Goal: Transaction & Acquisition: Purchase product/service

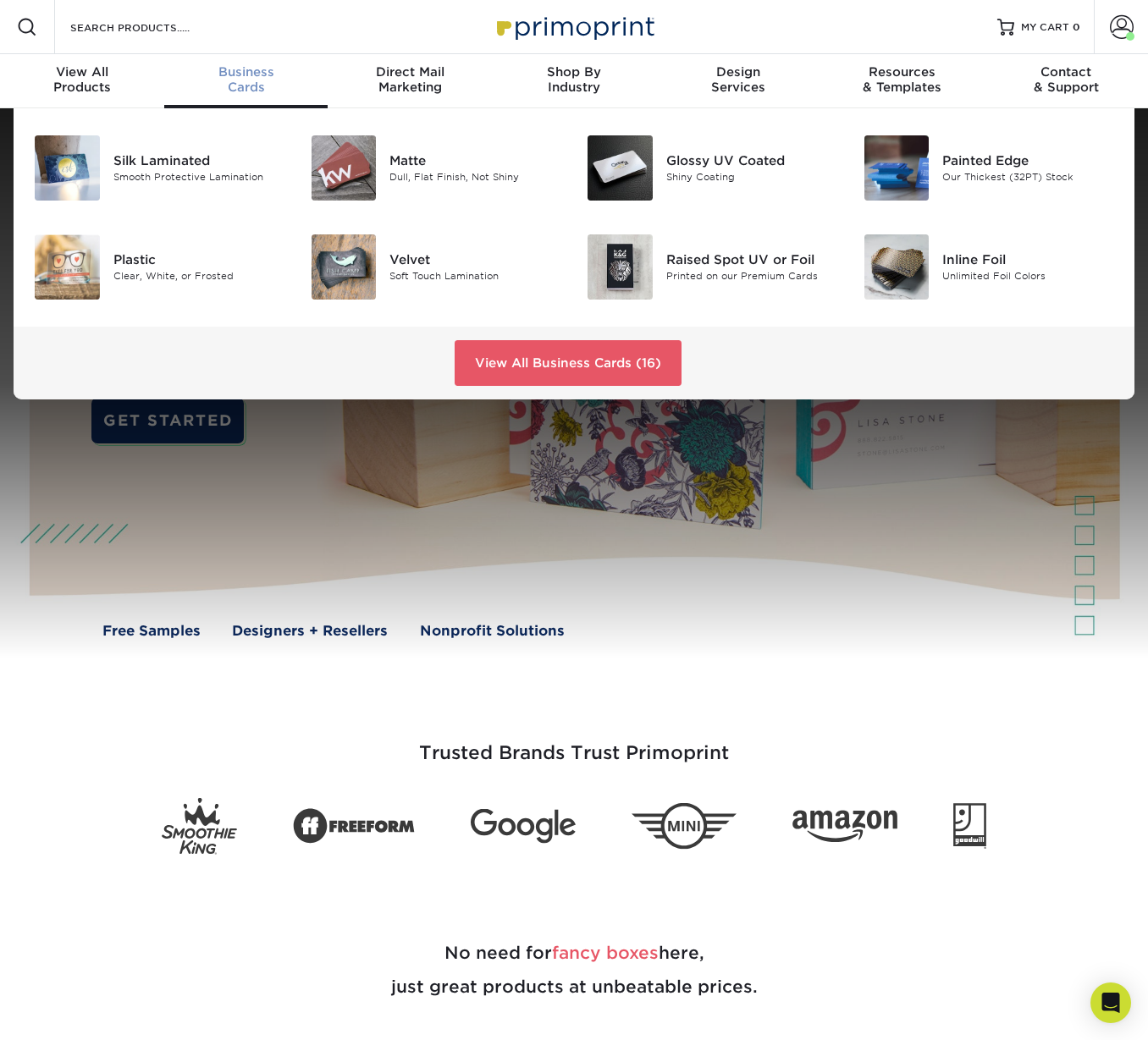
click at [261, 70] on span "Business" at bounding box center [246, 72] width 164 height 15
click at [399, 165] on div "Matte" at bounding box center [475, 161] width 171 height 19
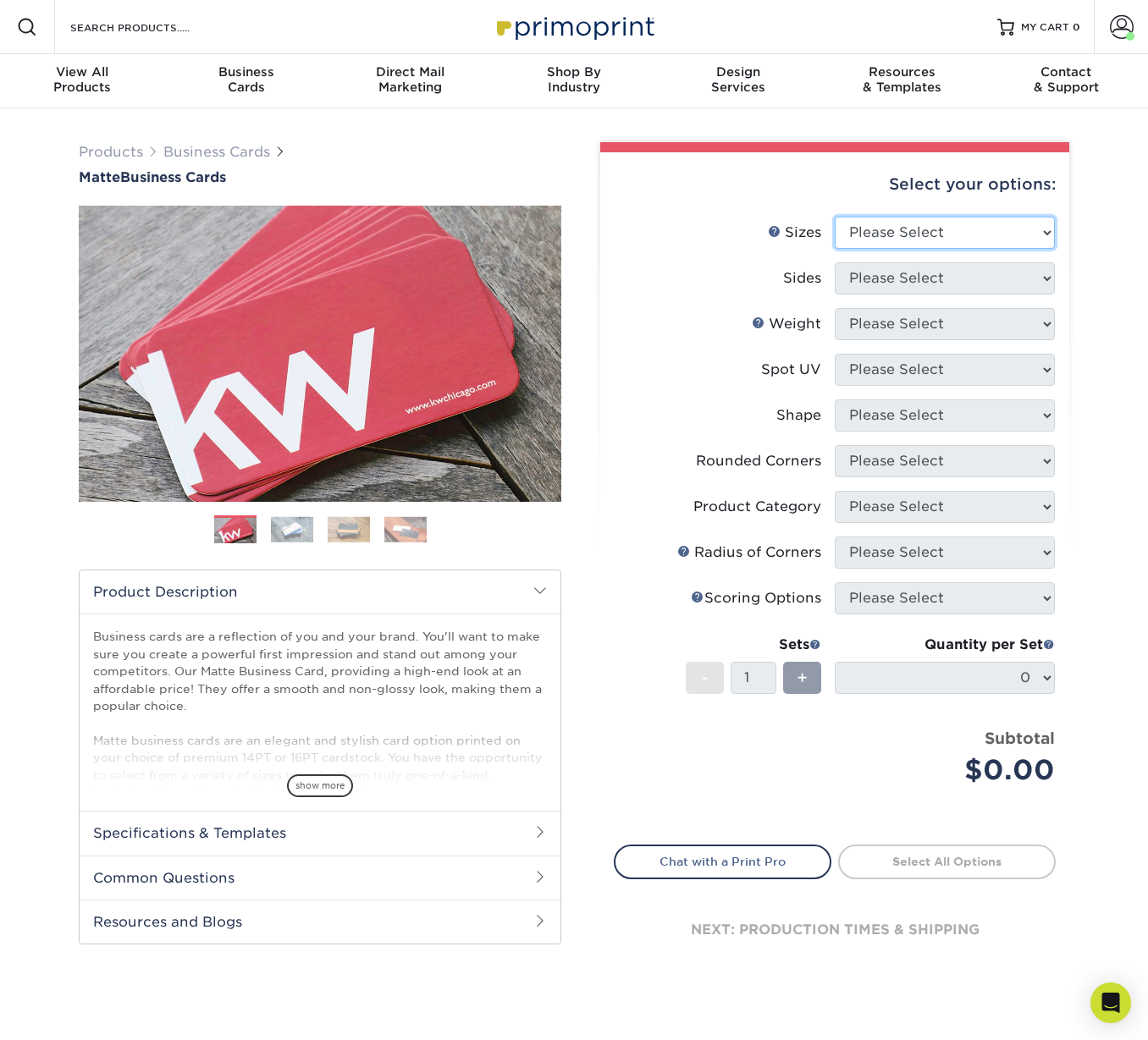
click at [888, 235] on select "Please Select 1.5" x 3.5" - Mini 1.75" x 3.5" - Mini 2" x 2" - Square 2" x 3" -…" at bounding box center [944, 232] width 220 height 32
select select "2.00x3.50"
click at [835, 216] on select "Please Select 1.5" x 3.5" - Mini 1.75" x 3.5" - Mini 2" x 2" - Square 2" x 3" -…" at bounding box center [944, 232] width 220 height 32
click at [874, 280] on select "Please Select Print Both Sides Print Front Only" at bounding box center [944, 278] width 220 height 32
select select "32d3c223-f82c-492b-b915-ba065a00862f"
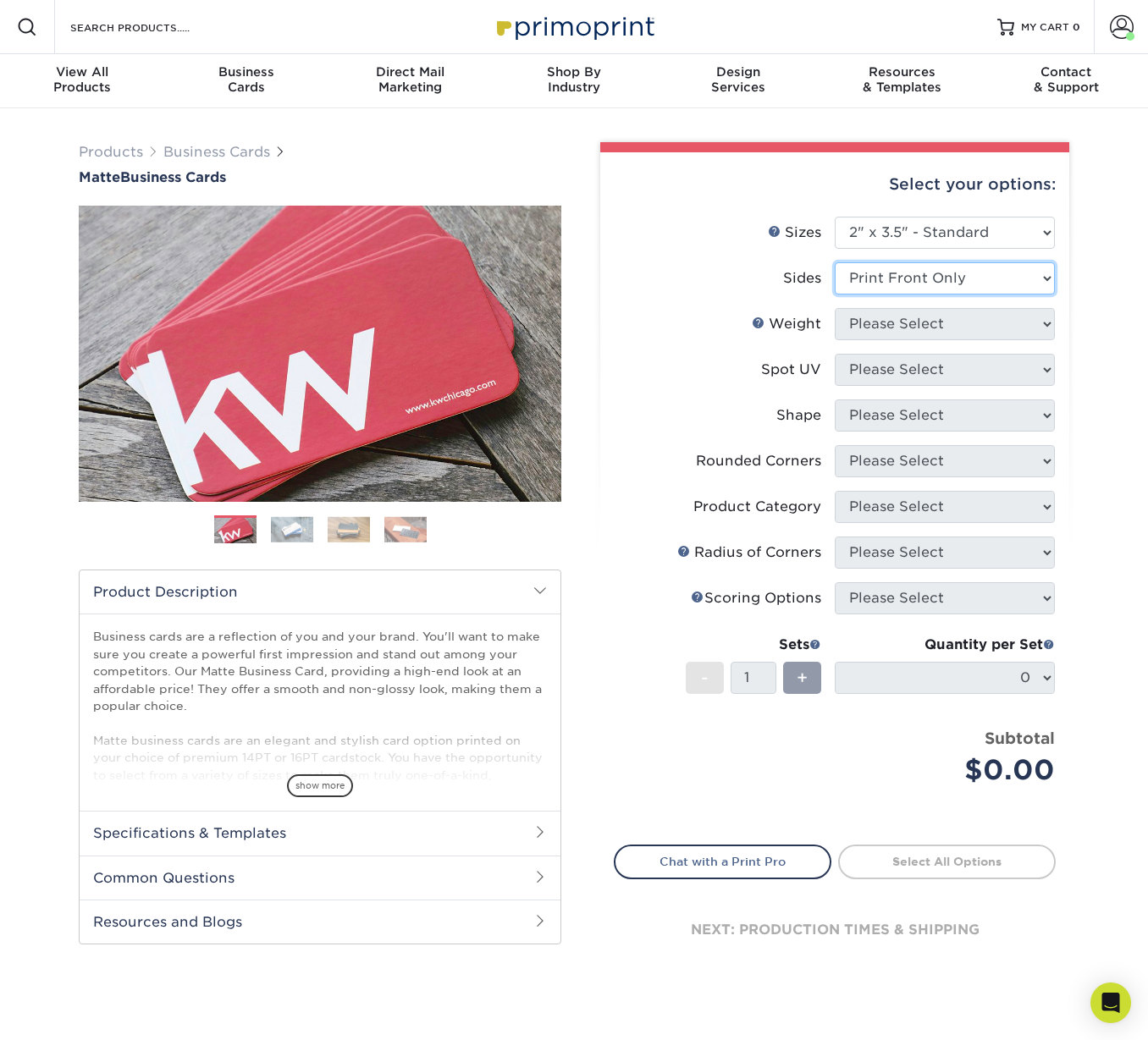
click at [835, 262] on select "Please Select Print Both Sides Print Front Only" at bounding box center [944, 278] width 220 height 32
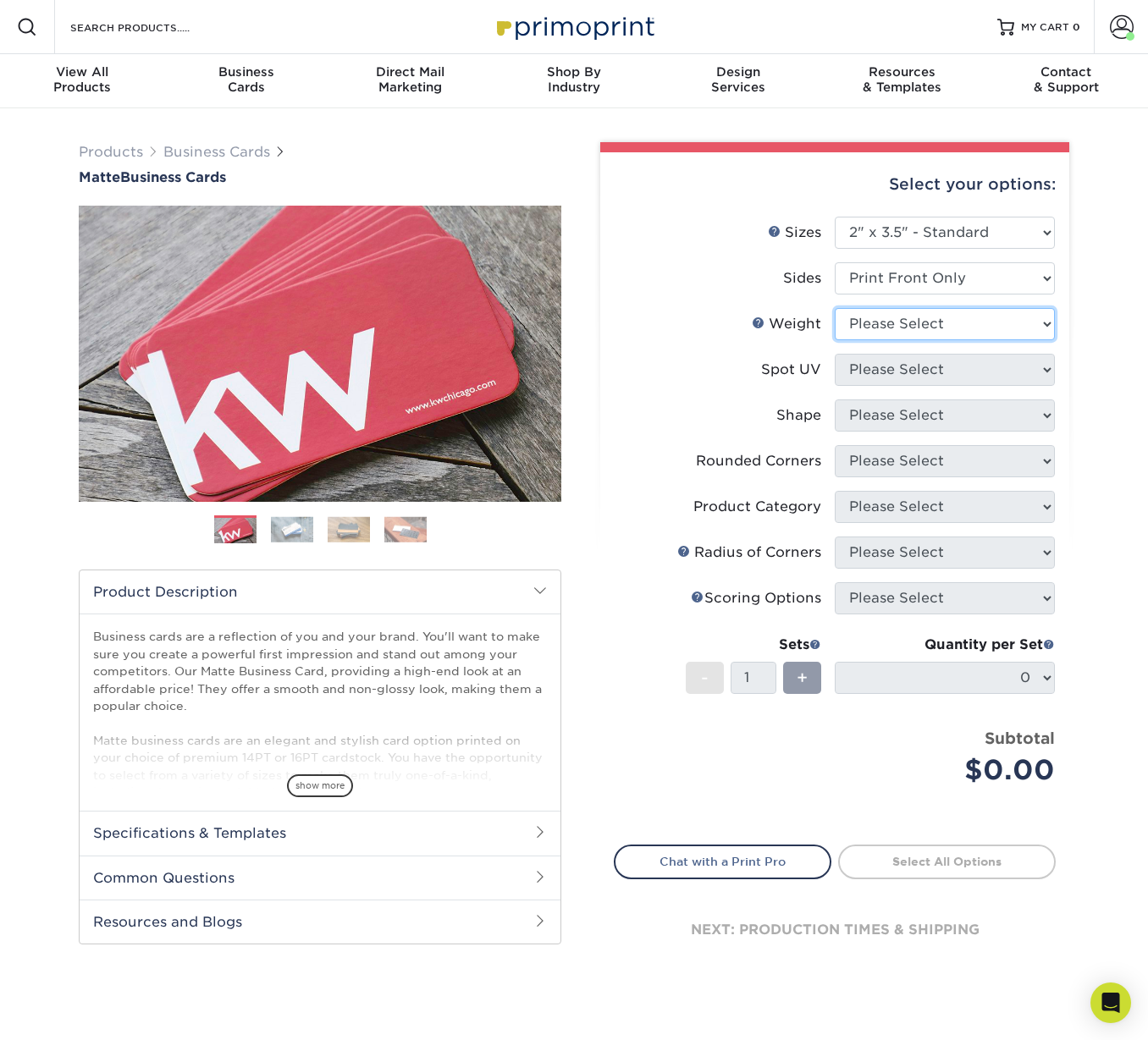
click at [863, 324] on select "Please Select 16PT 14PT" at bounding box center [944, 324] width 220 height 32
select select "16PT"
click at [835, 308] on select "Please Select 16PT 14PT" at bounding box center [944, 324] width 220 height 32
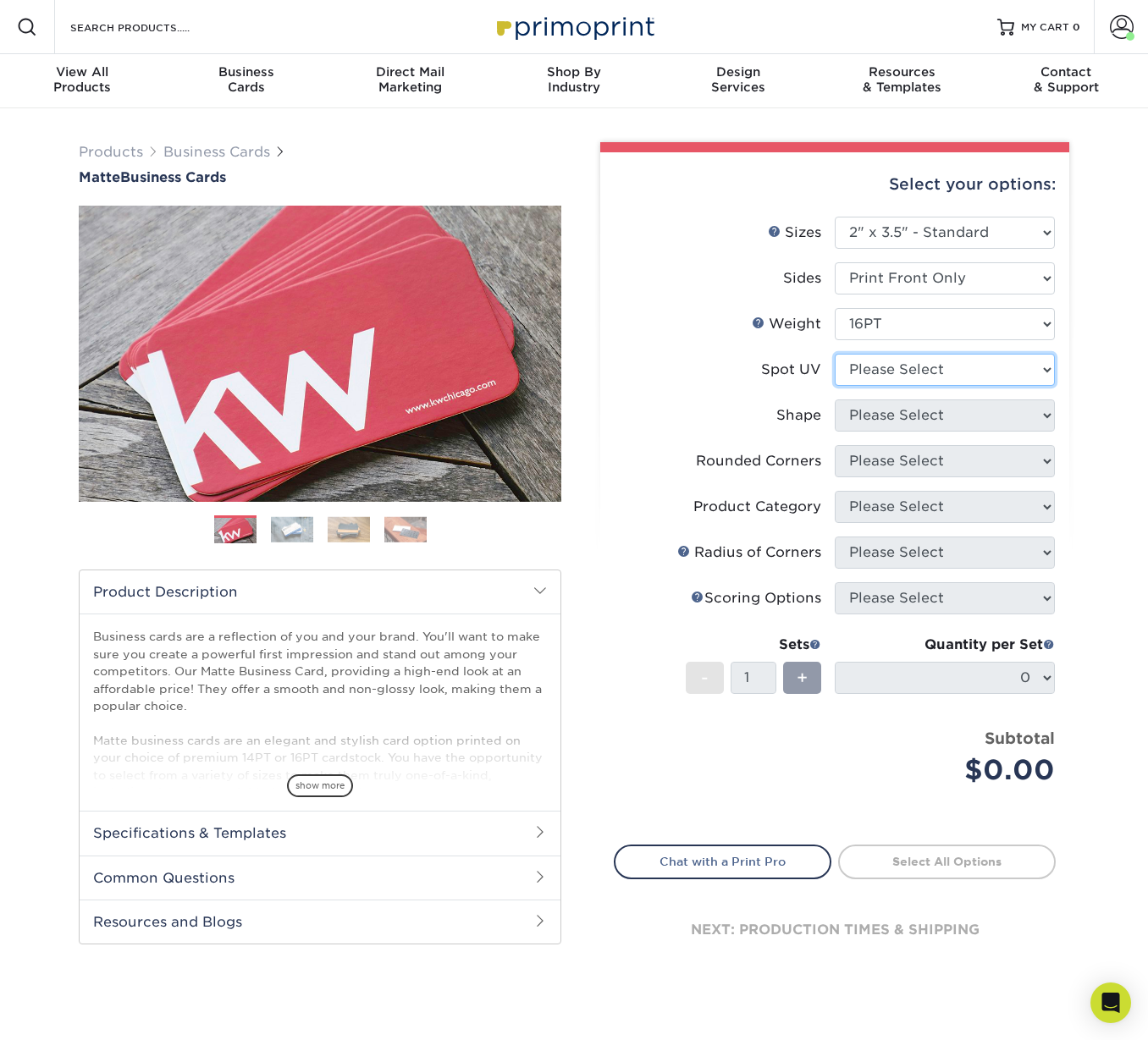
click at [880, 380] on select "Please Select No Spot UV Front Only" at bounding box center [944, 370] width 220 height 32
select select "1"
click at [835, 354] on select "Please Select No Spot UV Front Only" at bounding box center [944, 370] width 220 height 32
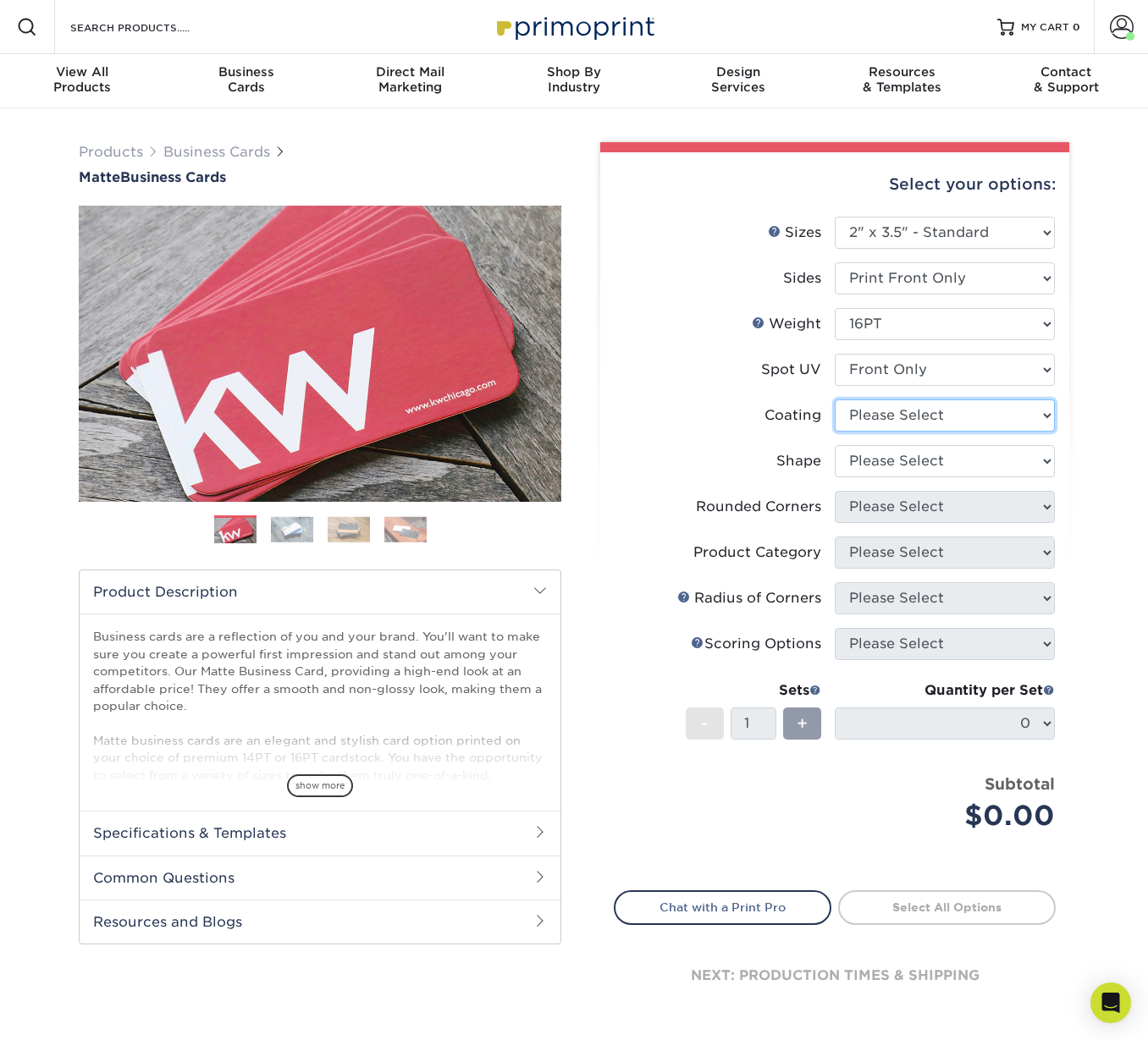
click at [868, 412] on select at bounding box center [944, 415] width 220 height 32
select select "121bb7b5-3b4d-429f-bd8d-bbf80e953313"
click at [835, 399] on select at bounding box center [944, 415] width 220 height 32
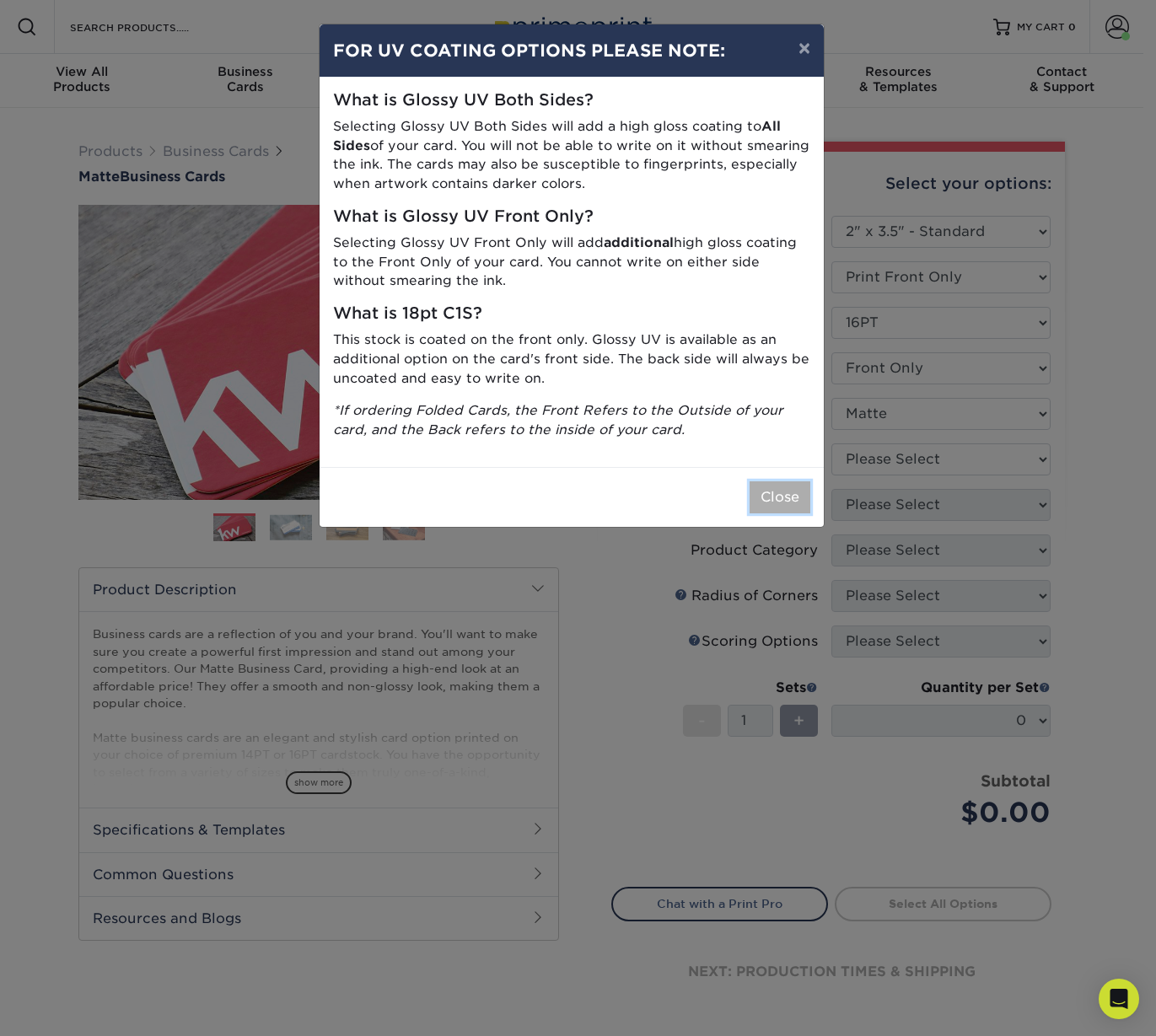
click at [779, 500] on button "Close" at bounding box center [780, 497] width 61 height 32
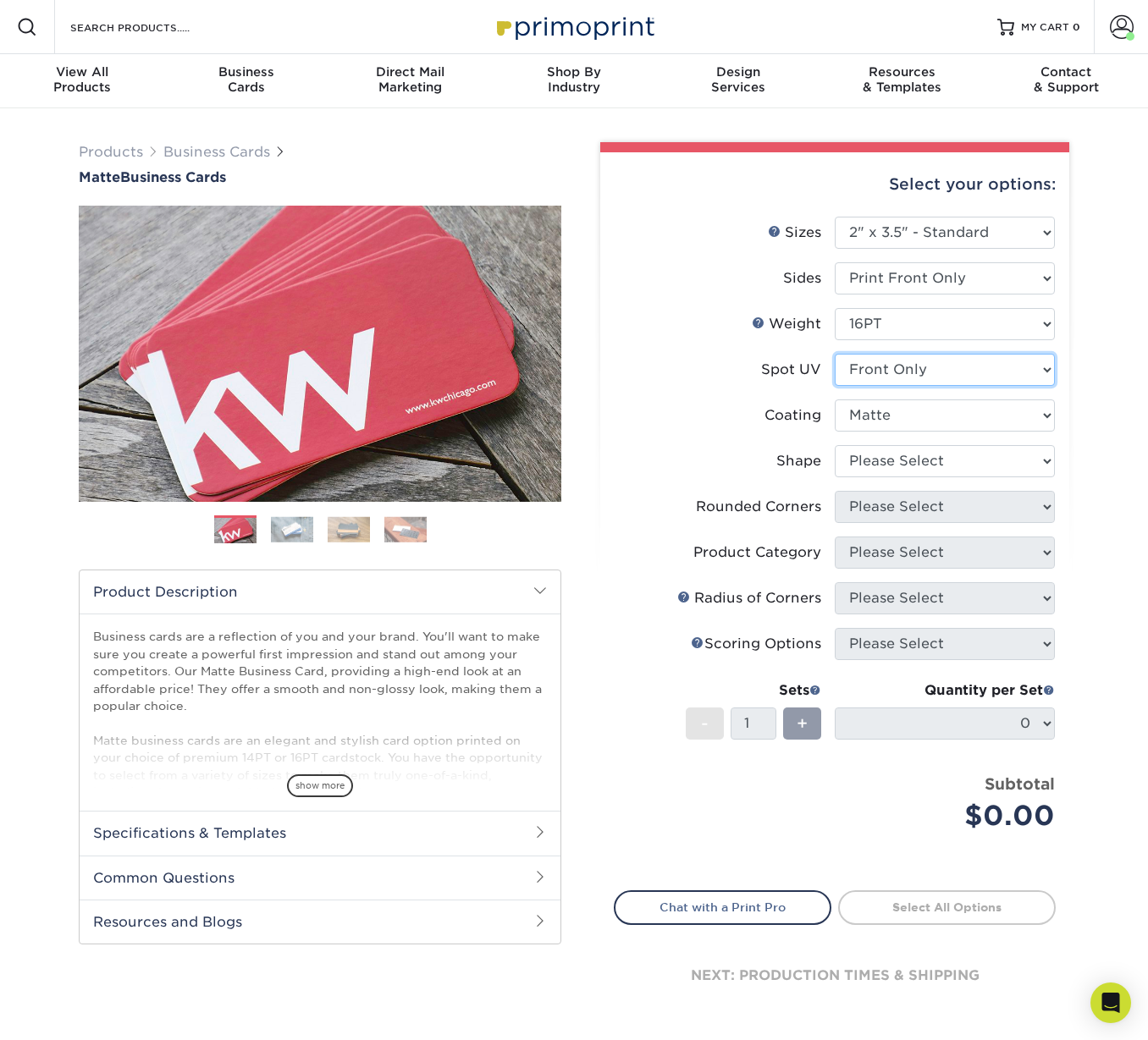
click at [907, 368] on select "Please Select No Spot UV Front Only" at bounding box center [944, 370] width 220 height 32
select select "3"
click at [835, 354] on select "Please Select No Spot UV Front Only" at bounding box center [944, 370] width 220 height 32
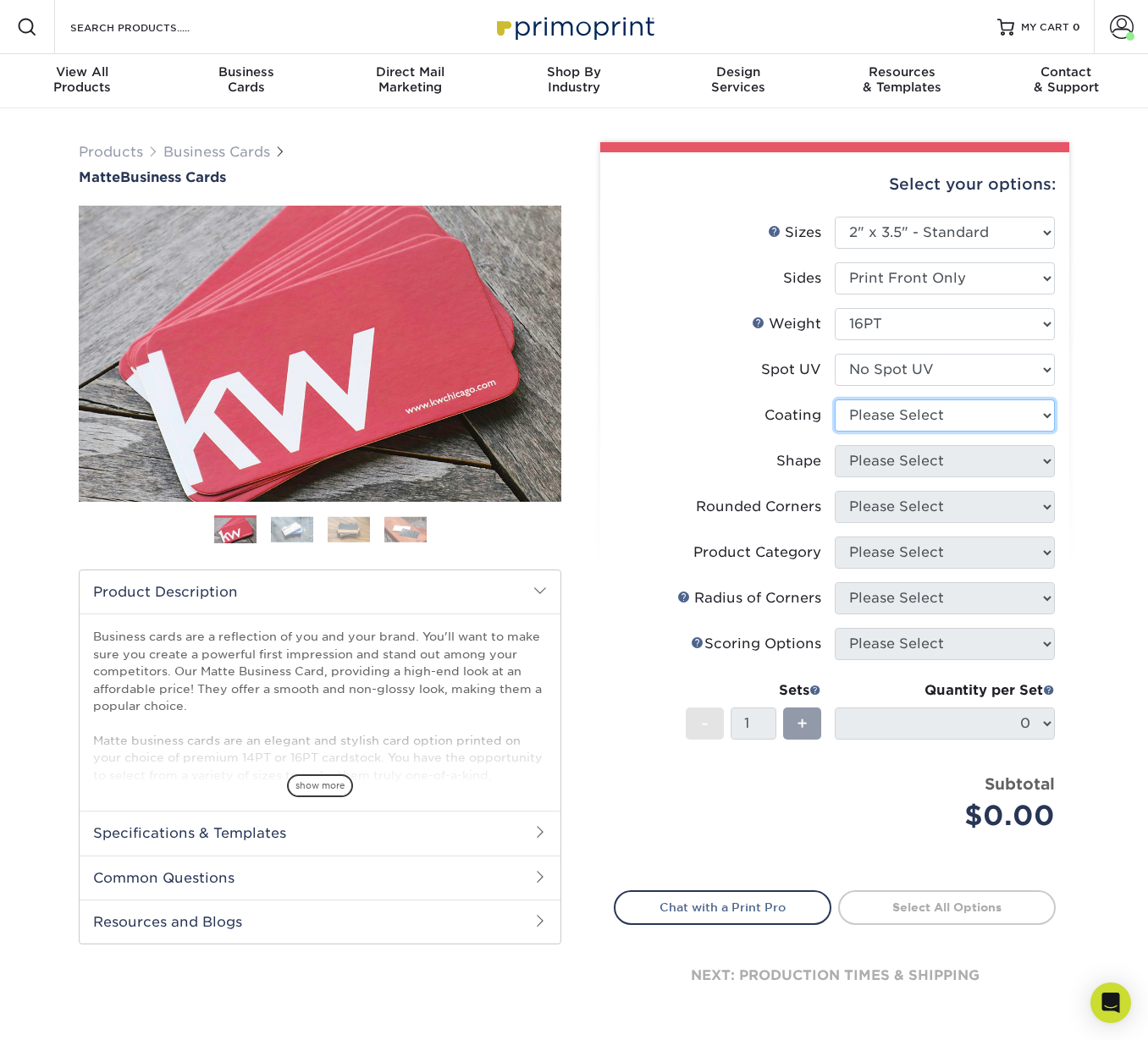
click at [896, 414] on select at bounding box center [944, 415] width 220 height 32
select select "121bb7b5-3b4d-429f-bd8d-bbf80e953313"
click at [835, 399] on select at bounding box center [944, 415] width 220 height 32
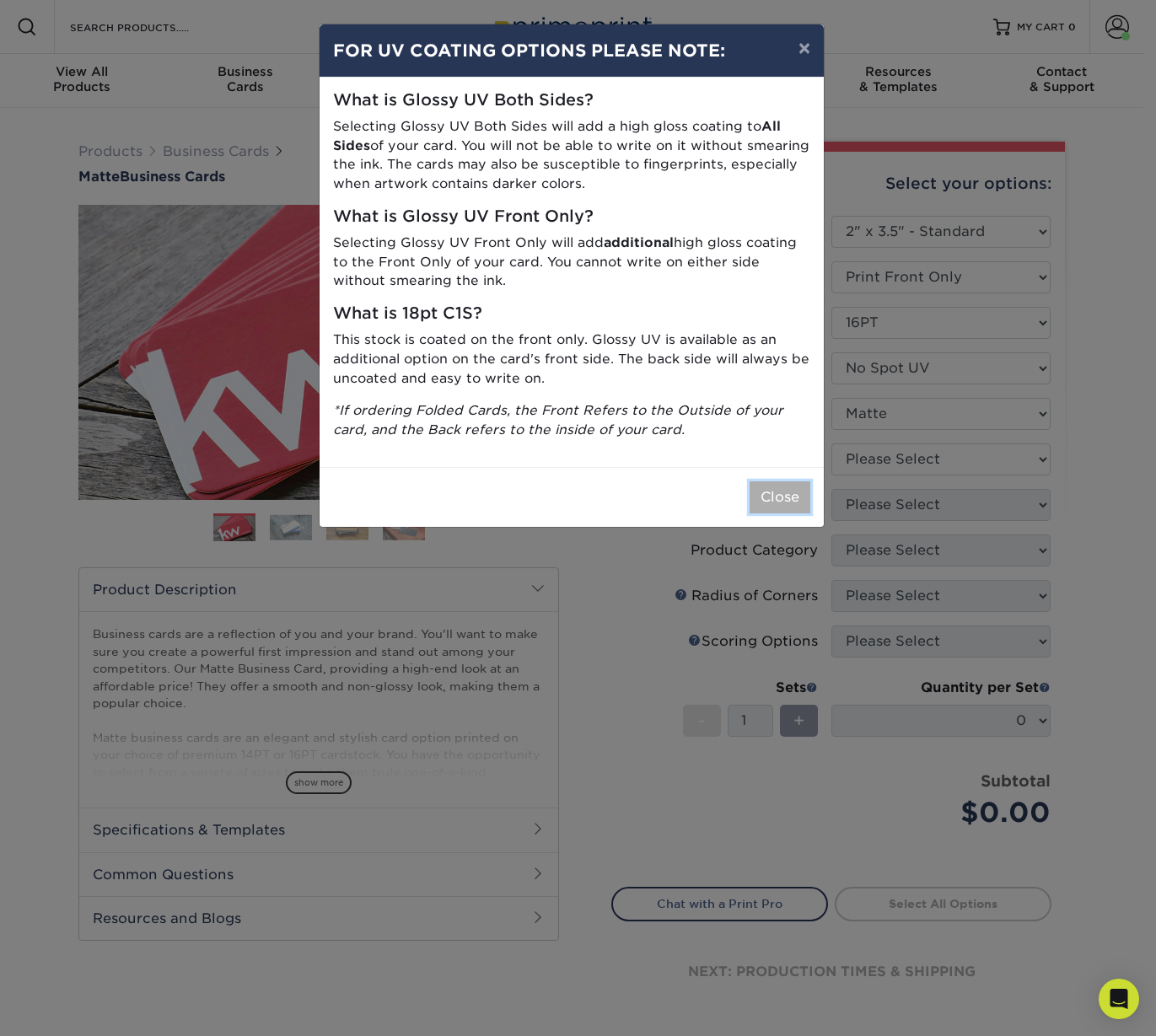
click at [770, 494] on button "Close" at bounding box center [780, 497] width 61 height 32
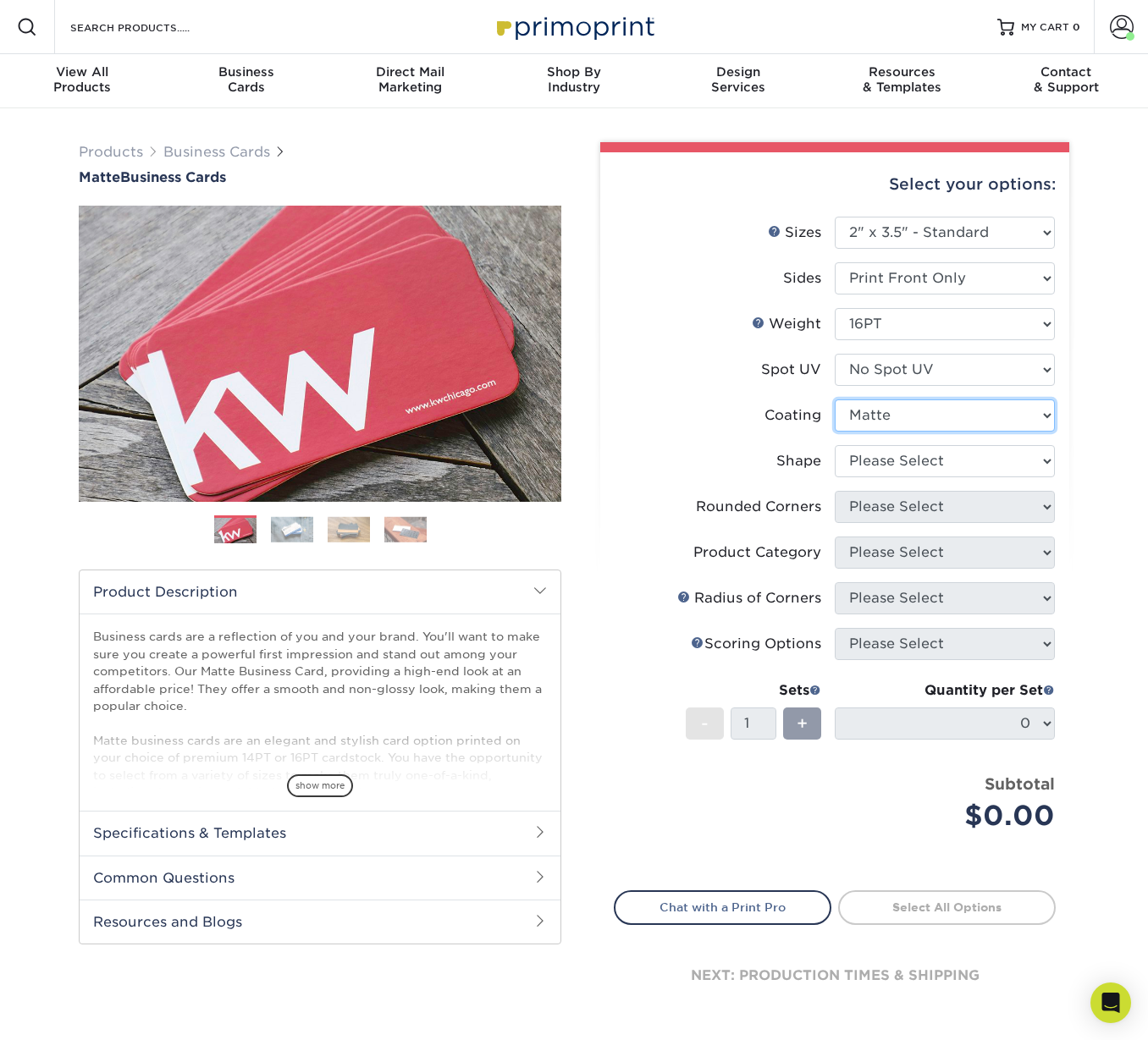
click at [873, 415] on select at bounding box center [944, 415] width 220 height 32
click at [835, 399] on select at bounding box center [944, 415] width 220 height 32
click at [884, 462] on select "Please Select Standard Oval" at bounding box center [944, 461] width 220 height 32
select select "standard"
click at [835, 445] on select "Please Select Standard Oval" at bounding box center [944, 461] width 220 height 32
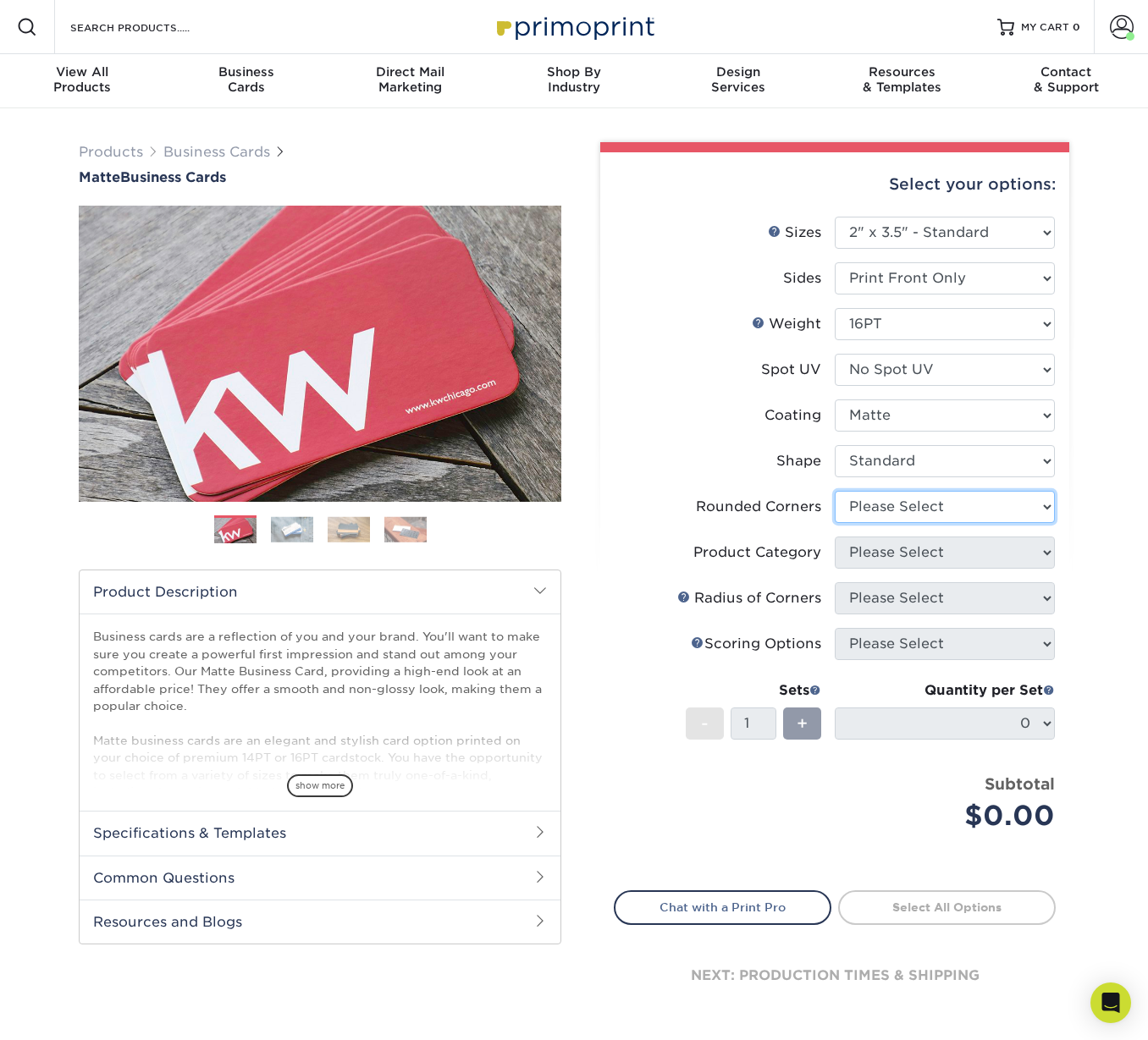
click at [868, 501] on select "Please Select Yes - Round 2 Corners Yes - Round 4 Corners No" at bounding box center [944, 507] width 220 height 32
select select "0"
click at [835, 491] on select "Please Select Yes - Round 2 Corners Yes - Round 4 Corners No" at bounding box center [944, 507] width 220 height 32
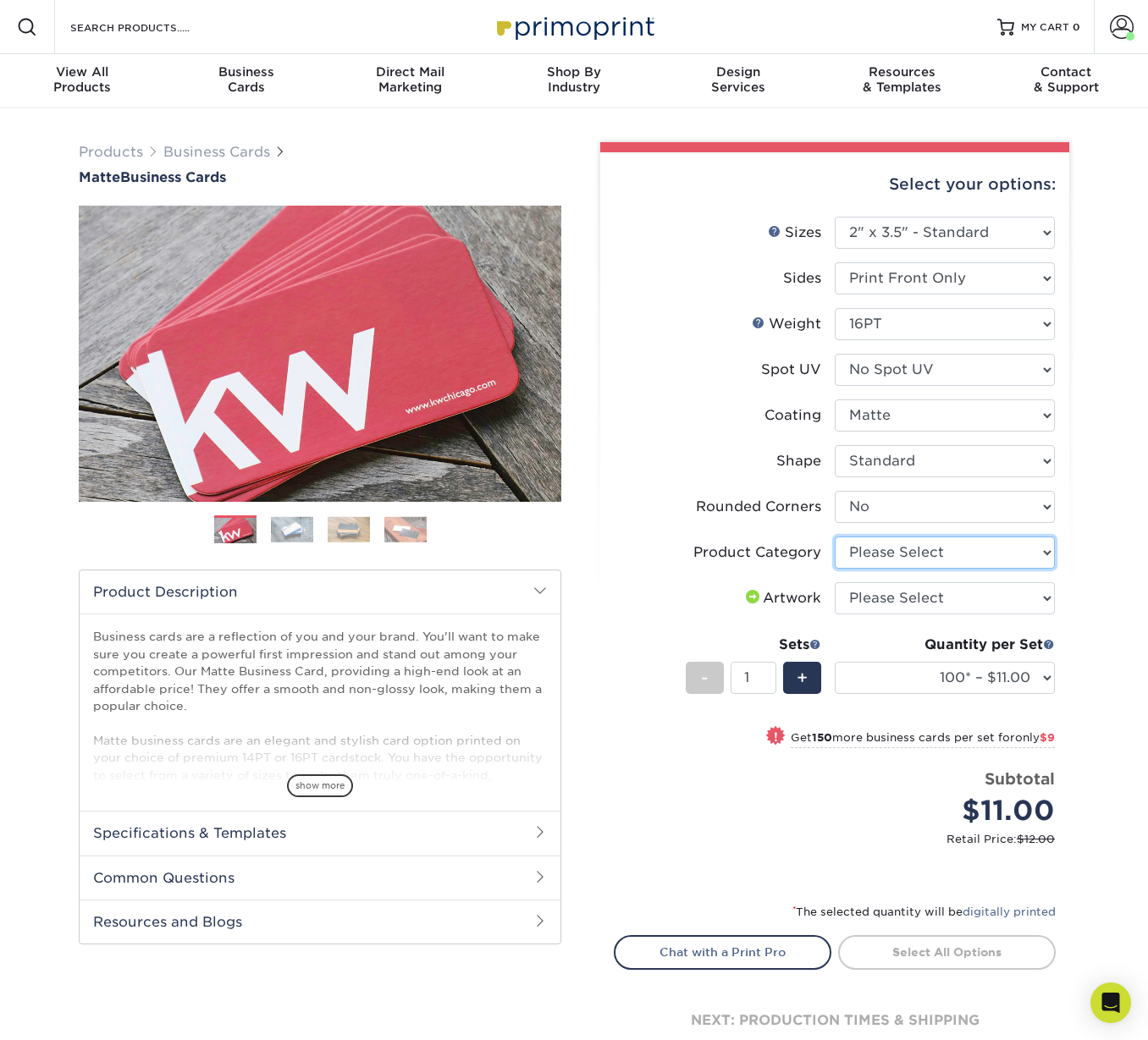
click at [888, 556] on select "Please Select Business Cards" at bounding box center [944, 553] width 220 height 32
select select "3b5148f1-0588-4f88-a218-97bcfdce65c1"
click at [835, 537] on select "Please Select Business Cards" at bounding box center [944, 553] width 220 height 32
click at [1012, 683] on select "100* – $11.00 250* – $20.00 500 – $39.00 1000 – $49.00 2500 – $87.00 5000 – $16…" at bounding box center [944, 677] width 220 height 32
select select "500 – $39.00"
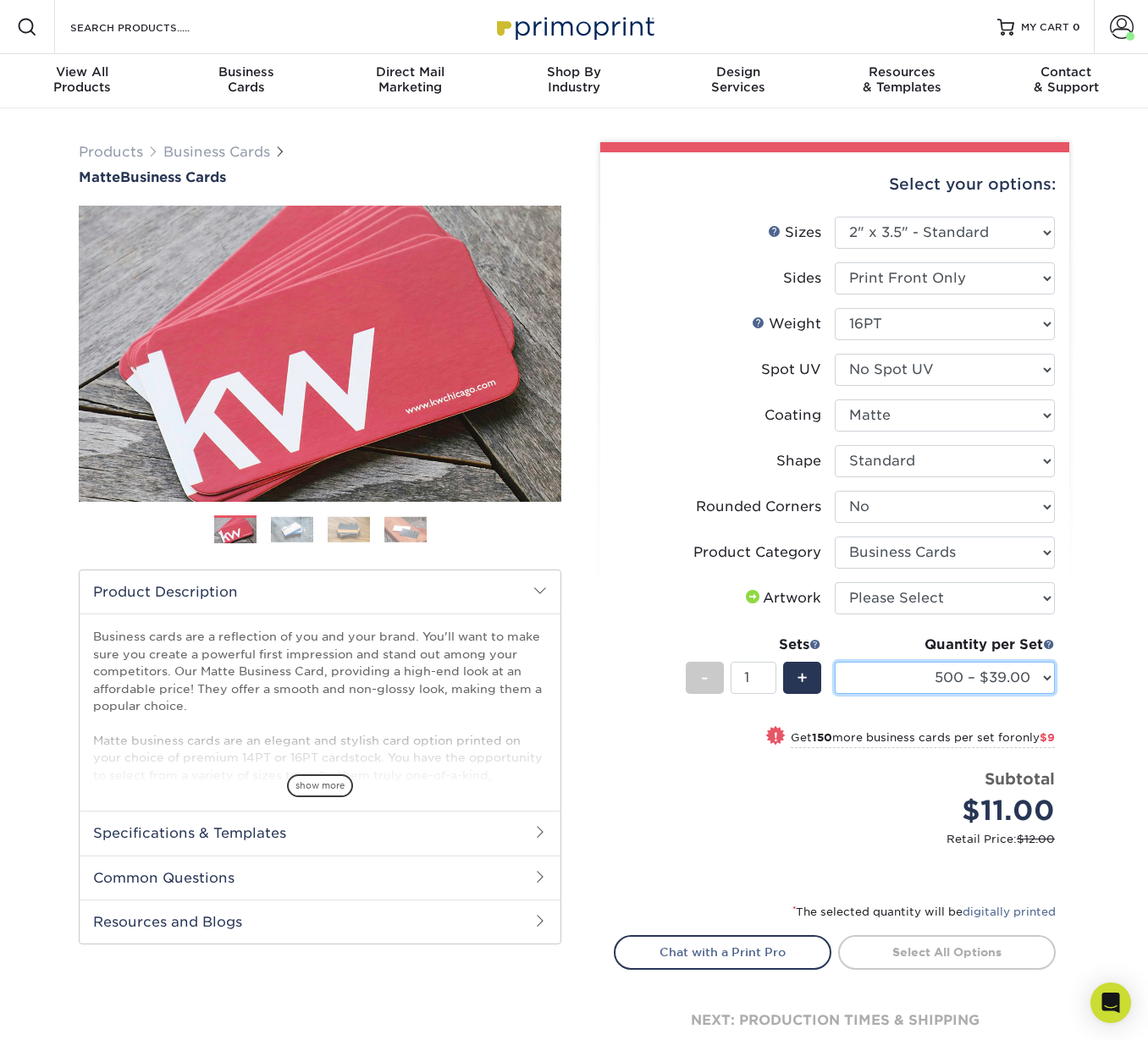
click at [835, 661] on select "100* – $11.00 250* – $20.00 500 – $39.00 1000 – $49.00 2500 – $87.00 5000 – $16…" at bounding box center [944, 677] width 220 height 32
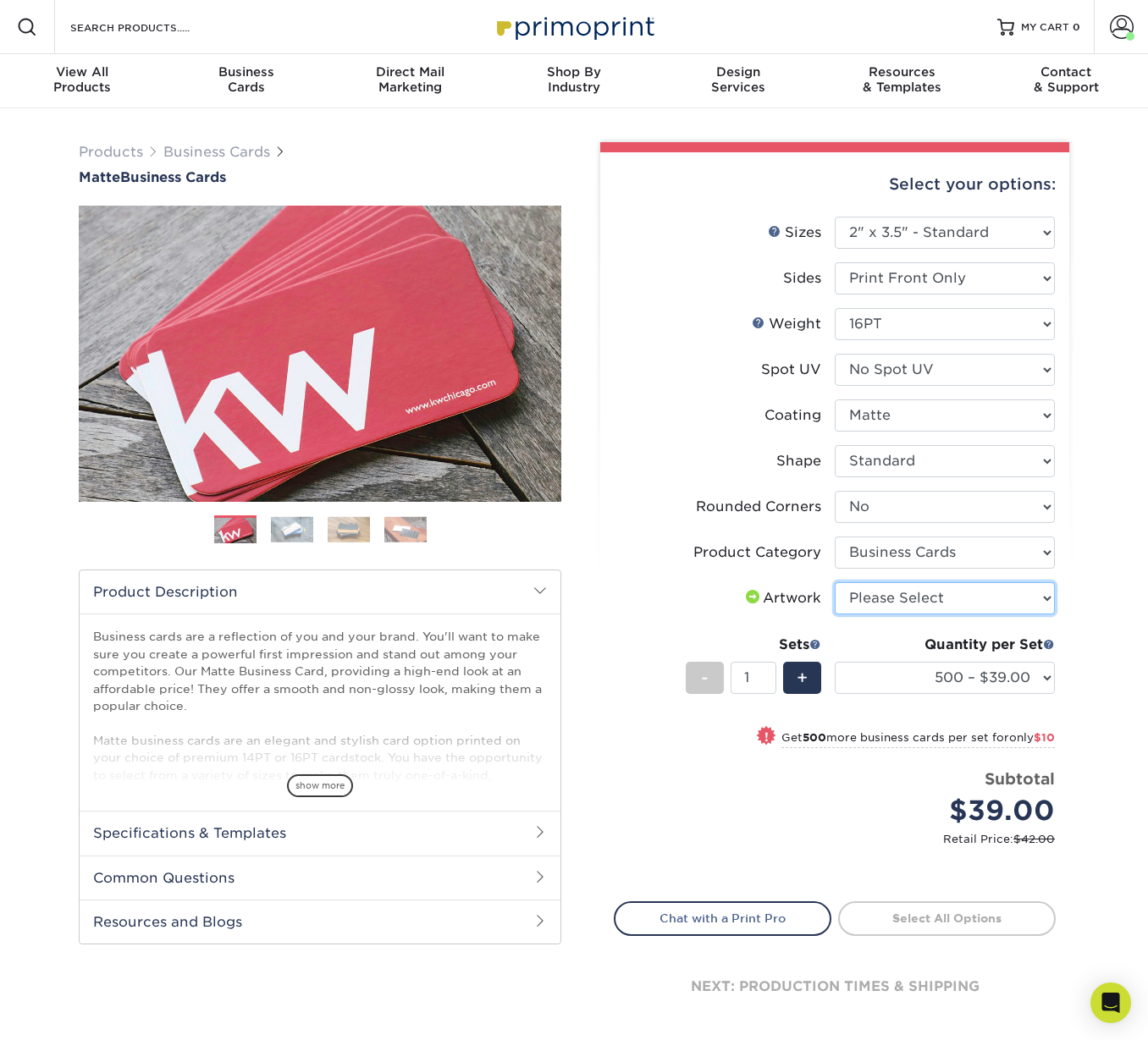
click at [868, 596] on select "Please Select I will upload files I need a design - $100" at bounding box center [944, 599] width 220 height 32
select select "upload"
click at [835, 582] on select "Please Select I will upload files I need a design - $100" at bounding box center [944, 599] width 220 height 32
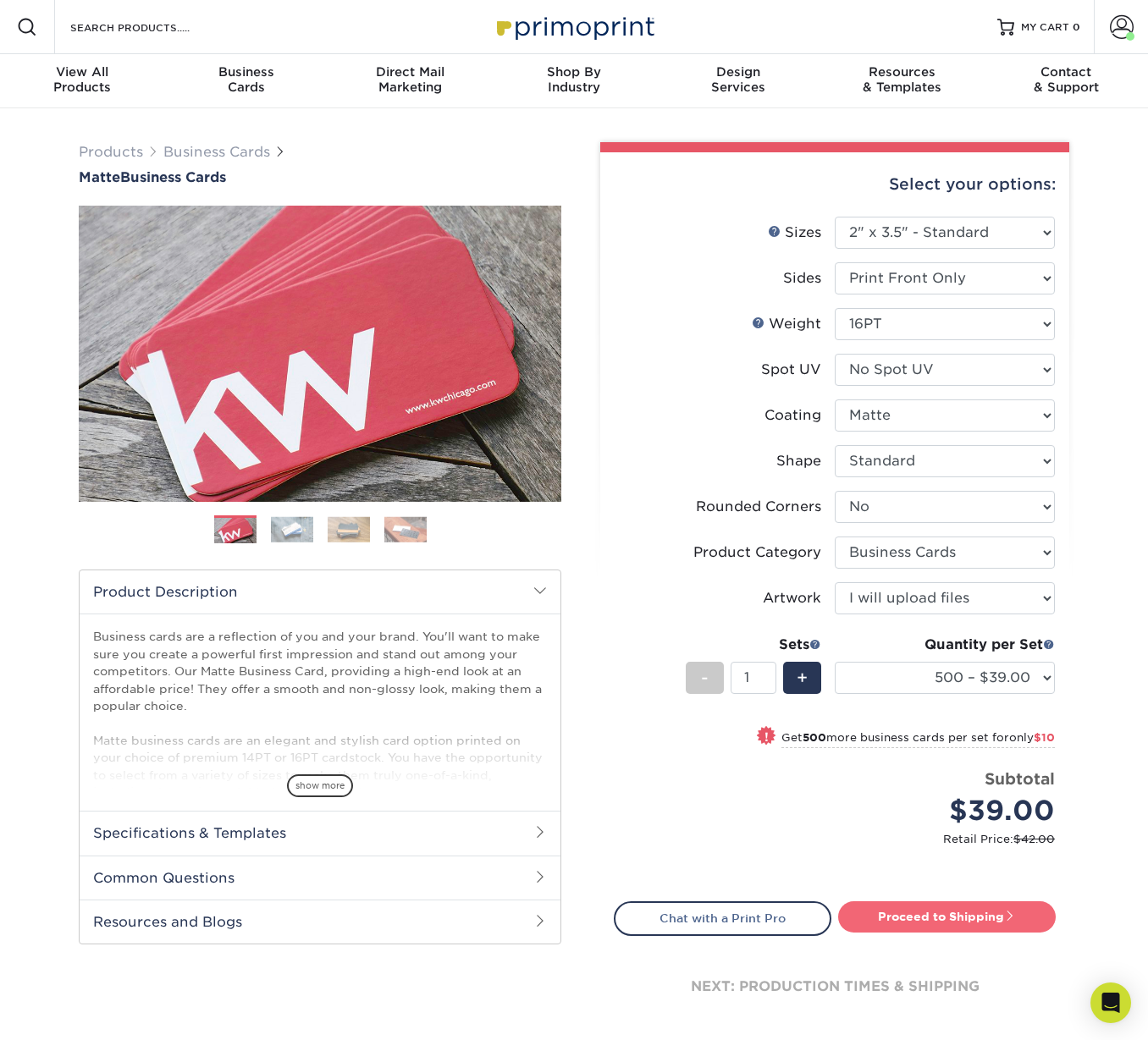
click at [893, 913] on link "Proceed to Shipping" at bounding box center [947, 916] width 217 height 31
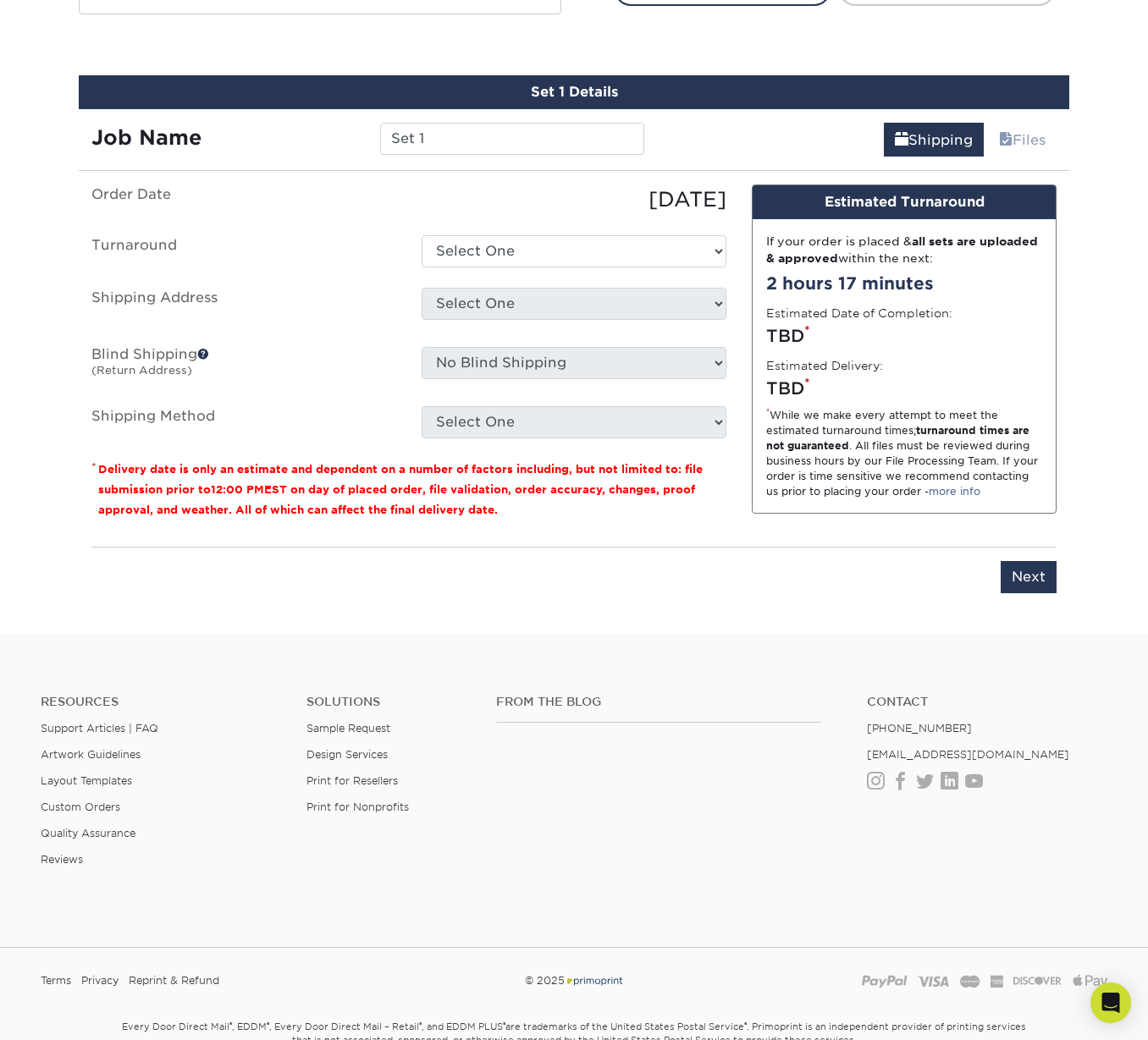
scroll to position [947, 0]
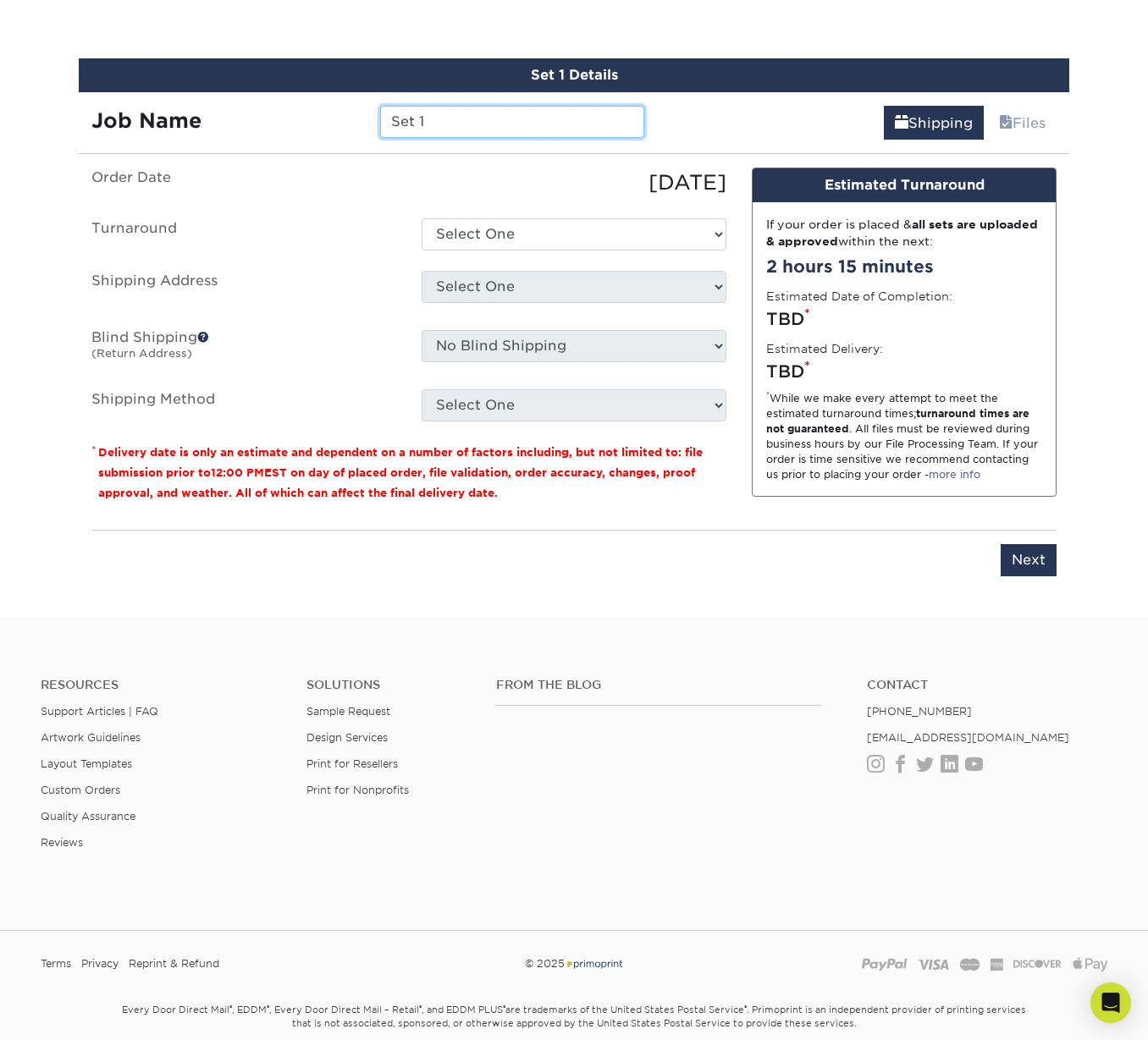
drag, startPoint x: 438, startPoint y: 124, endPoint x: 374, endPoint y: 121, distance: 64.1
click at [374, 121] on div "Set 1" at bounding box center [512, 122] width 289 height 32
type input "Jocelyn Thomas Biz Card"
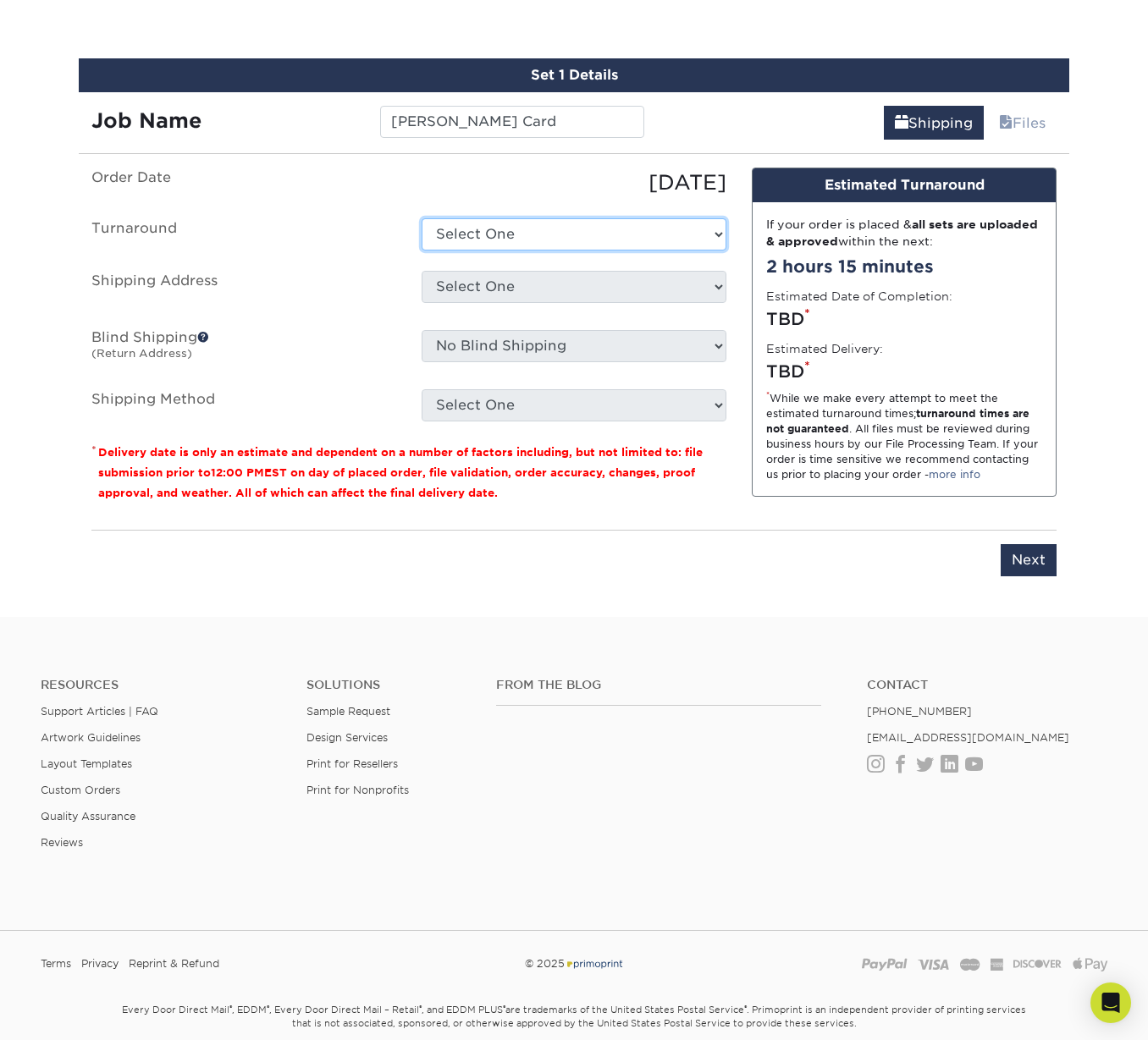
click at [616, 231] on select "Select One 2-4 Business Days 2 Day Next Business Day" at bounding box center [574, 234] width 304 height 32
select select "7fd2479d-672a-4ade-96ee-4e6d759262f5"
click at [422, 218] on select "Select One 2-4 Business Days 2 Day Next Business Day" at bounding box center [574, 234] width 304 height 32
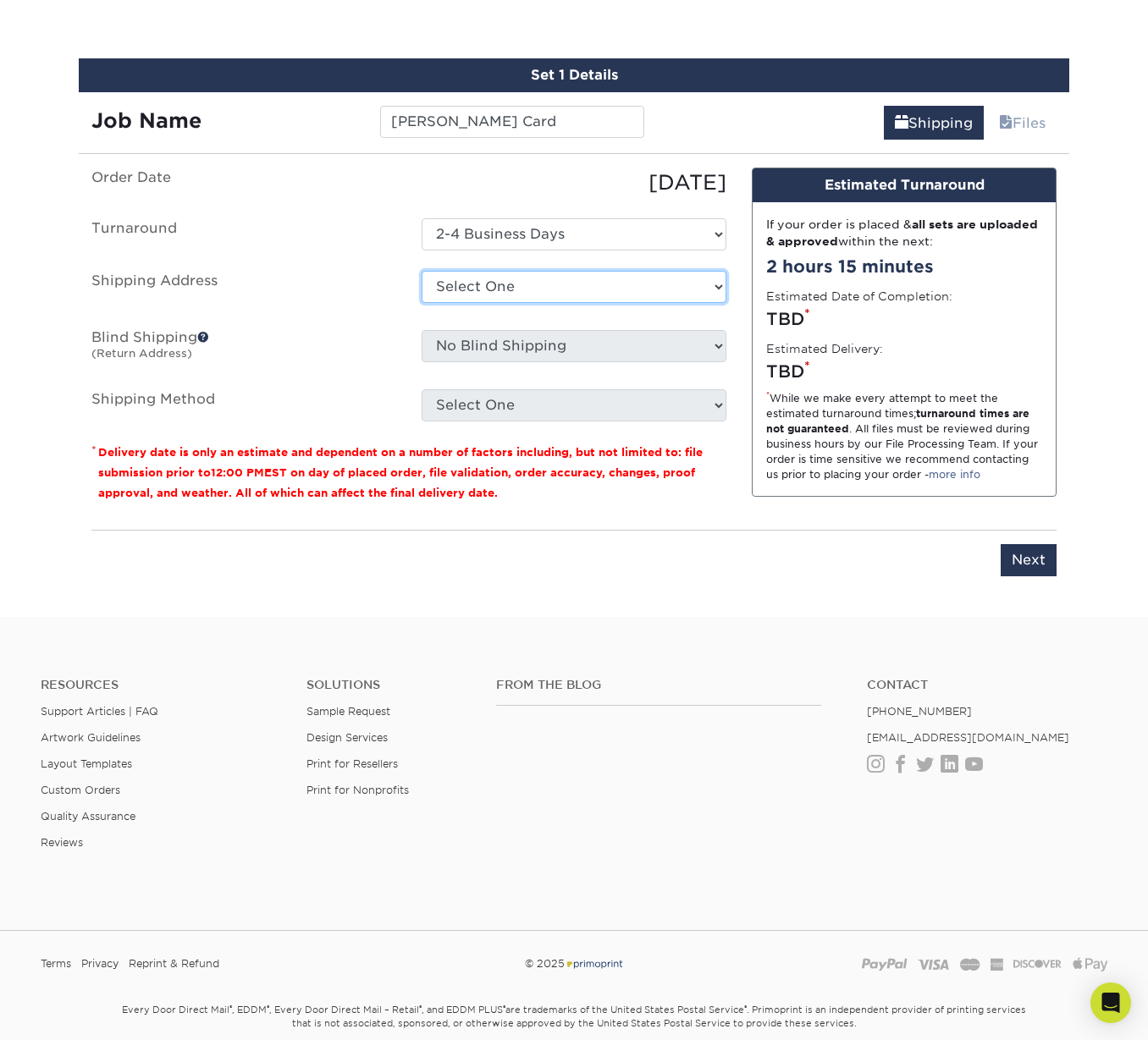
click at [533, 281] on select "Select One Automated Mailing Building 11 Business Cards Business Cards CHNCT Ch…" at bounding box center [574, 287] width 304 height 32
select select "94206"
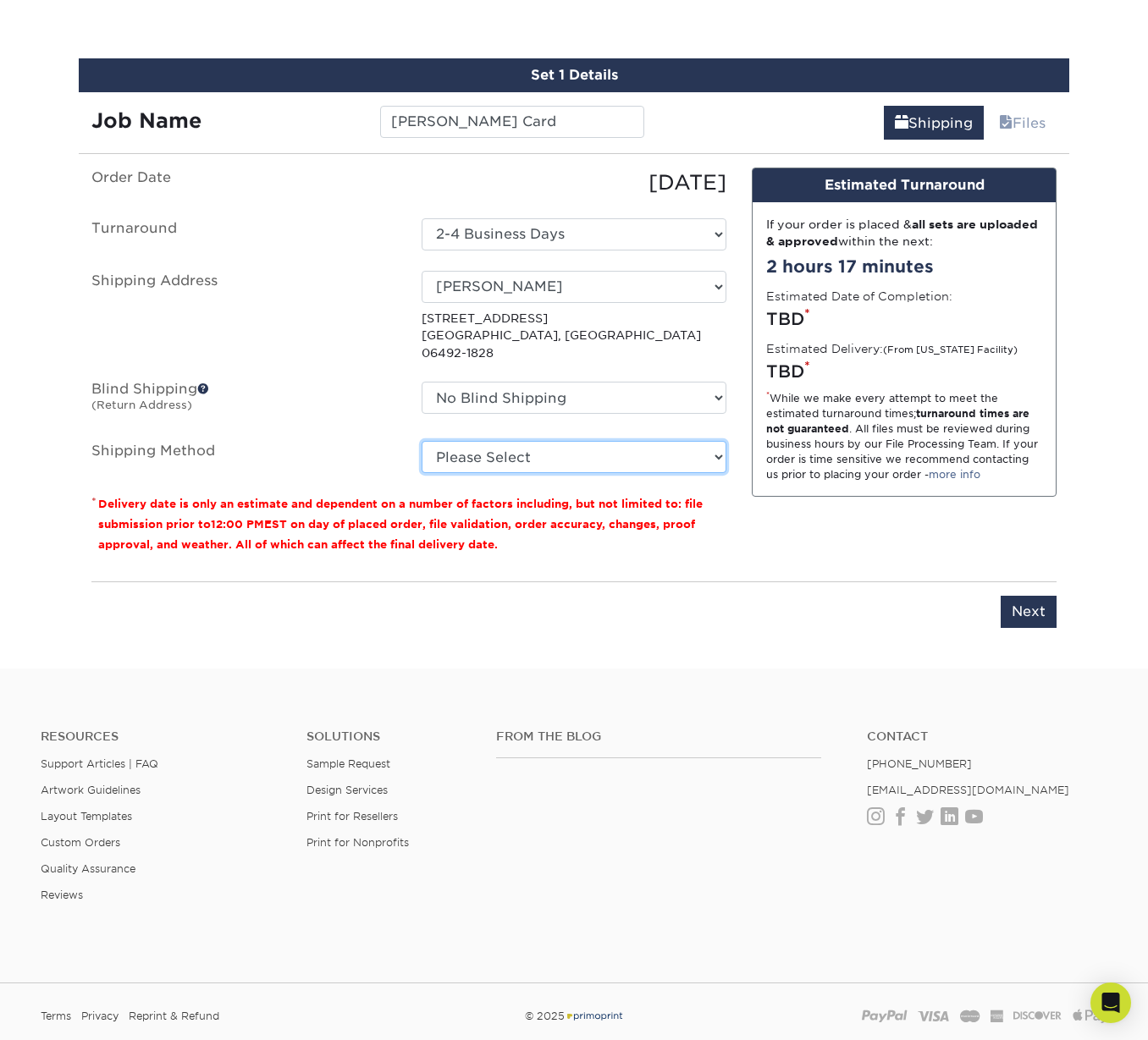
click at [641, 449] on select "Please Select Ground Shipping (+$8.96) 3 Day Shipping Service (+$15.34) 2 Day A…" at bounding box center [574, 457] width 304 height 32
select select "03"
click at [422, 441] on select "Please Select Ground Shipping (+$8.96) 3 Day Shipping Service (+$15.34) 2 Day A…" at bounding box center [574, 457] width 304 height 32
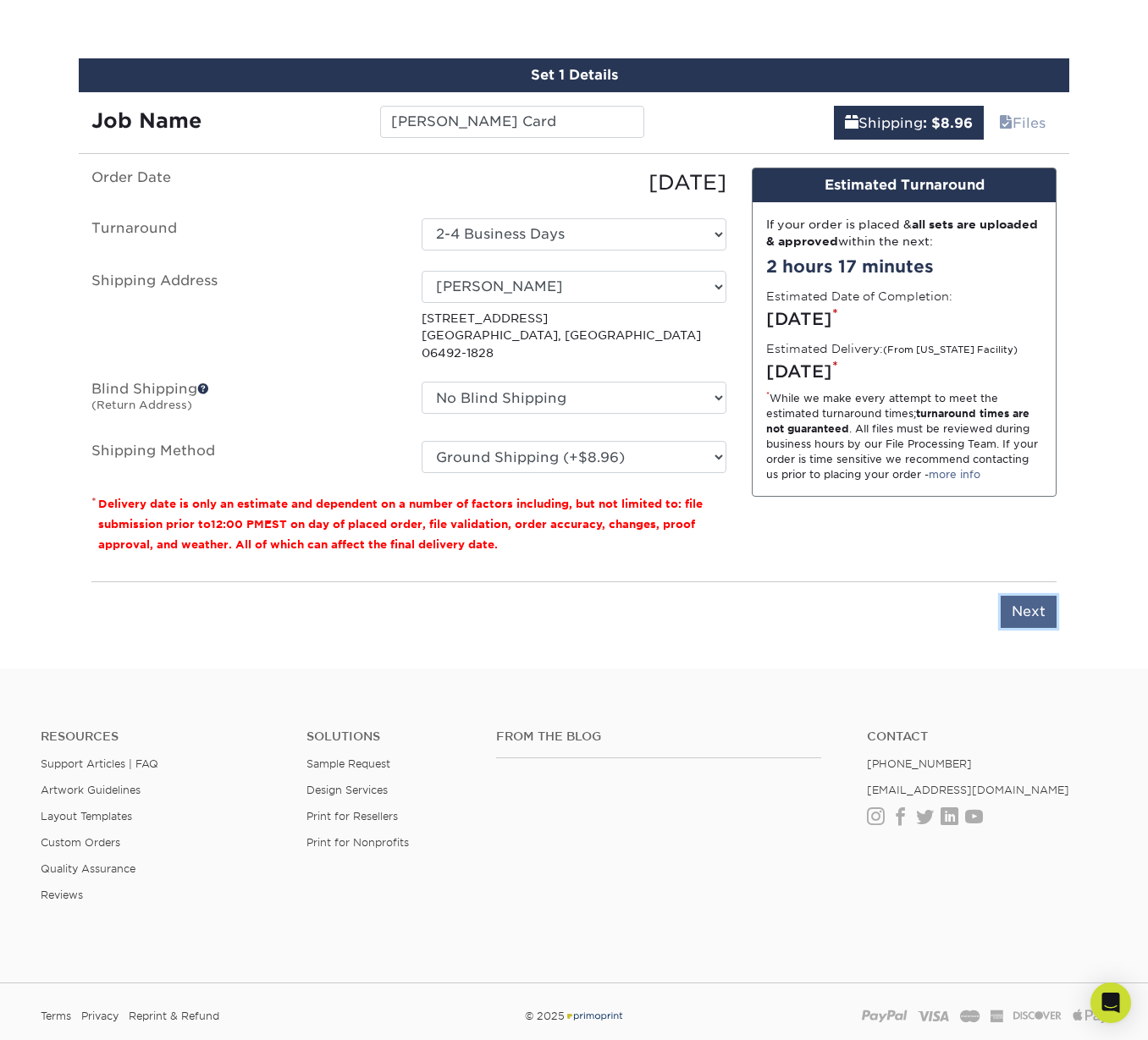
click at [1014, 596] on input "Next" at bounding box center [1029, 612] width 56 height 32
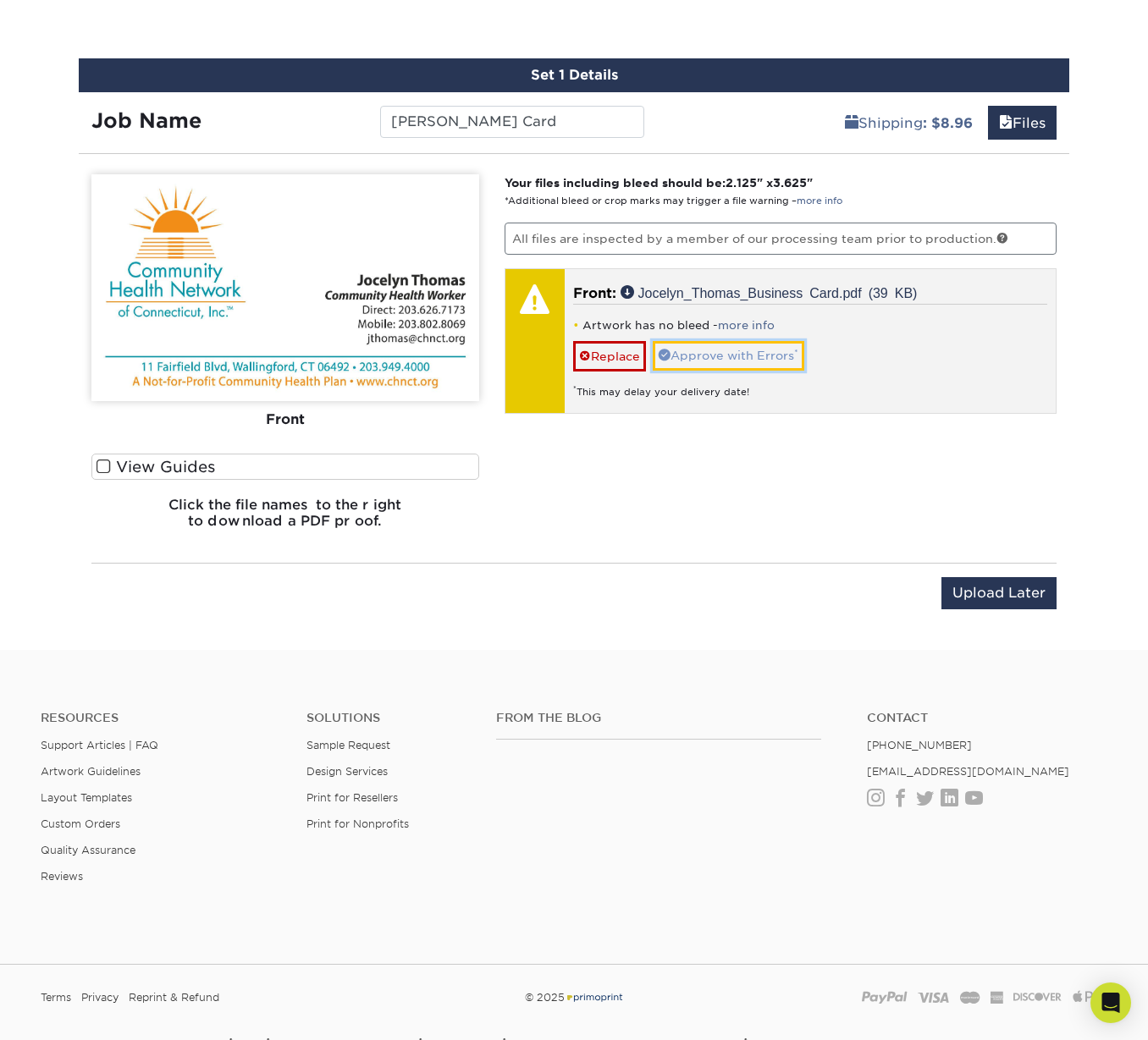
click at [741, 355] on link "Approve with Errors *" at bounding box center [728, 355] width 152 height 29
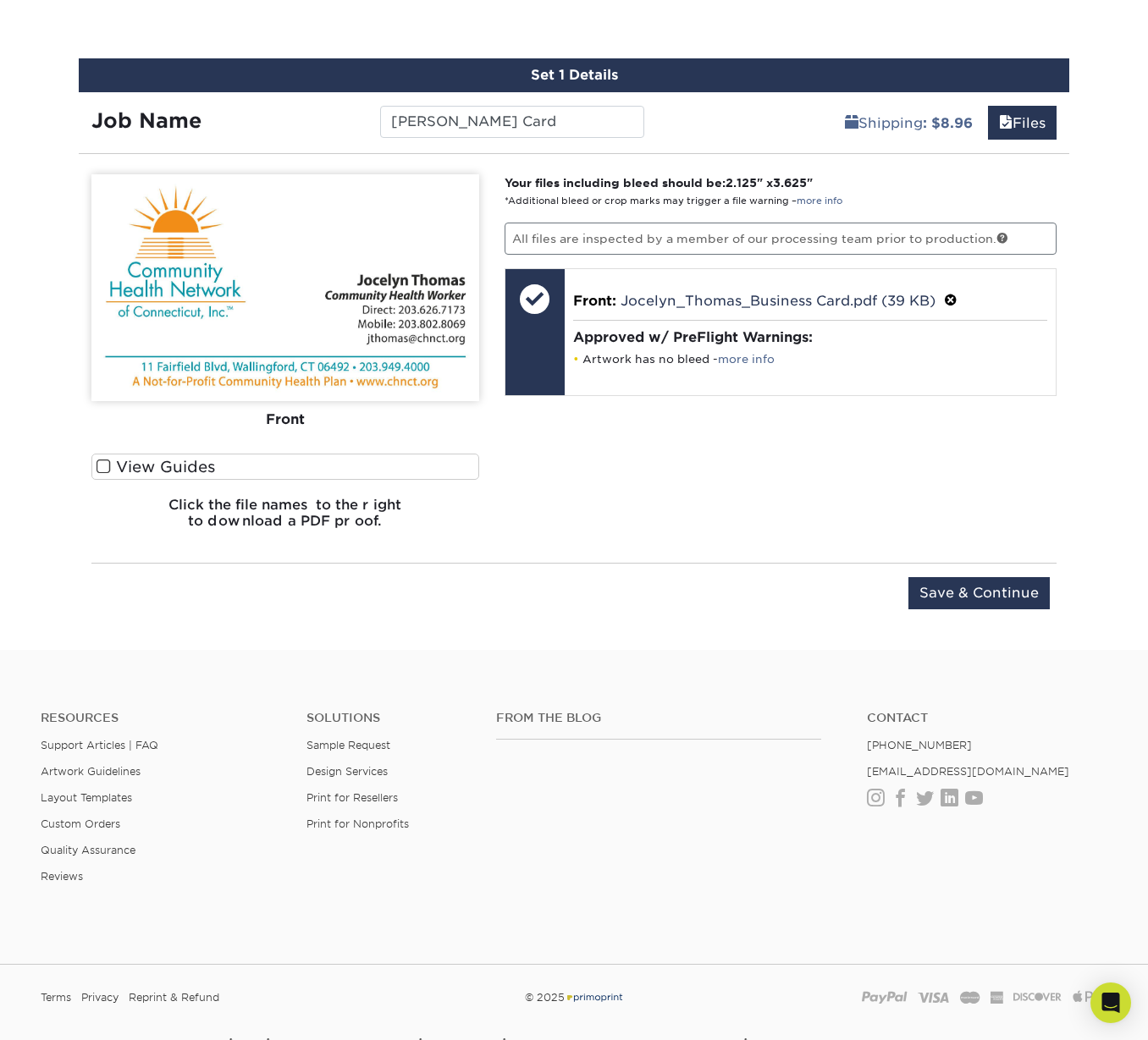
click at [106, 462] on span at bounding box center [104, 467] width 14 height 16
click at [0, 0] on input "View Guides" at bounding box center [0, 0] width 0 height 0
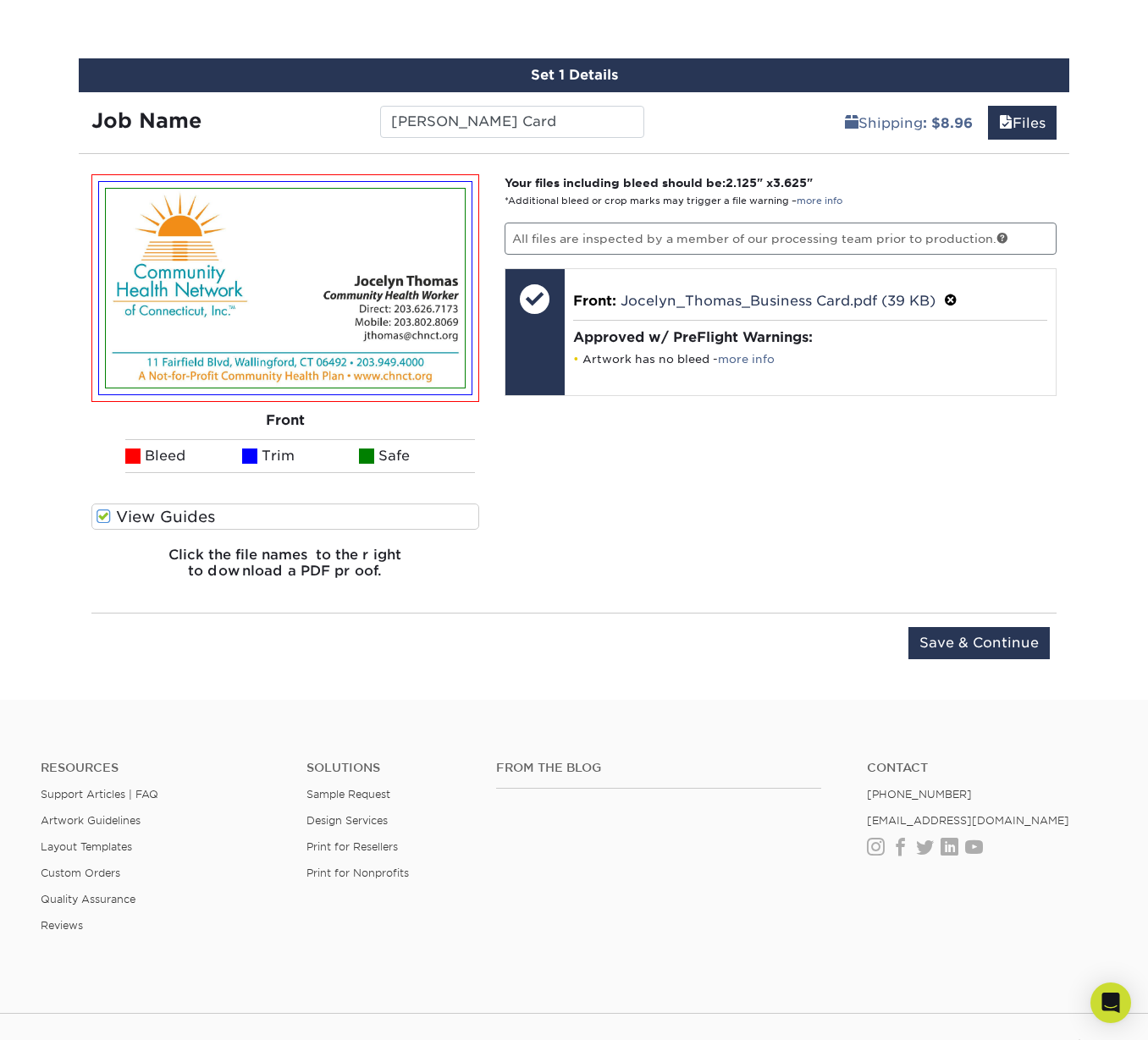
click at [105, 512] on span at bounding box center [104, 517] width 14 height 16
click at [0, 0] on input "View Guides" at bounding box center [0, 0] width 0 height 0
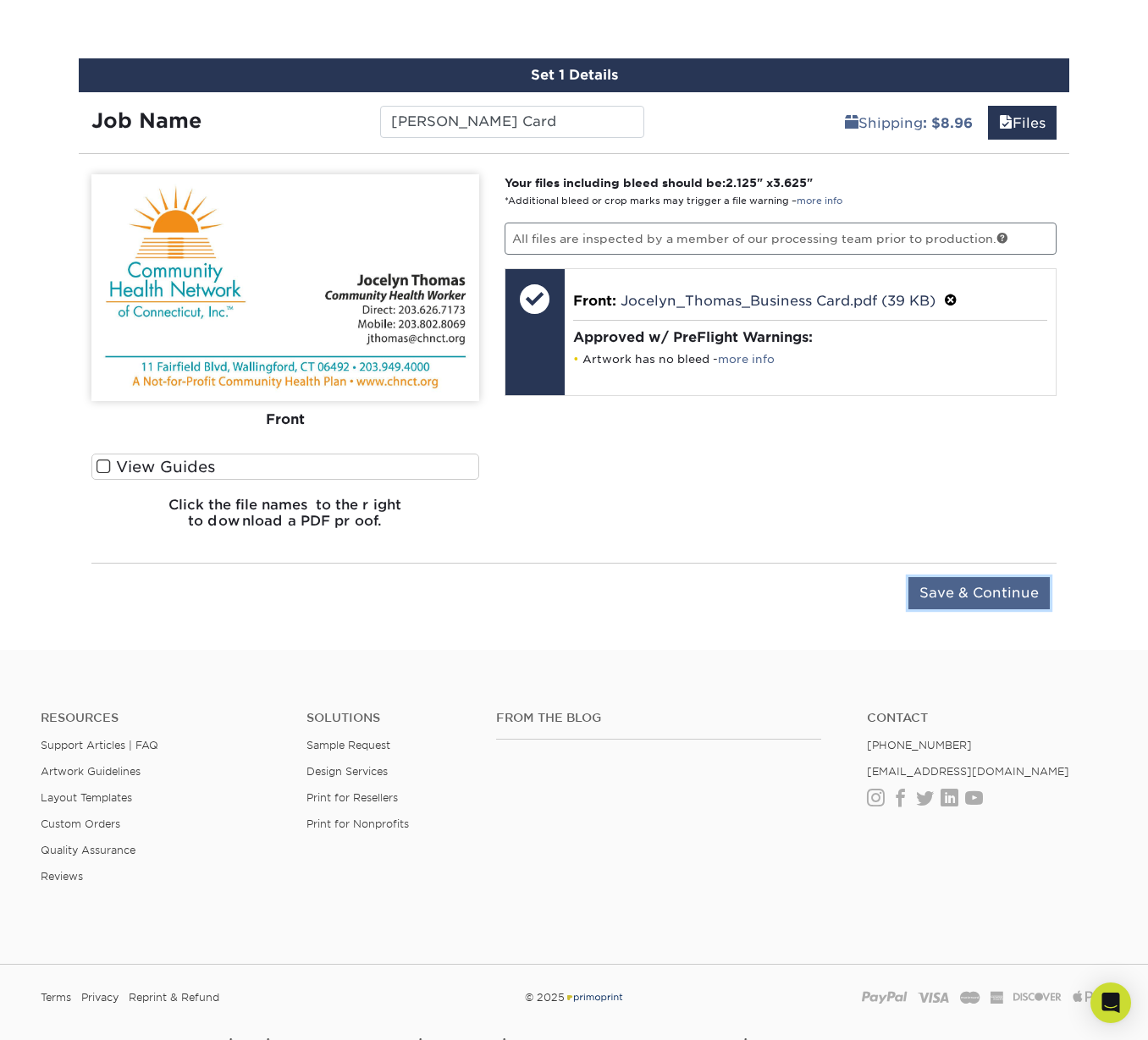
click at [965, 590] on input "Save & Continue" at bounding box center [978, 593] width 141 height 32
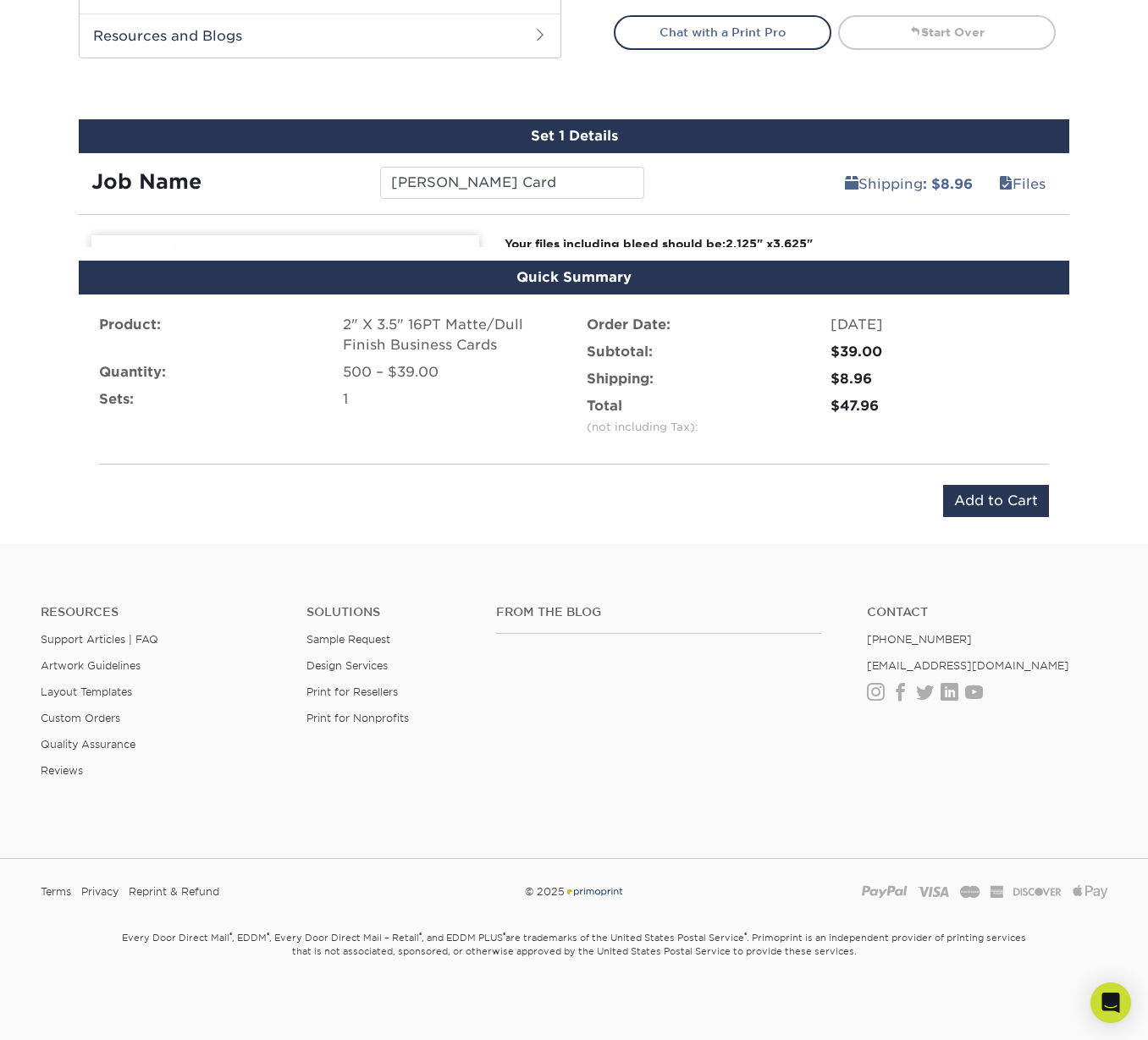
scroll to position [866, 0]
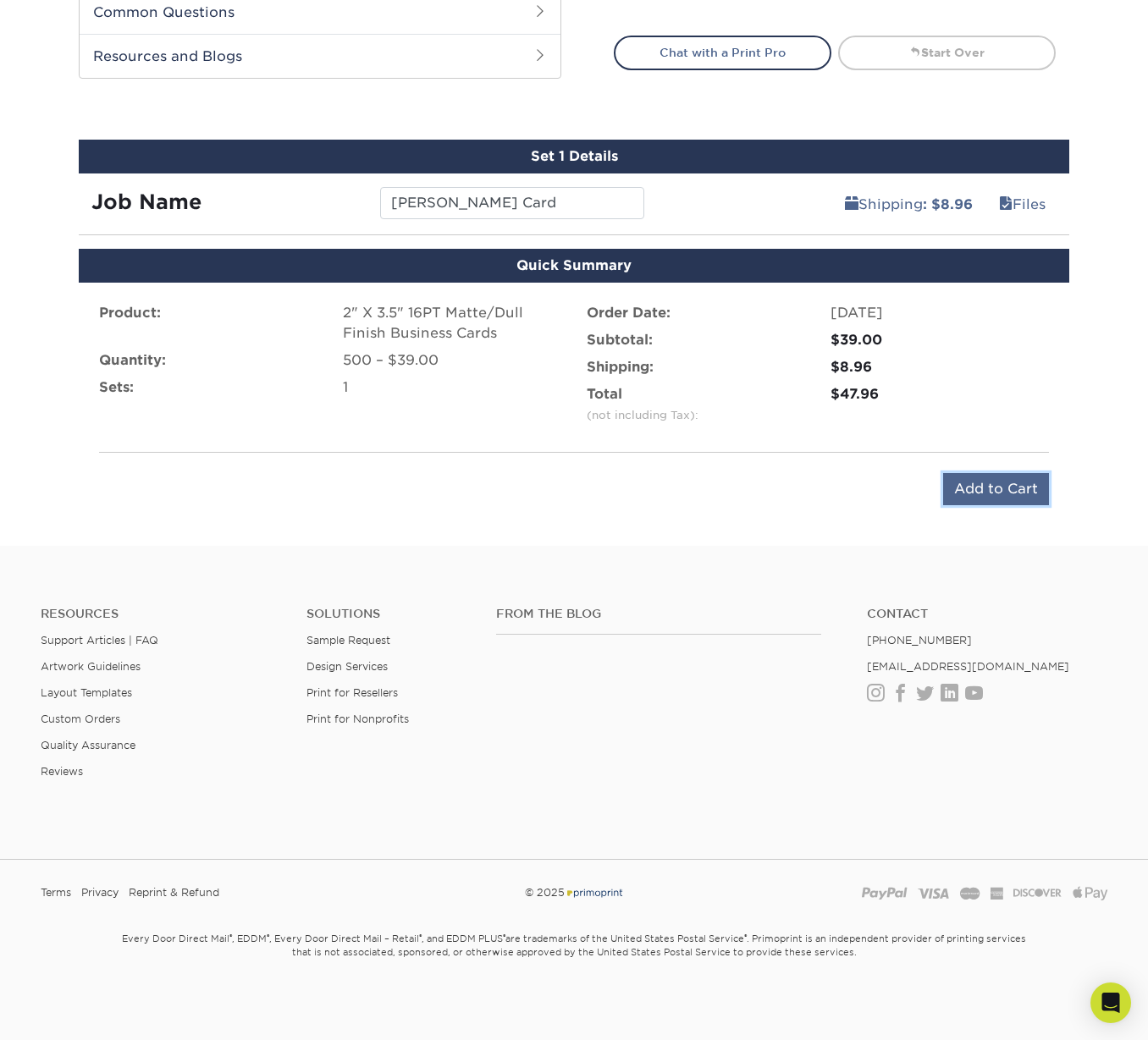
click at [983, 489] on input "Add to Cart" at bounding box center [996, 489] width 106 height 32
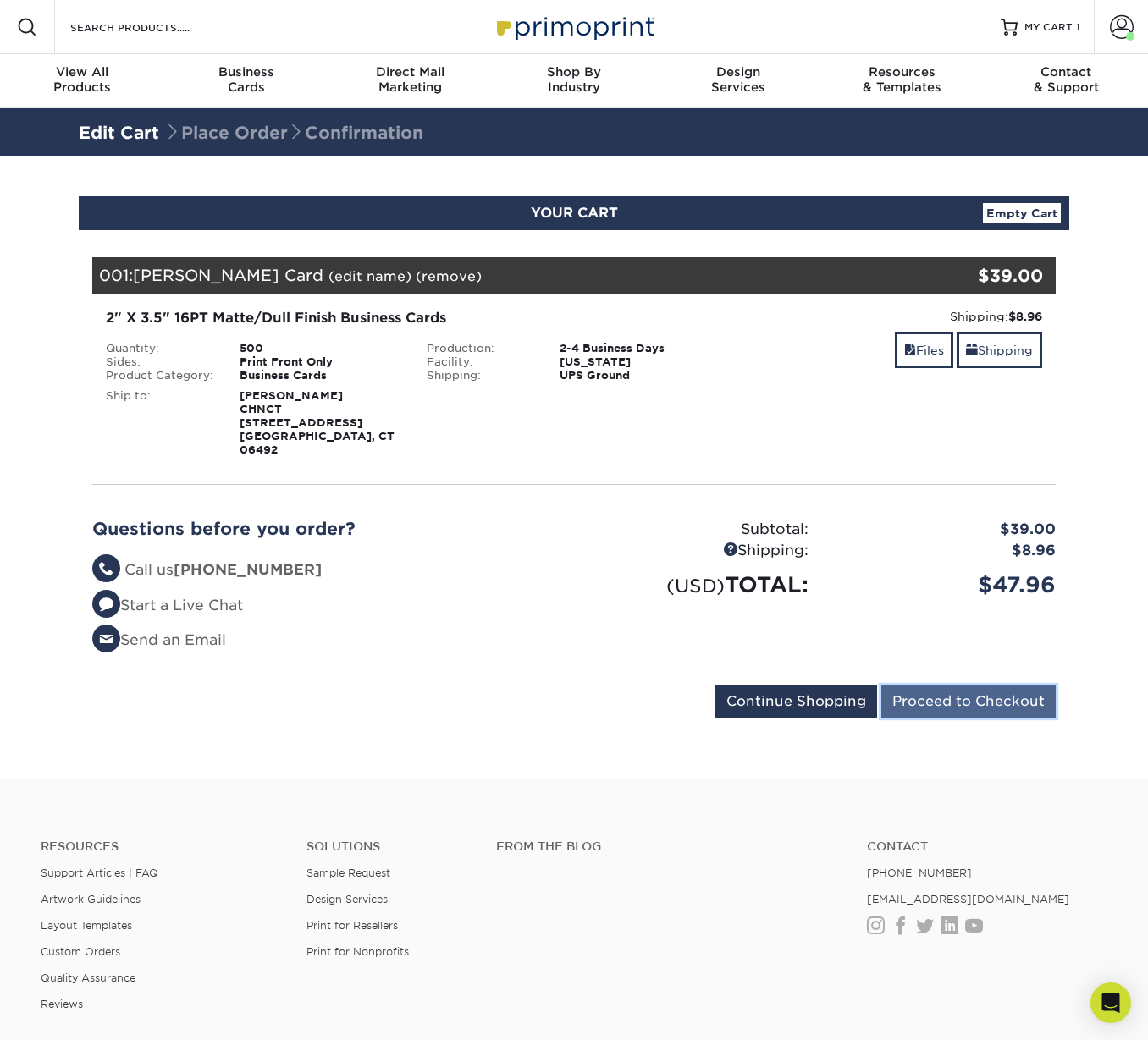
click at [951, 691] on input "Proceed to Checkout" at bounding box center [968, 702] width 174 height 32
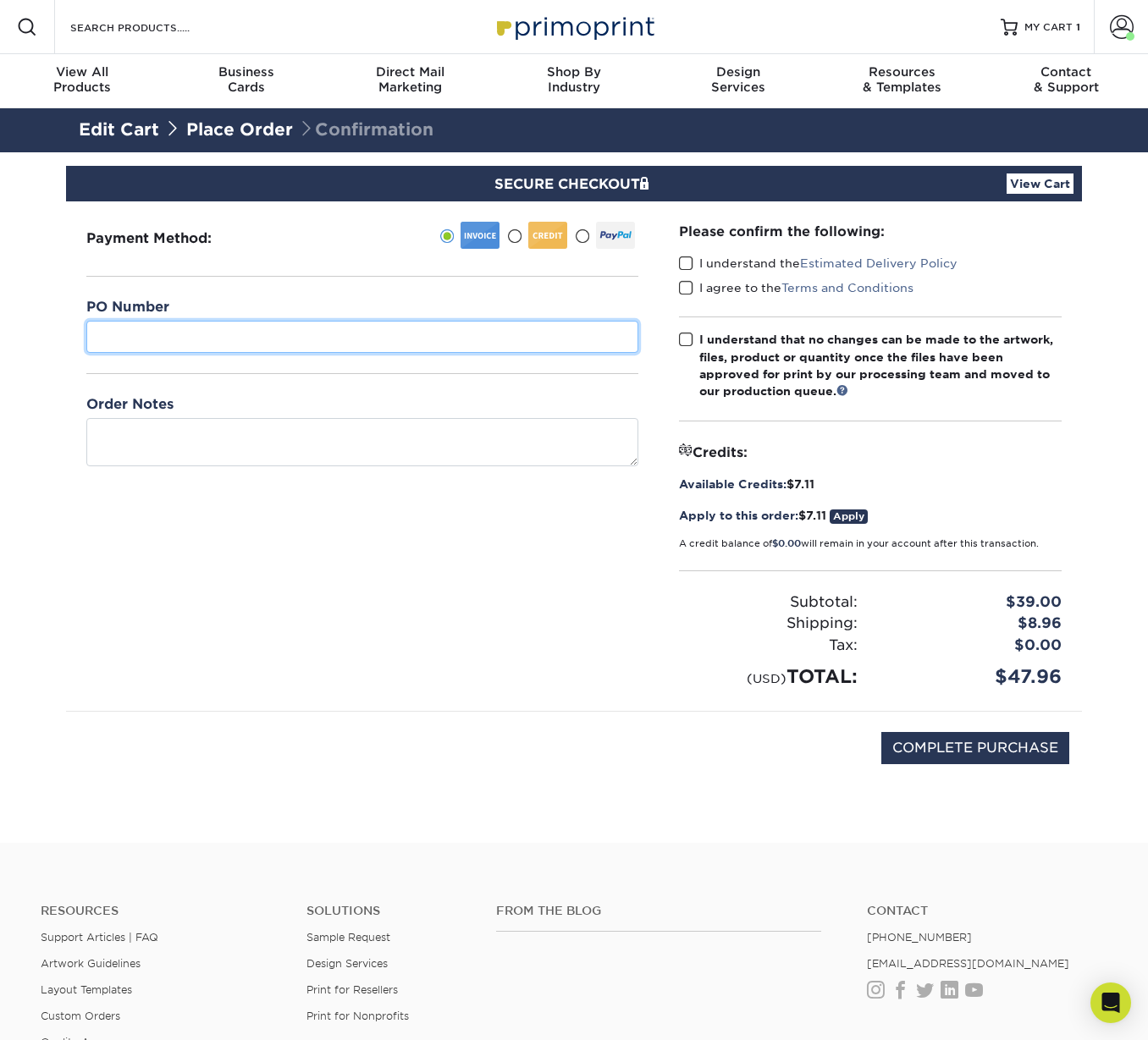
click at [105, 338] on input "text" at bounding box center [362, 336] width 552 height 32
paste input "PO number C01831"
click at [180, 336] on input "PO number C01831" at bounding box center [362, 336] width 552 height 32
click at [256, 334] on input "PO number C01831" at bounding box center [362, 336] width 552 height 32
drag, startPoint x: 178, startPoint y: 335, endPoint x: 118, endPoint y: 336, distance: 60.0
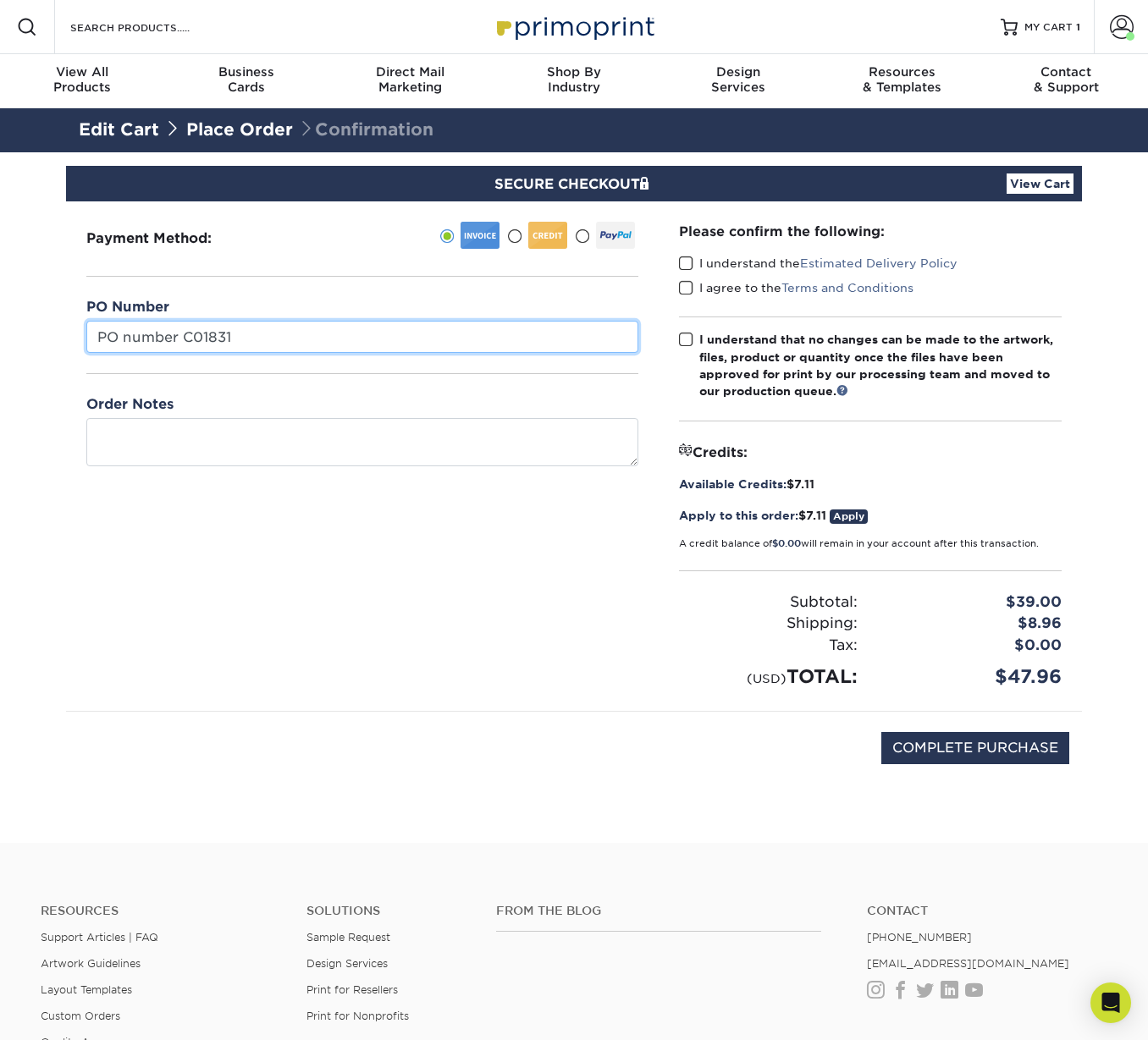
click at [118, 336] on input "PO number C01831" at bounding box center [362, 336] width 552 height 32
click at [264, 330] on input "PO# C01831" at bounding box center [362, 336] width 552 height 32
type input "PO# C01831"
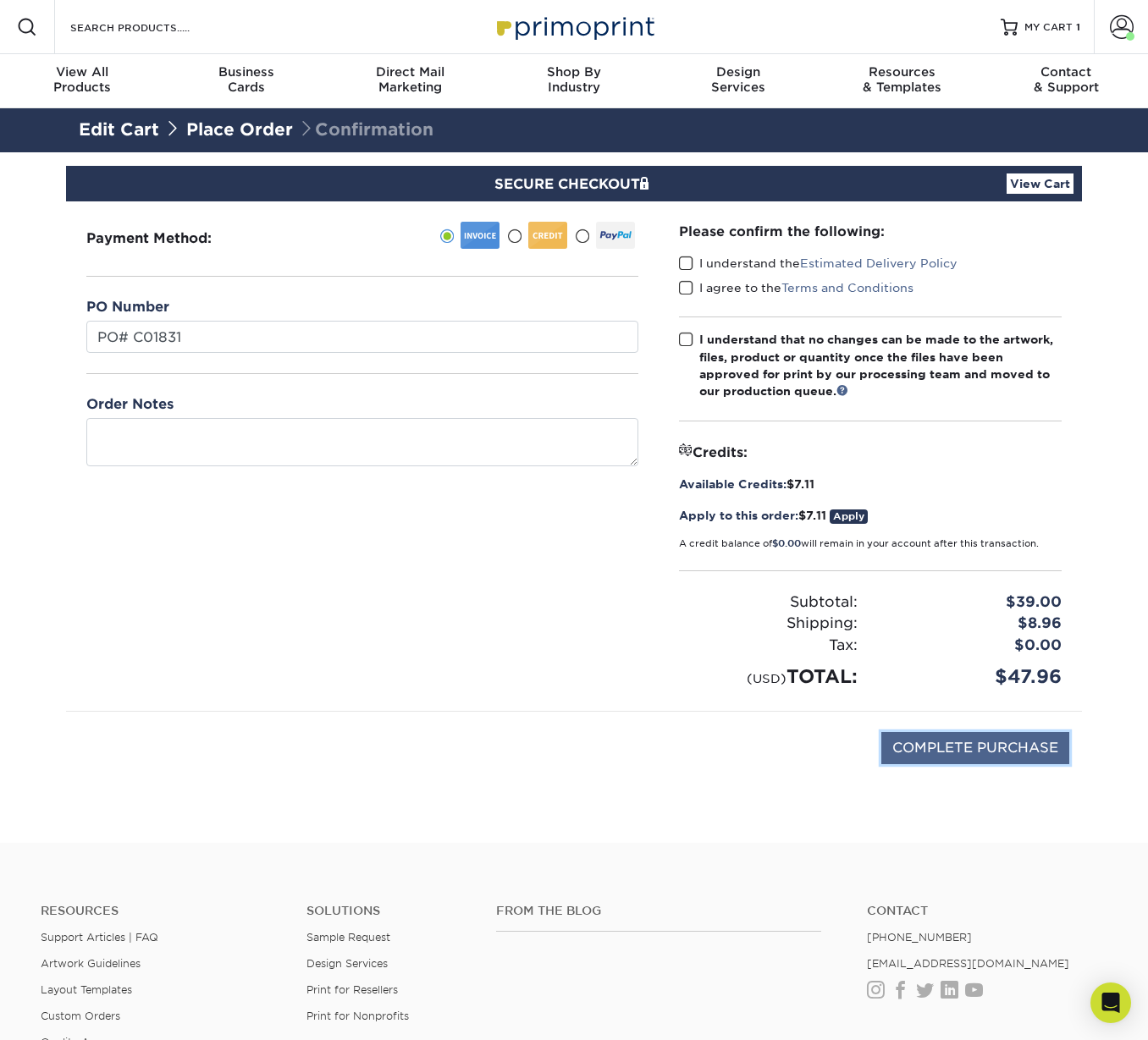
click at [909, 745] on input "COMPLETE PURCHASE" at bounding box center [975, 748] width 188 height 32
click at [473, 611] on div "Payment Method:" at bounding box center [363, 456] width 592 height 510
click at [850, 515] on link "Apply" at bounding box center [848, 517] width 38 height 14
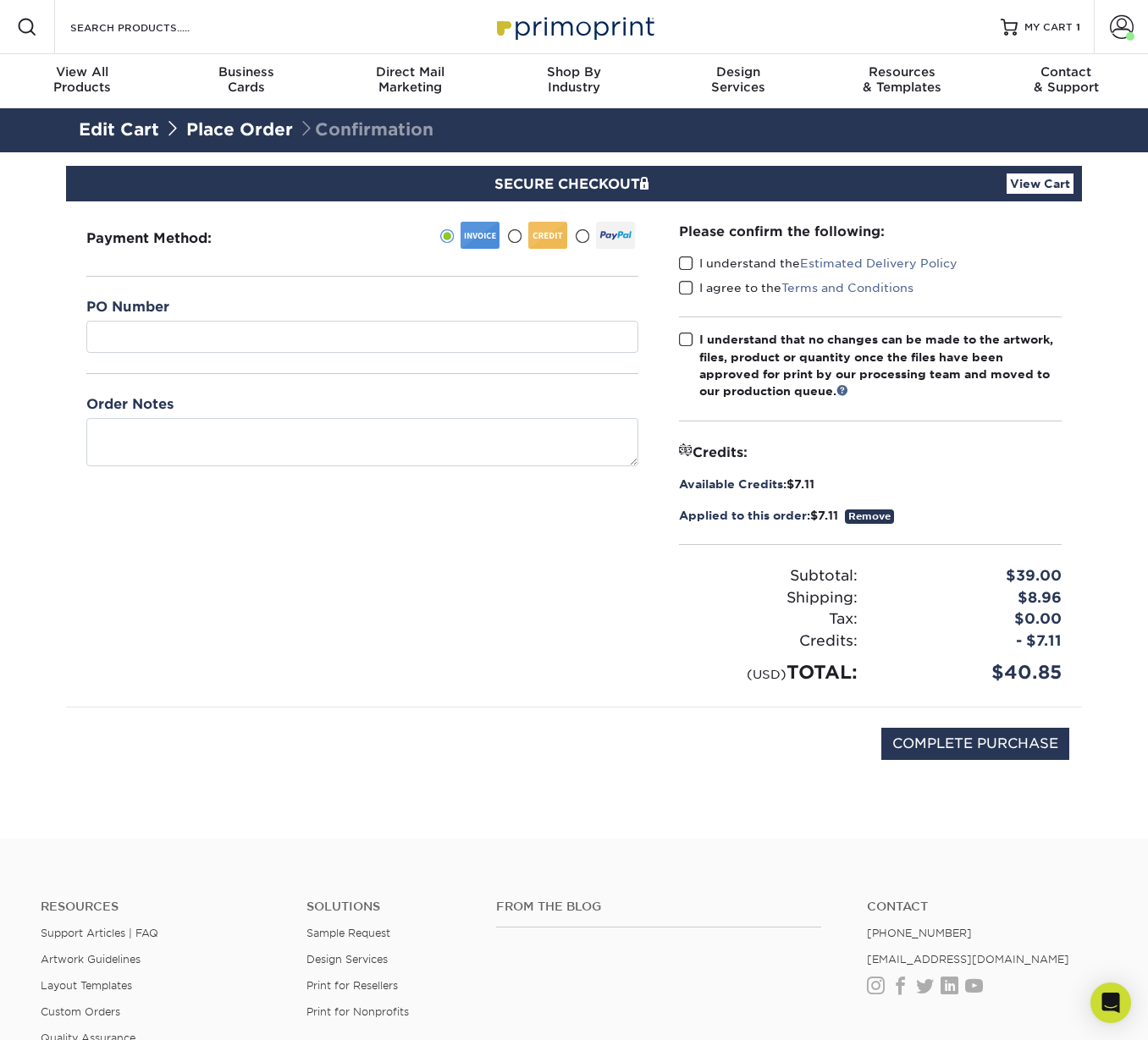
click at [684, 260] on span at bounding box center [686, 264] width 14 height 16
click at [0, 0] on input "I understand the Estimated Delivery Policy" at bounding box center [0, 0] width 0 height 0
click at [688, 288] on span at bounding box center [686, 288] width 14 height 16
click at [0, 0] on input "I agree to the Terms and Conditions" at bounding box center [0, 0] width 0 height 0
click at [688, 340] on span at bounding box center [686, 340] width 14 height 16
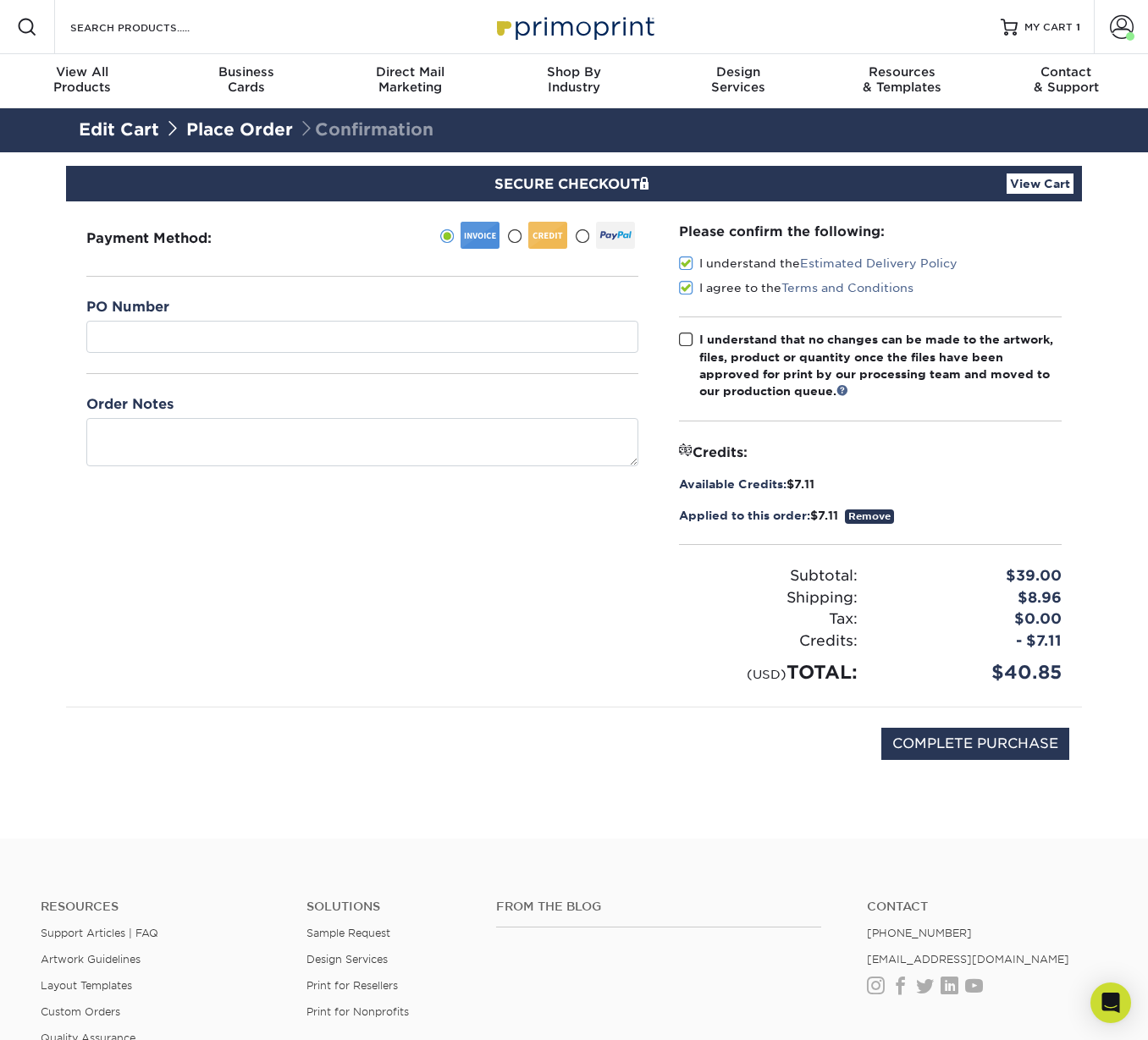
click at [0, 0] on input "I understand that no changes can be made to the artwork, files, product or quan…" at bounding box center [0, 0] width 0 height 0
click at [940, 738] on input "COMPLETE PURCHASE" at bounding box center [975, 744] width 188 height 32
type input "PROCESSING, PLEASE WAIT..."
click at [923, 772] on div "PROCESSING, PLEASE WAIT..." at bounding box center [574, 752] width 990 height 91
click at [440, 675] on div "Payment Method:" at bounding box center [363, 453] width 592 height 505
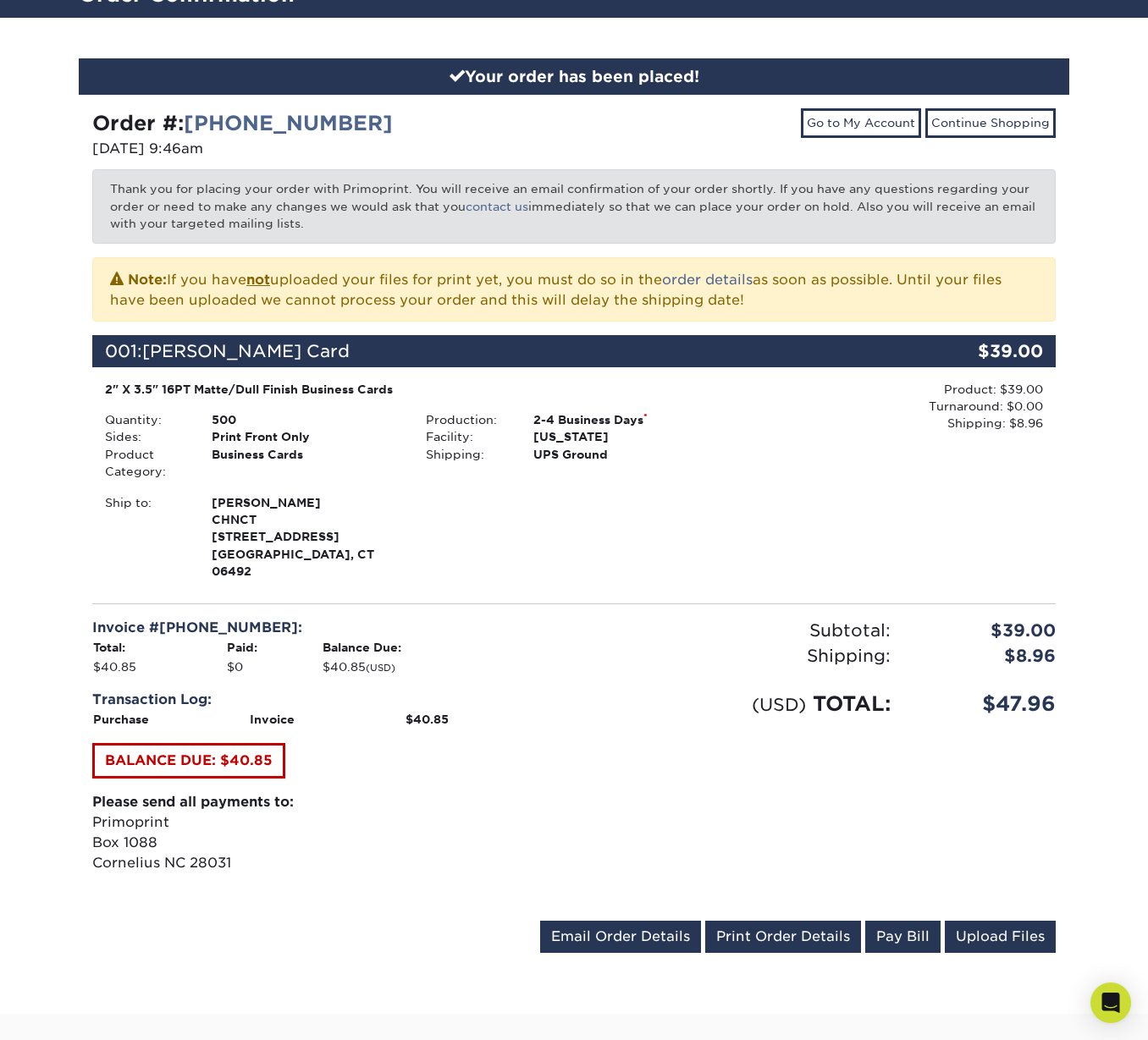
scroll to position [67, 0]
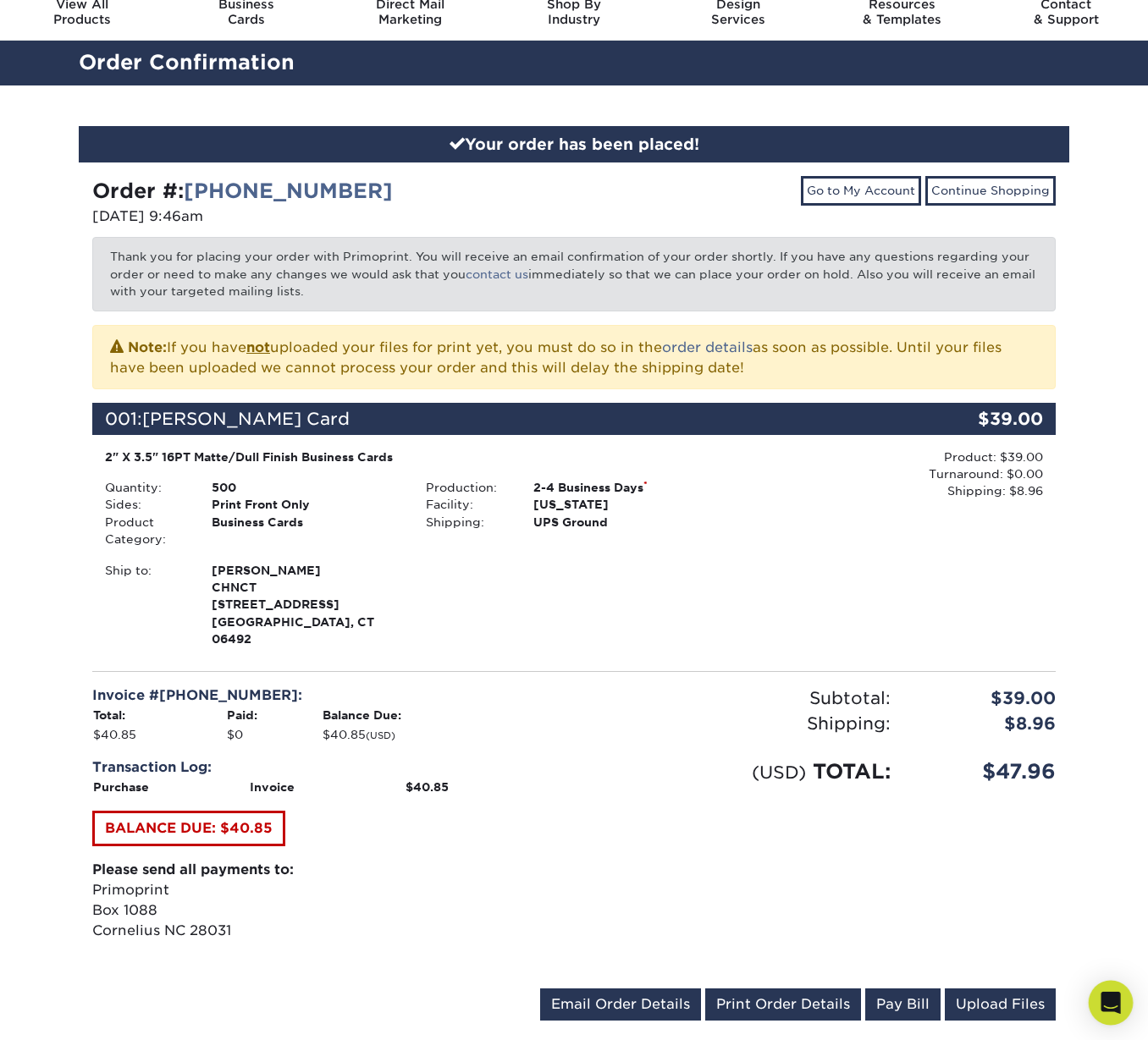
click at [1108, 1000] on icon "Open Intercom Messenger" at bounding box center [1110, 1002] width 20 height 22
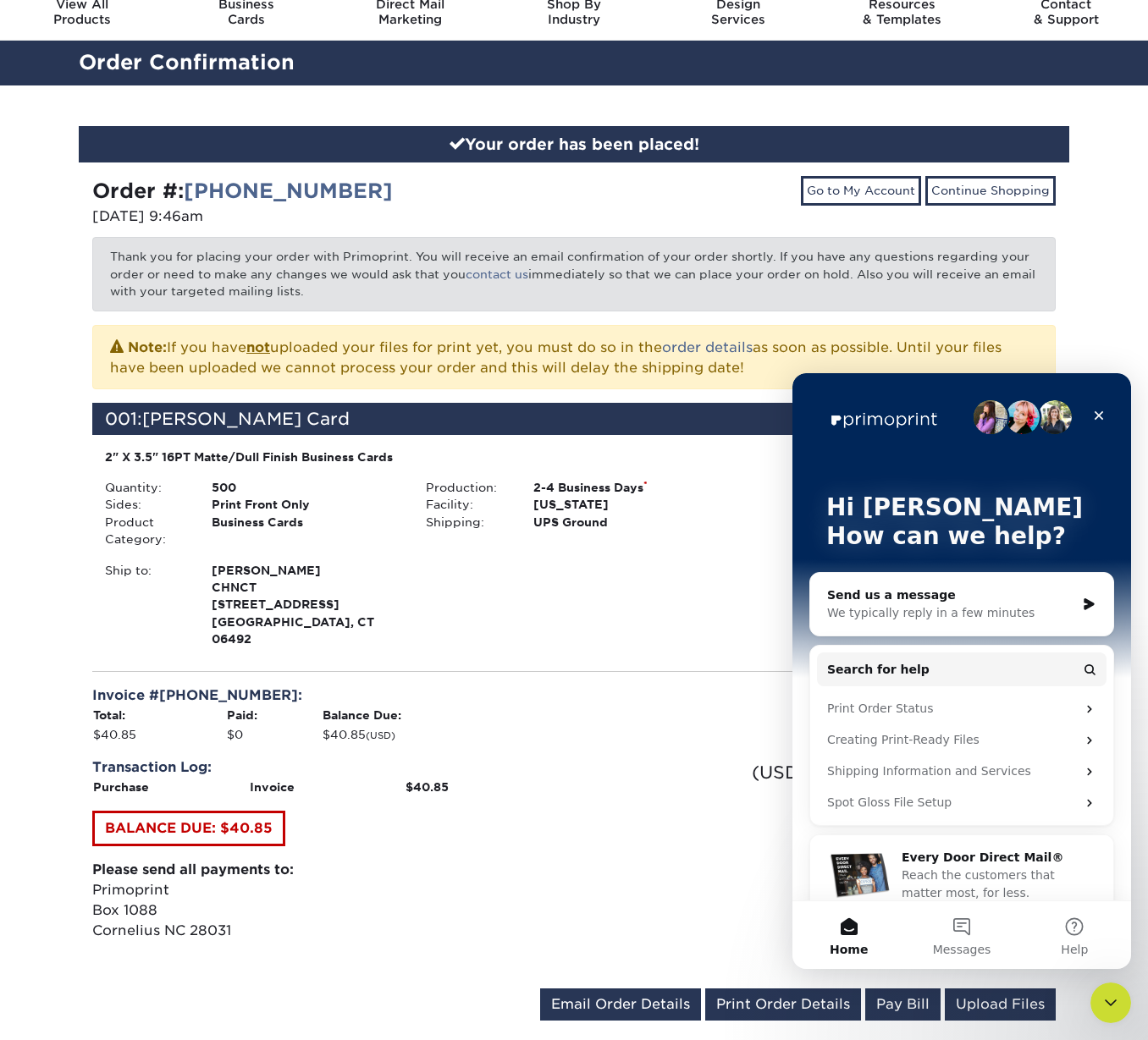
scroll to position [0, 0]
click at [691, 879] on div "Subtotal: $39.00 Shipping: $8.96 Discounts: - $0.00 (USD) TOTAL: $47.96" at bounding box center [820, 830] width 495 height 289
click at [1098, 413] on icon "Close" at bounding box center [1099, 415] width 13 height 13
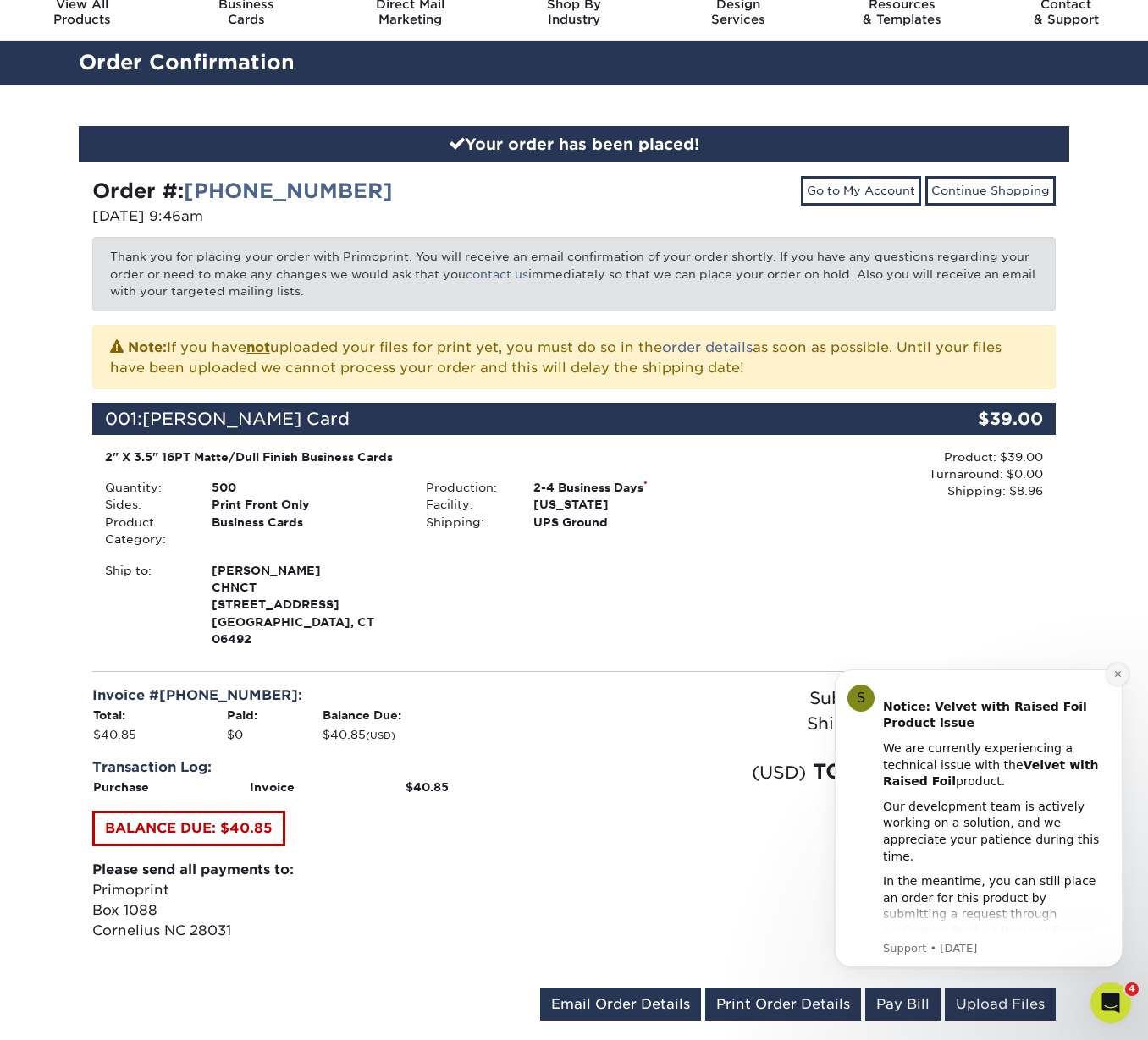
click at [1117, 676] on icon "Dismiss notification" at bounding box center [1117, 674] width 6 height 6
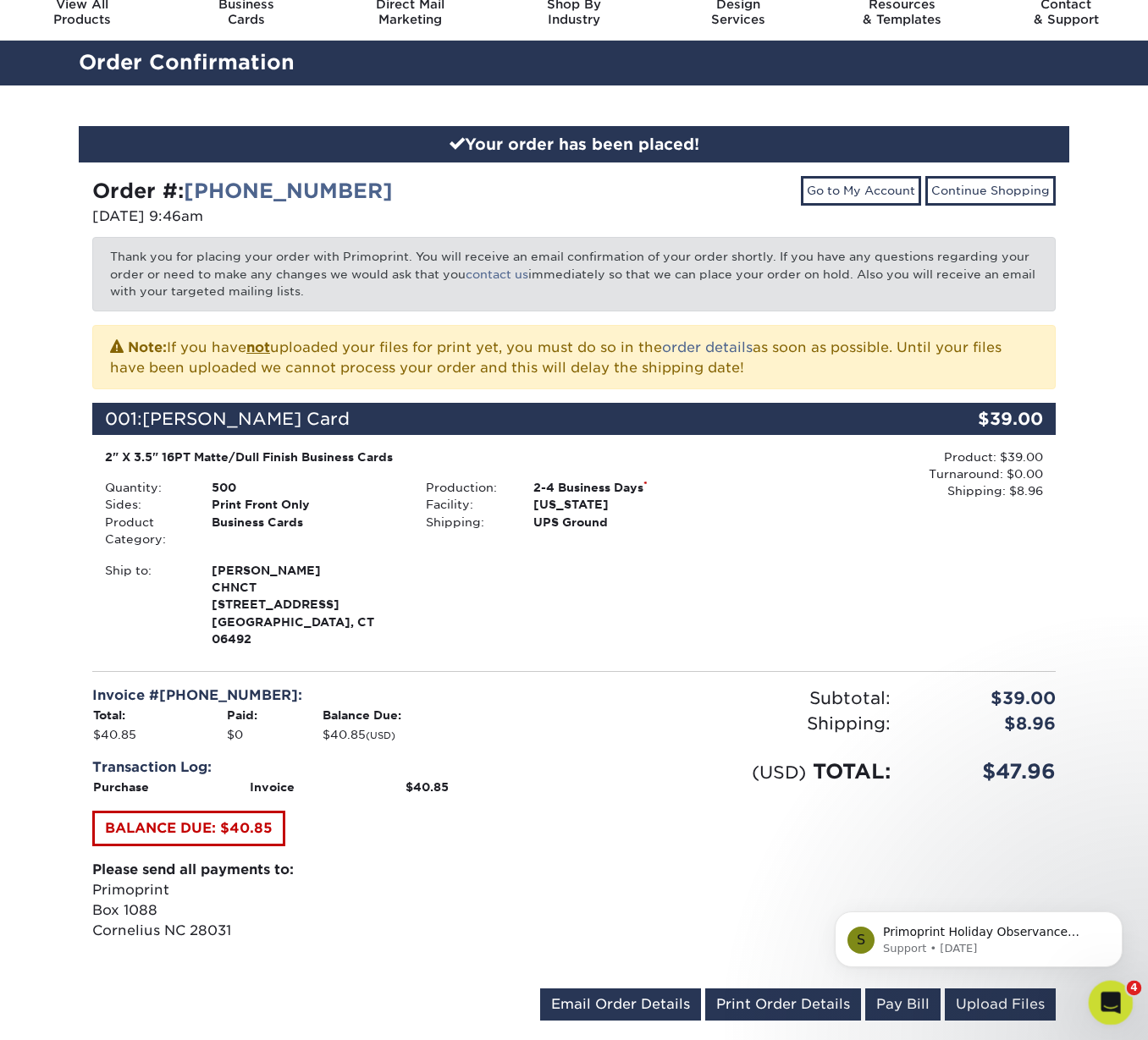
click at [1107, 997] on icon "Open Intercom Messenger" at bounding box center [1108, 1001] width 28 height 28
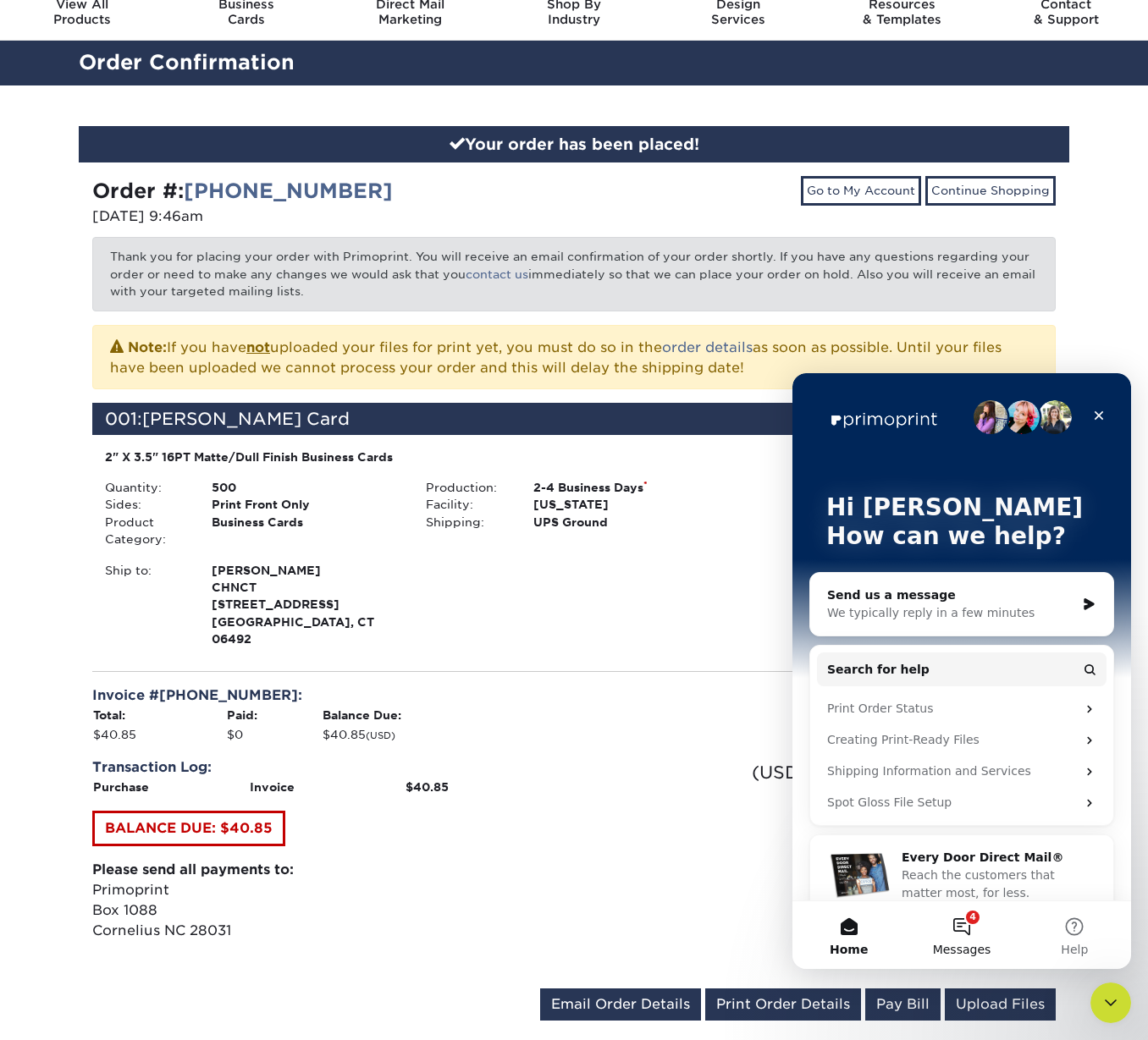
click at [967, 929] on button "4 Messages" at bounding box center [960, 934] width 112 height 67
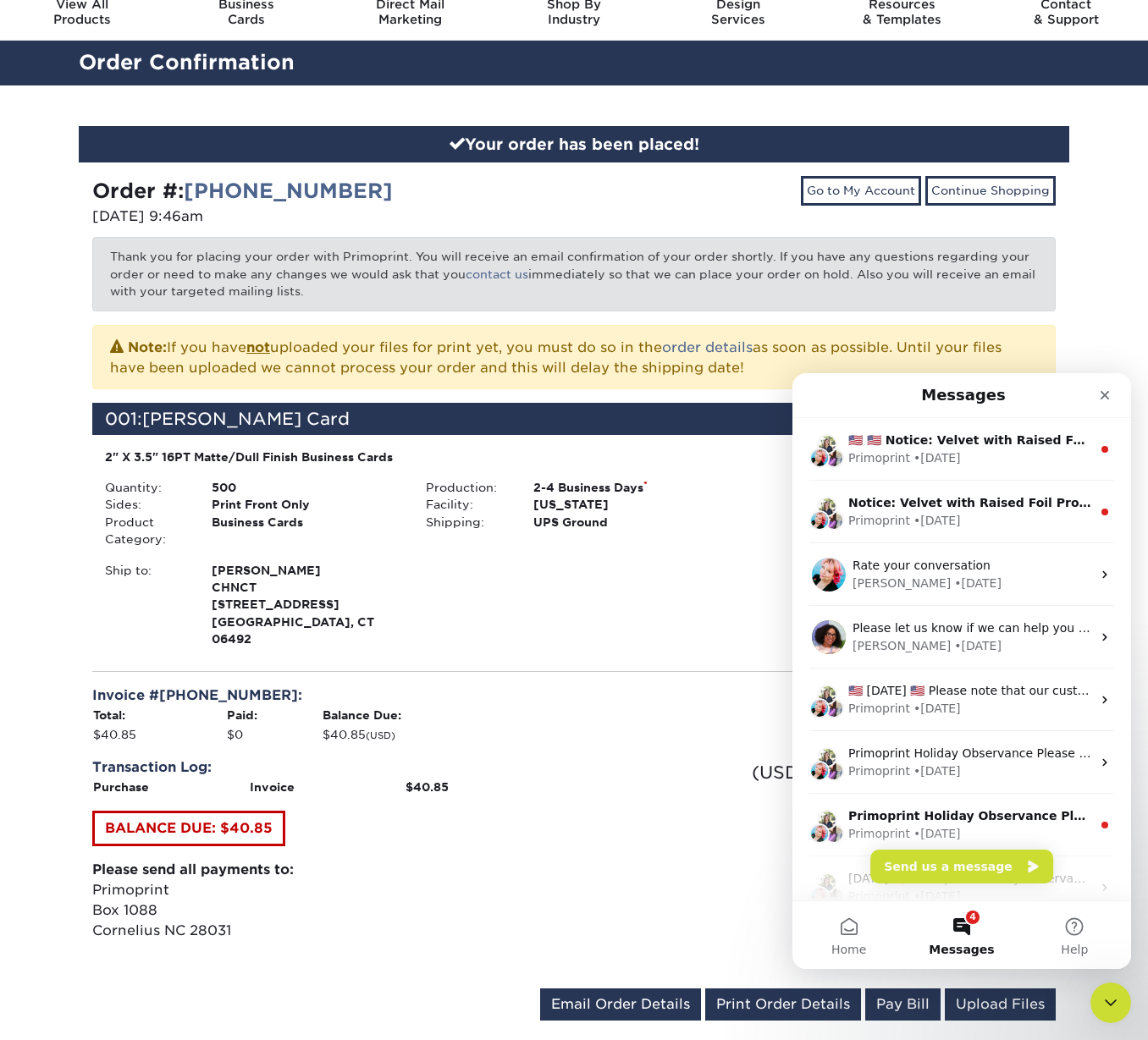
click at [960, 922] on button "4 Messages" at bounding box center [960, 934] width 112 height 67
click at [945, 868] on button "Send us a message" at bounding box center [961, 867] width 183 height 34
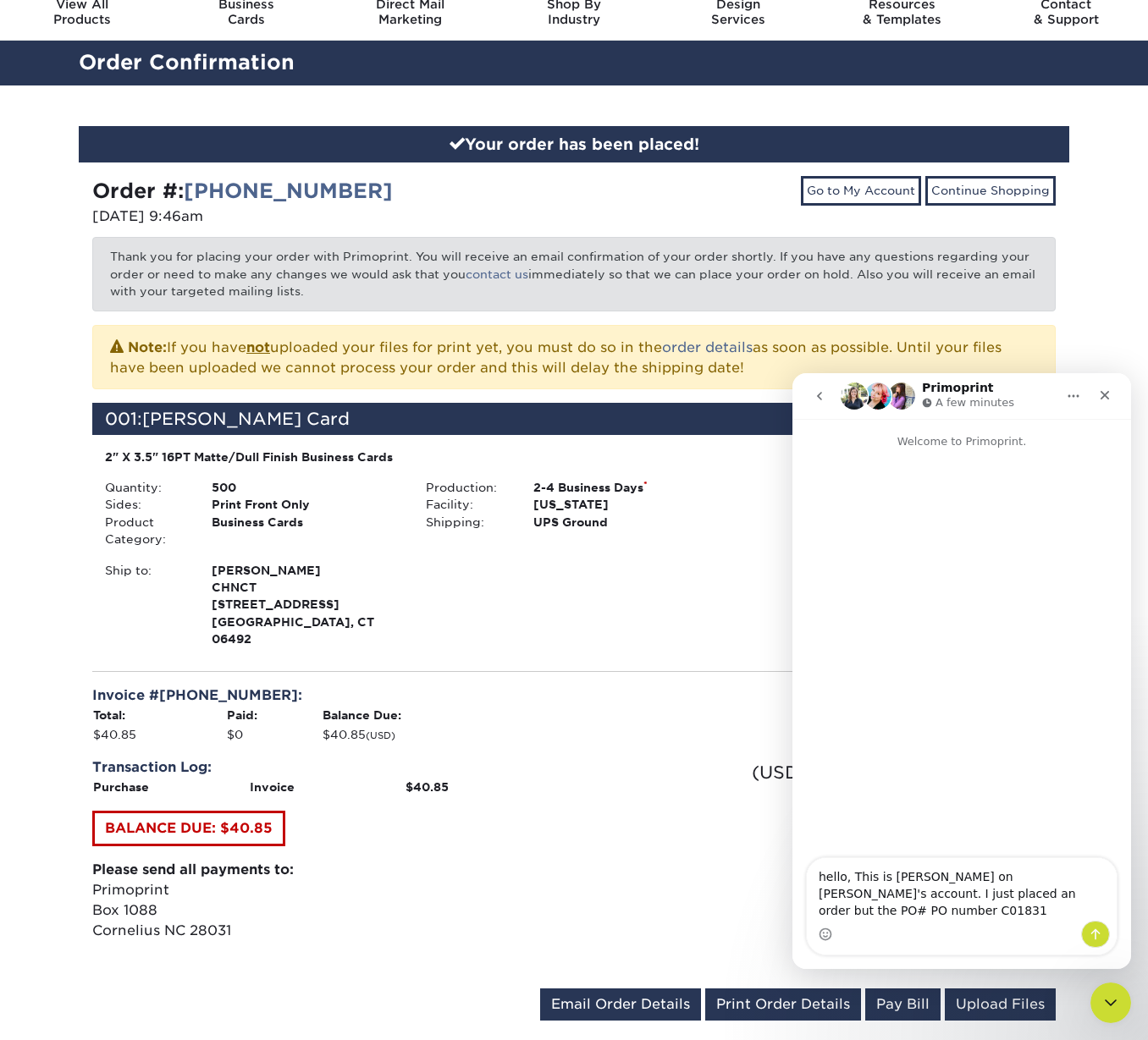
drag, startPoint x: 973, startPoint y: 911, endPoint x: 924, endPoint y: 916, distance: 49.3
click at [924, 916] on textarea "hello, This is Sika on Erik's account. I just placed an order but the PO# PO nu…" at bounding box center [961, 889] width 310 height 63
click at [1003, 910] on textarea "hello, This is Sika on Erik's account. I just placed an order but the PO# C01831" at bounding box center [961, 889] width 310 height 63
type textarea "hello, This is Sika on Erik's account. I just placed an order but the PO# C0183…"
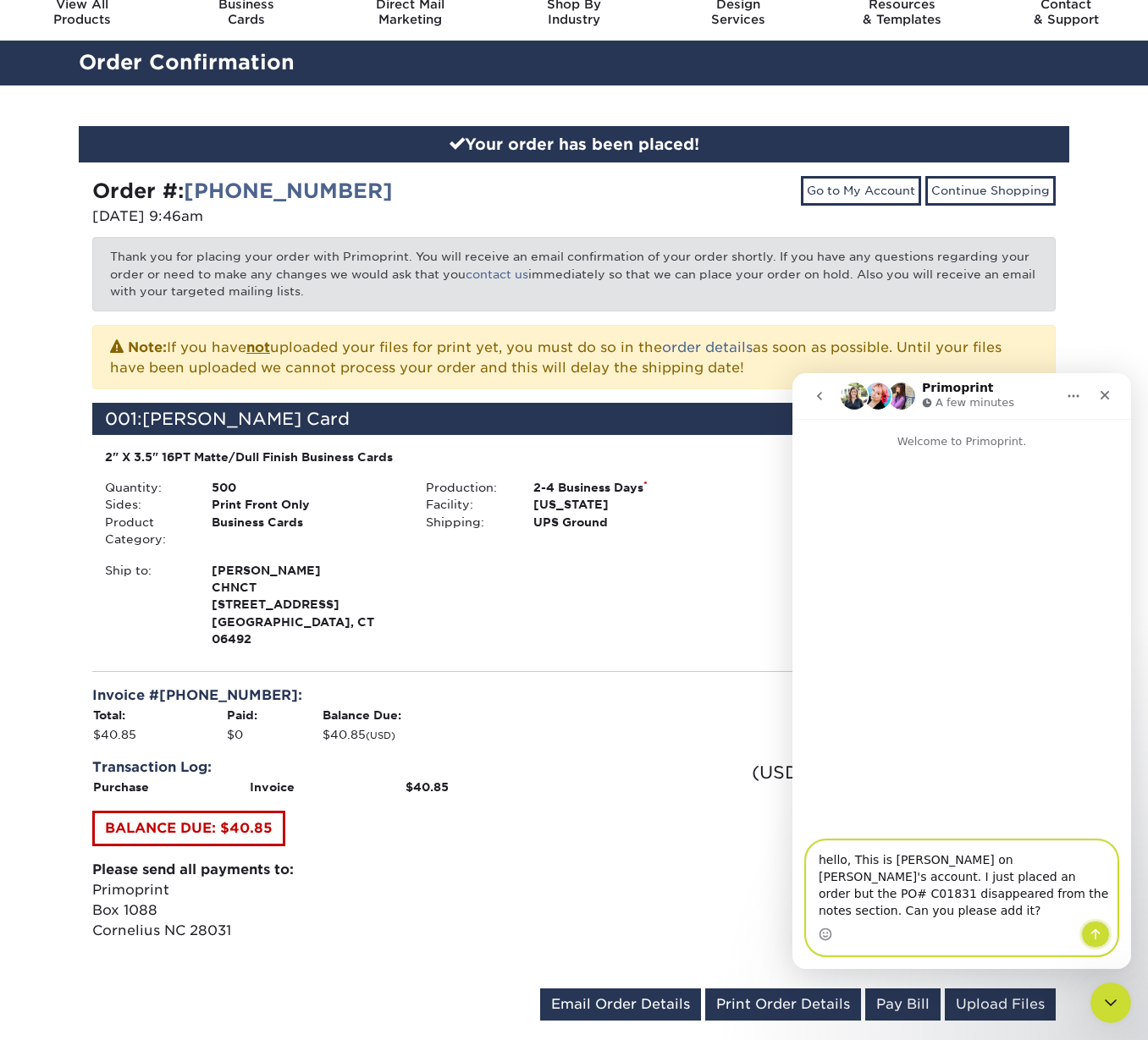
click at [1091, 932] on icon "Send a message…" at bounding box center [1095, 934] width 13 height 13
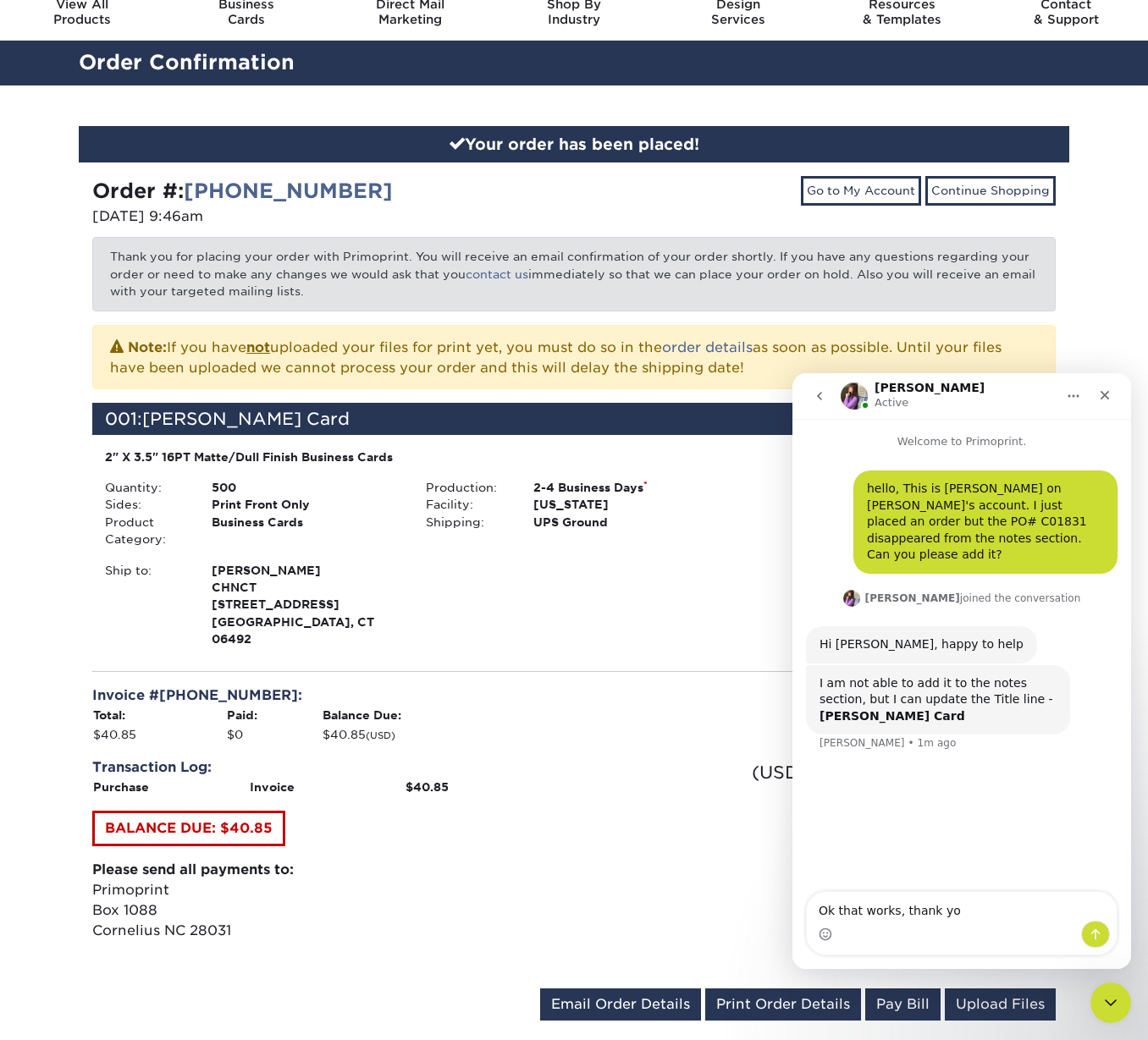
type textarea "Ok that works, thank you"
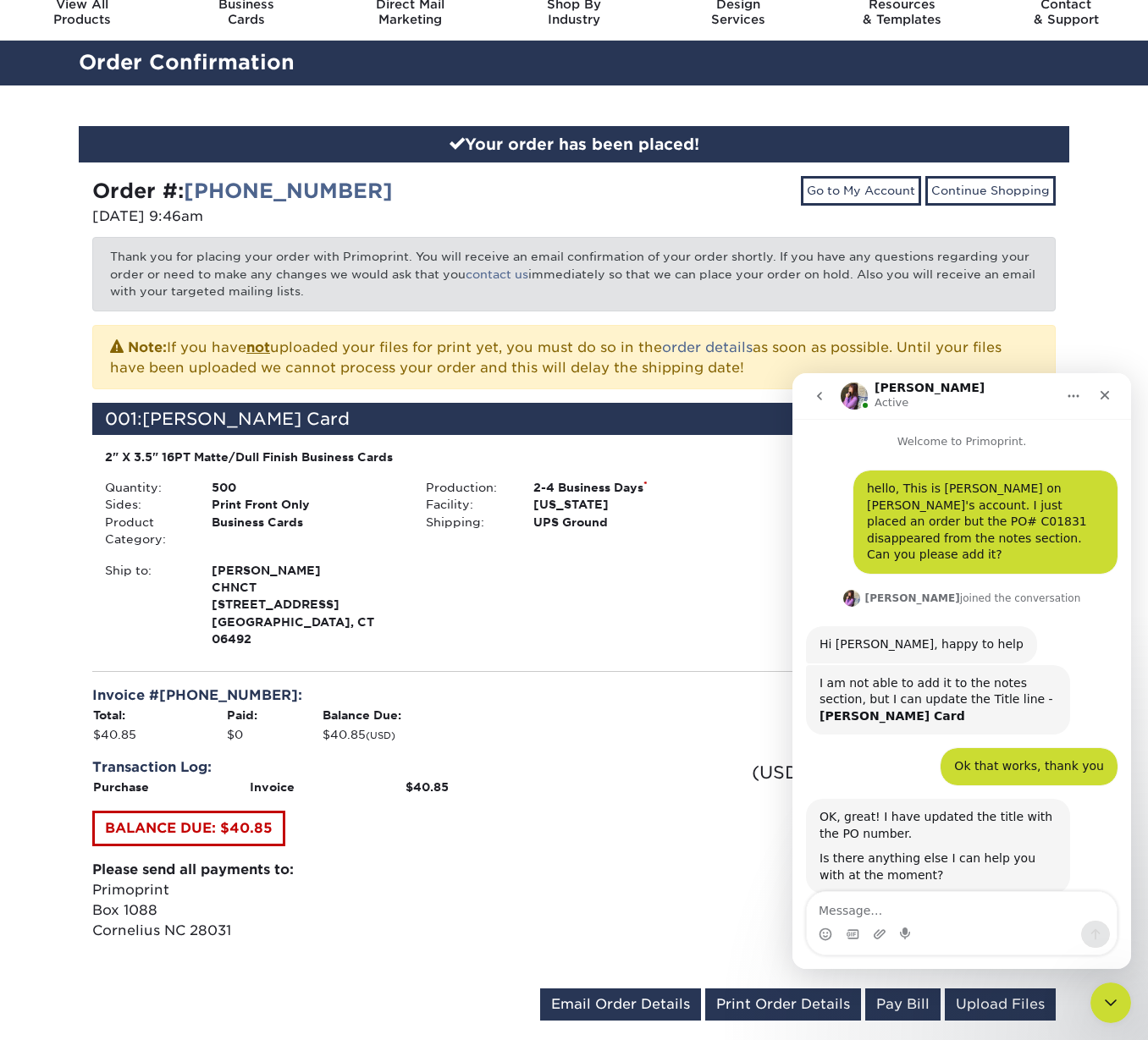
scroll to position [21, 0]
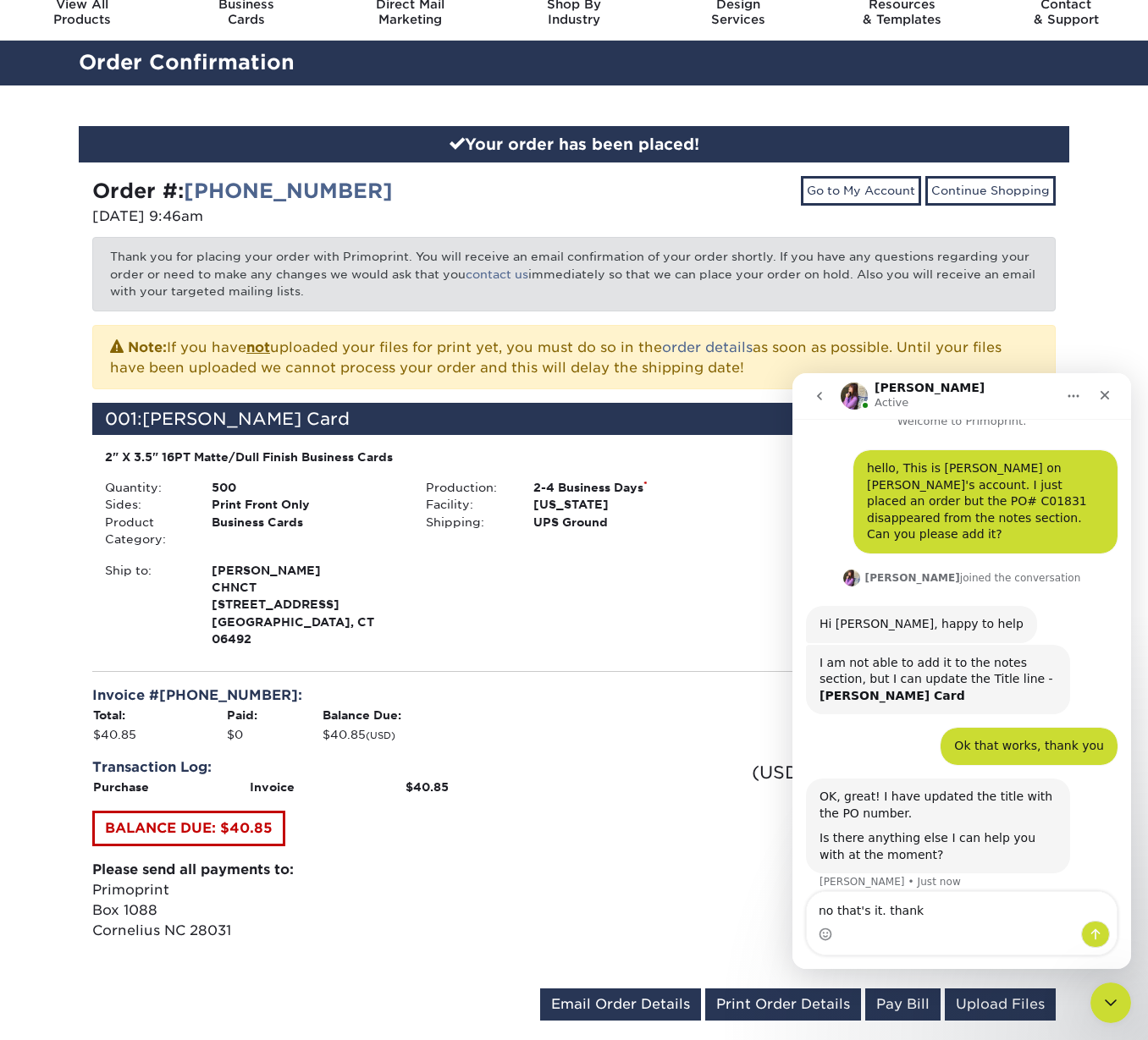
drag, startPoint x: 882, startPoint y: 905, endPoint x: 803, endPoint y: 905, distance: 79.0
click at [803, 905] on div "no that's it. thank no that's it. thank" at bounding box center [961, 923] width 338 height 65
type textarea "Actually can i cancel the order and place it again?"
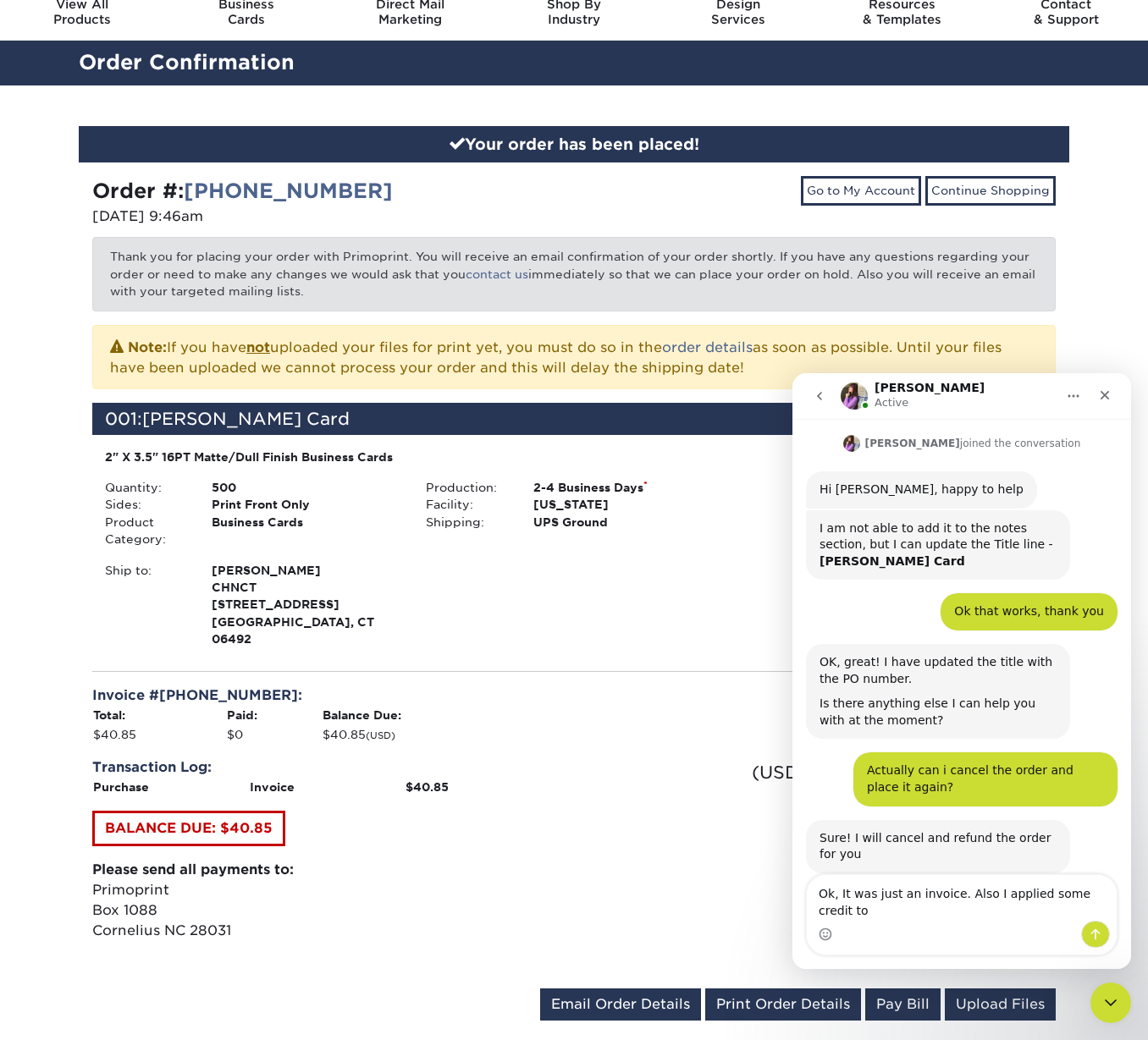
scroll to position [171, 0]
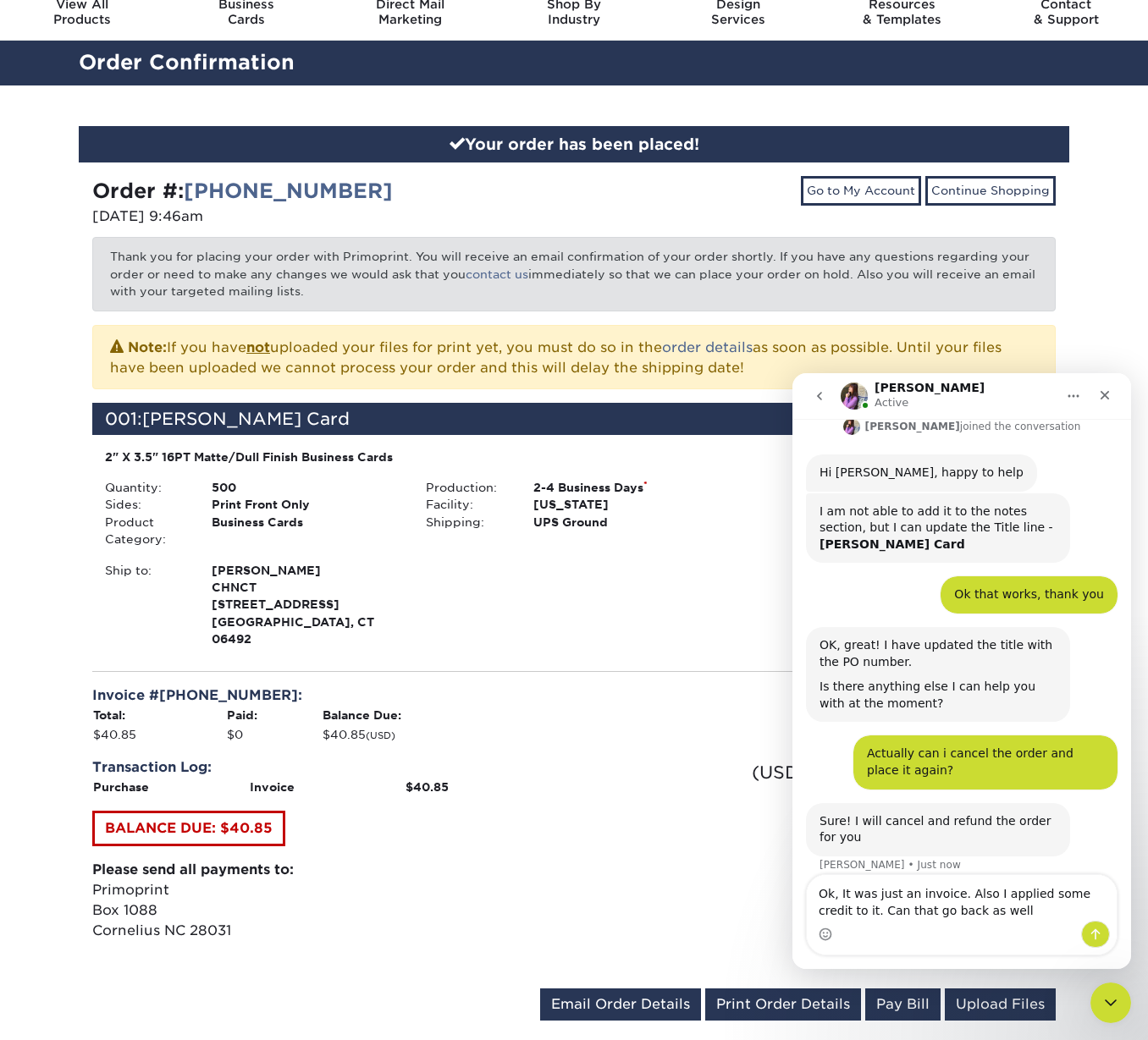
type textarea "Ok, It was just an invoice. Also I applied some credit to it. Can that go back …"
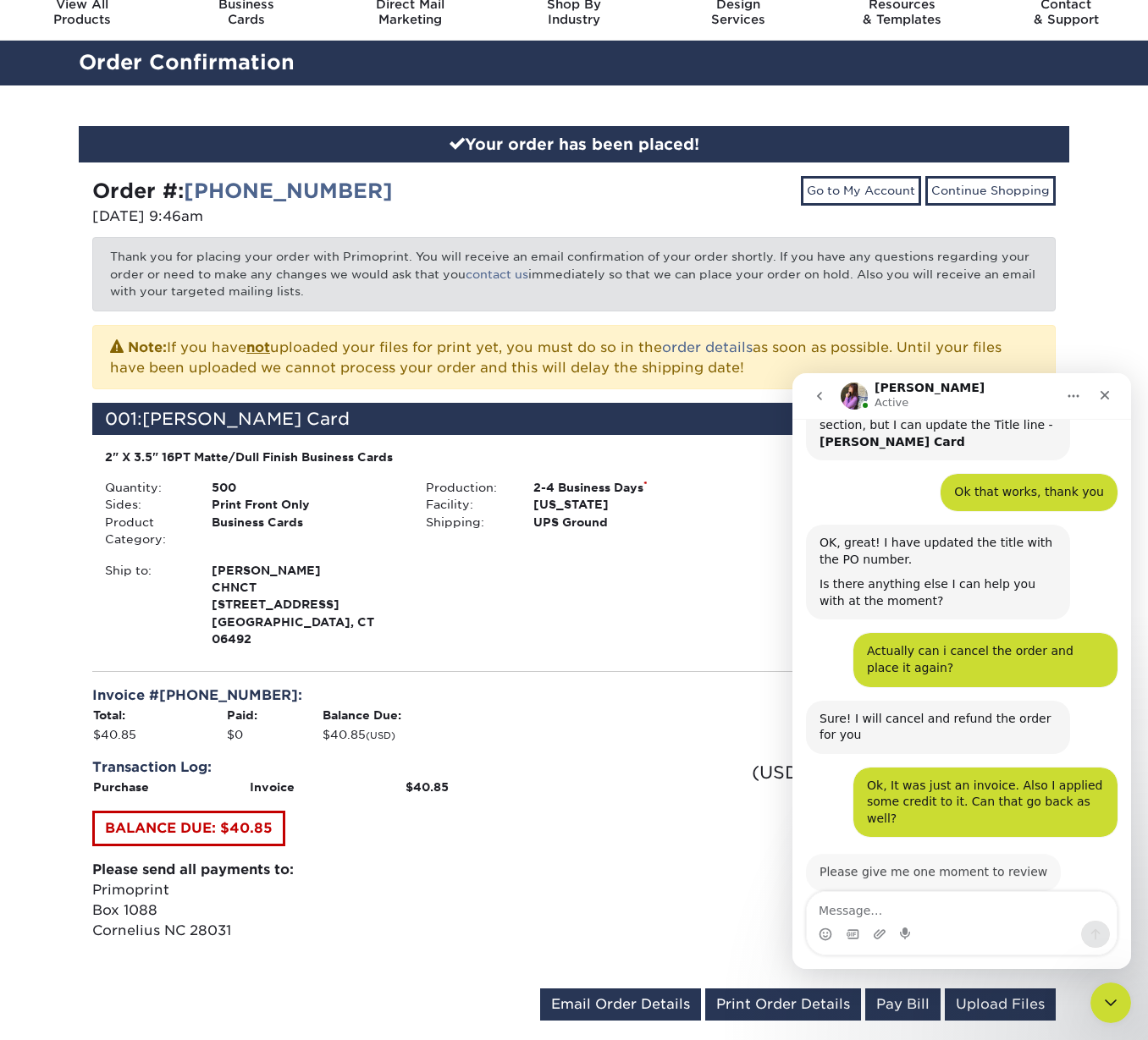
scroll to position [273, 0]
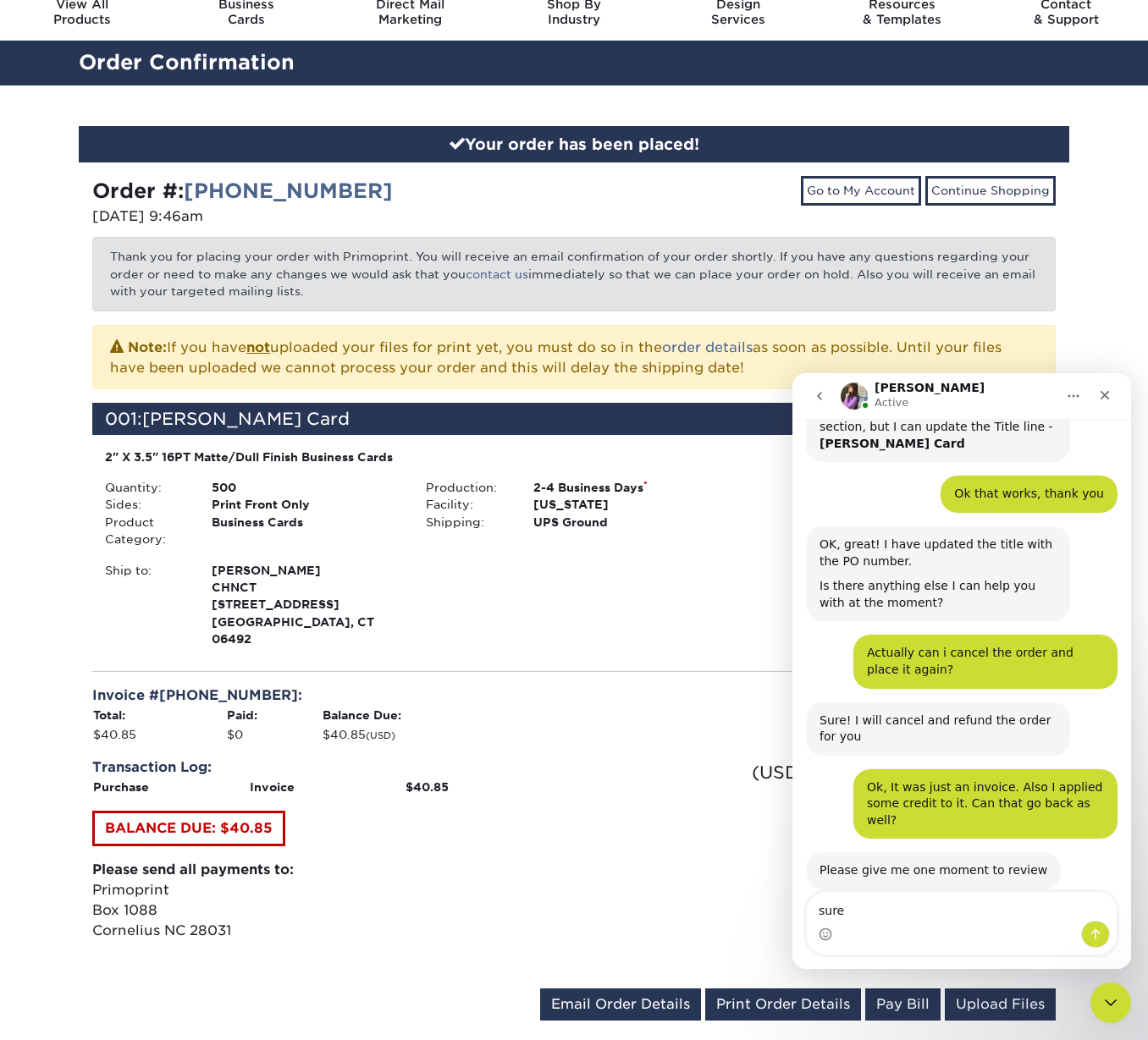
type textarea "sure!"
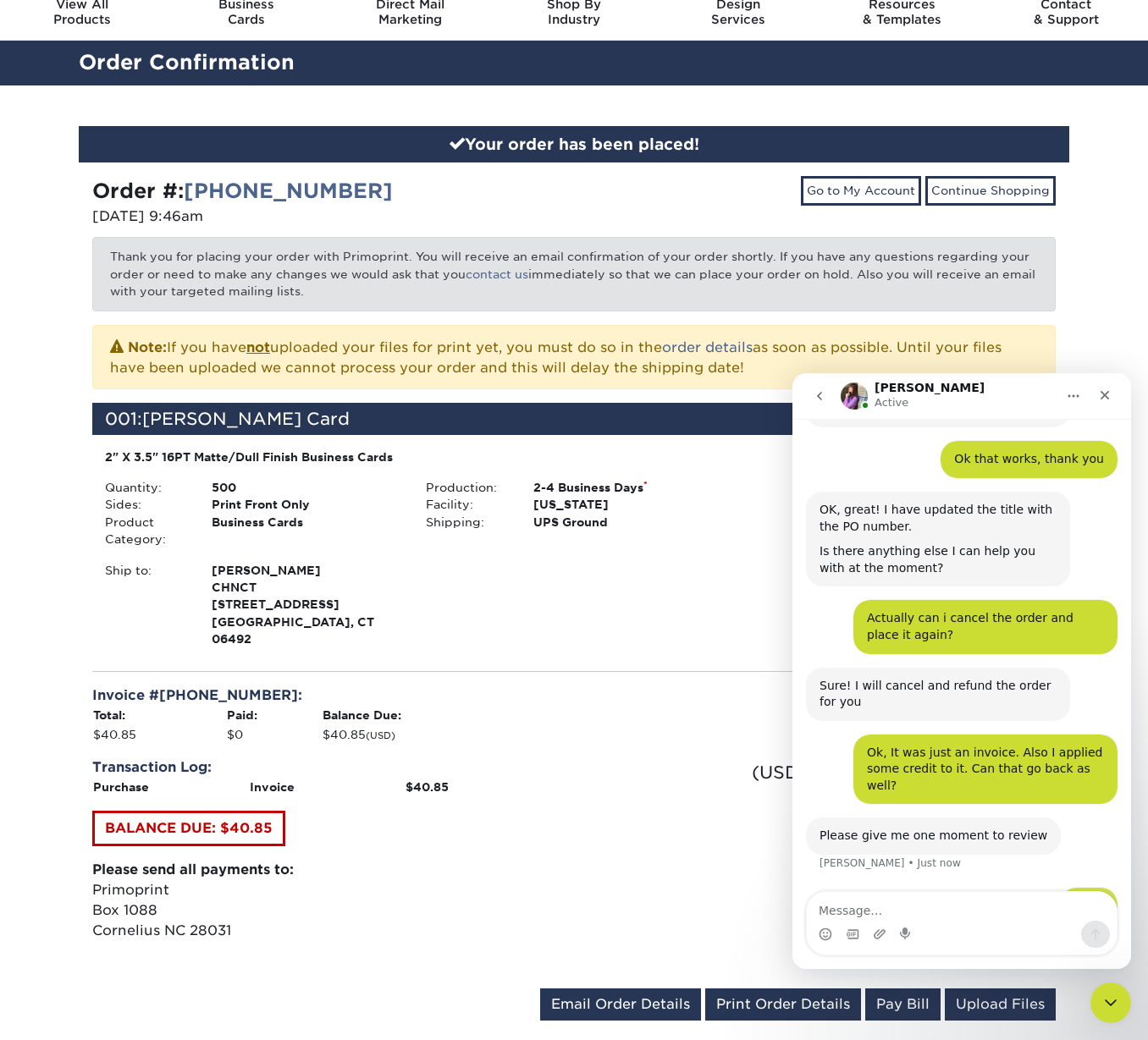
scroll to position [322, 0]
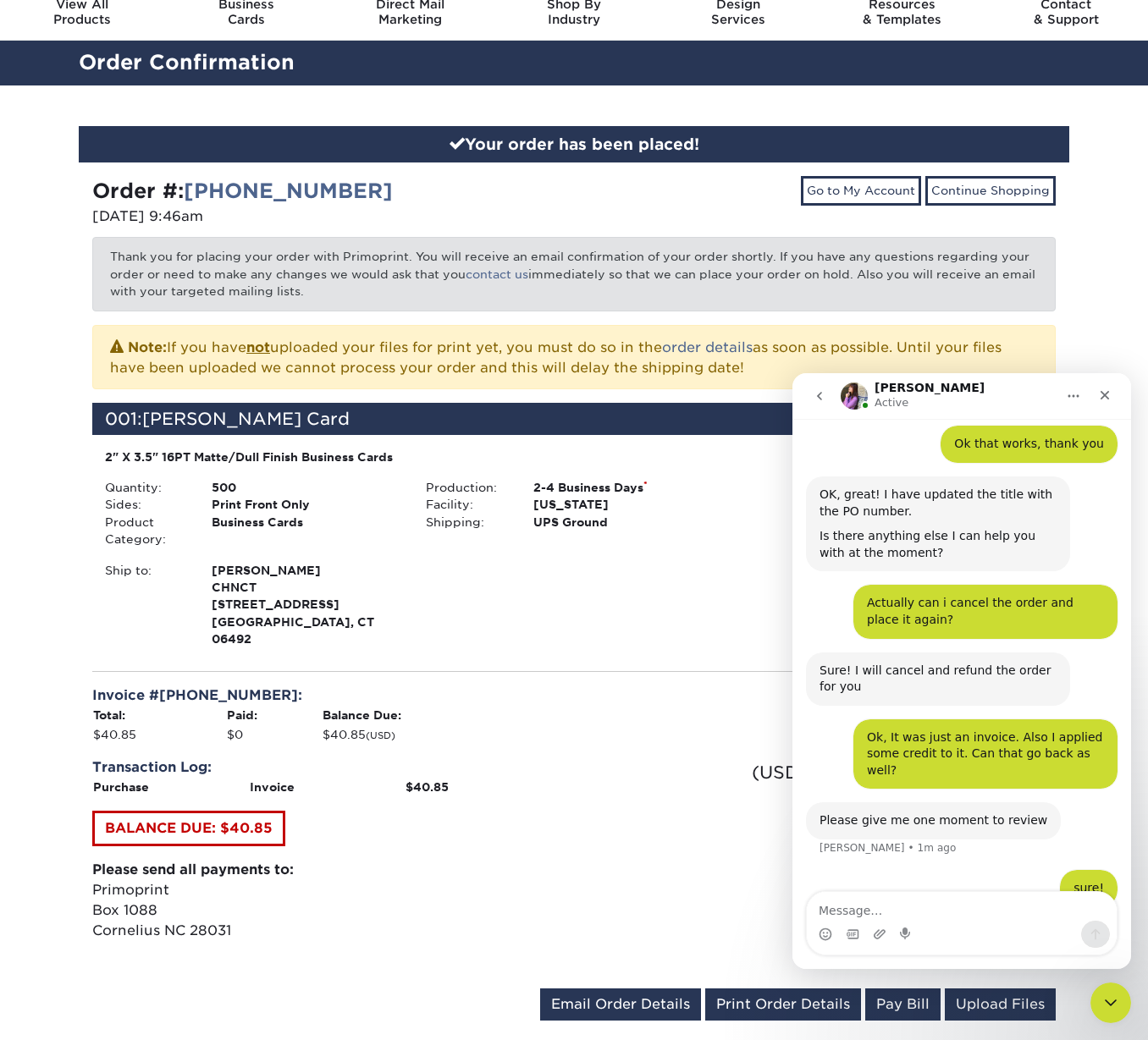
click at [872, 913] on textarea "Message…" at bounding box center [961, 906] width 310 height 29
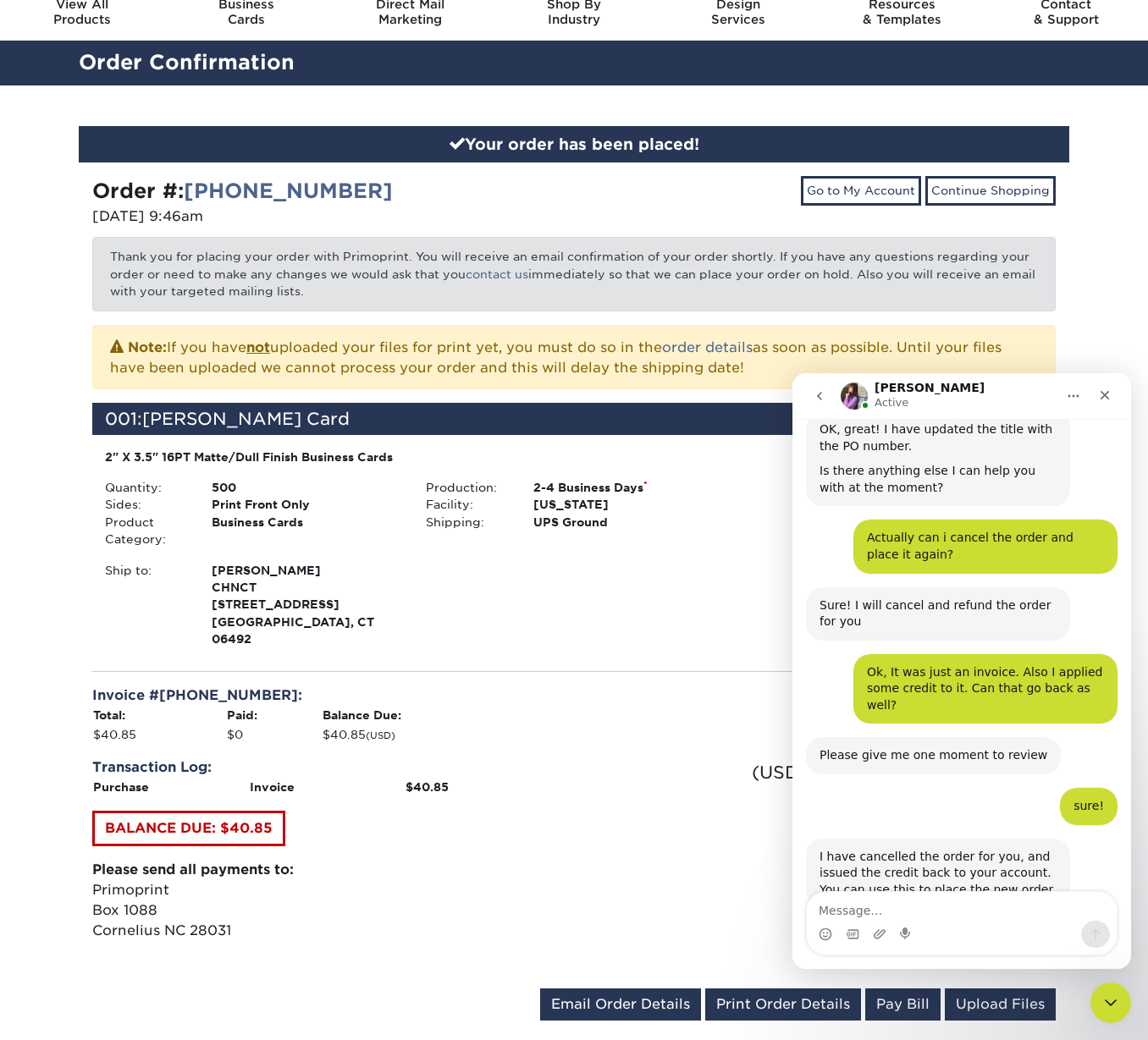
scroll to position [406, 0]
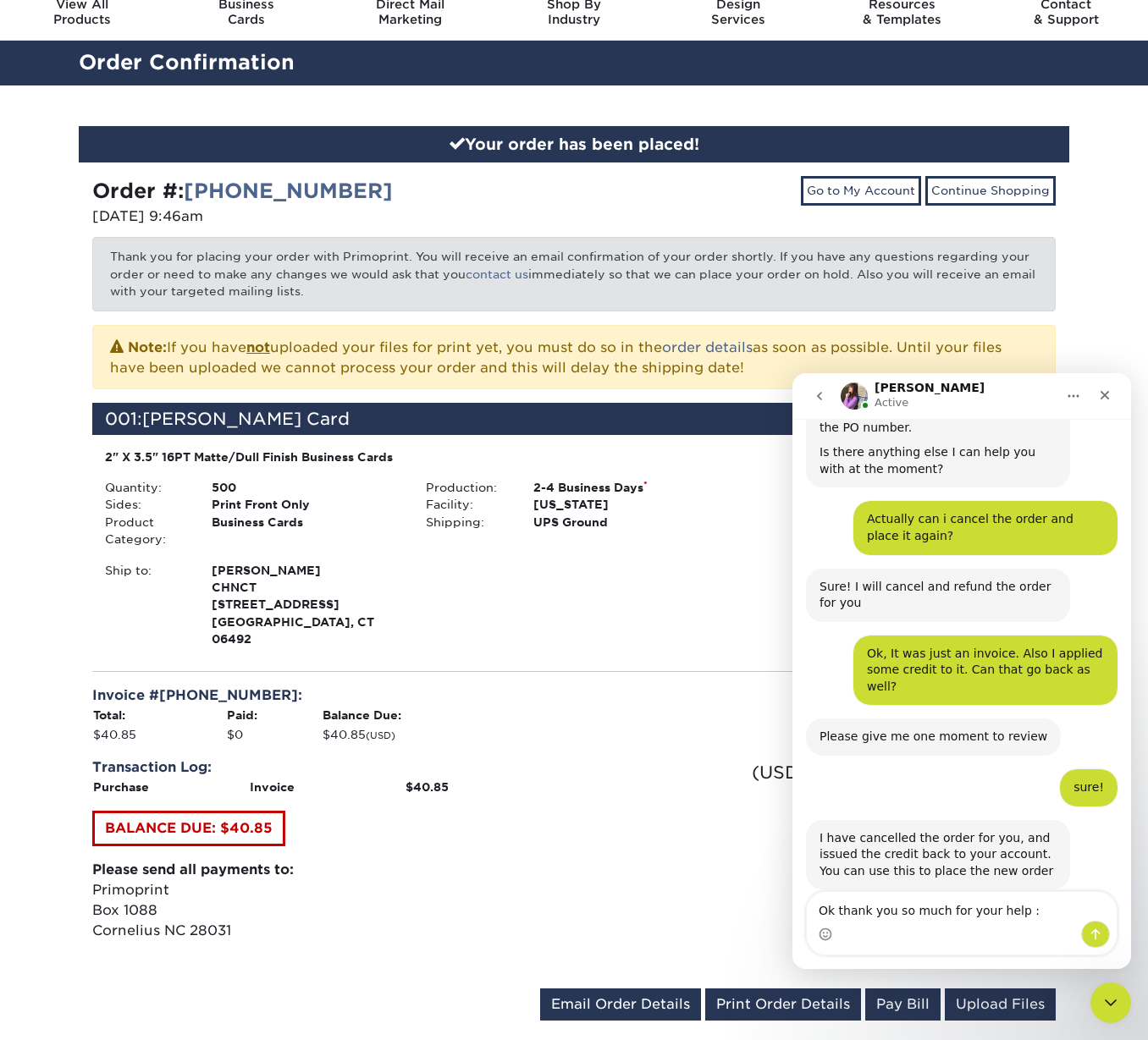
type textarea "Ok thank you so much for your help :)"
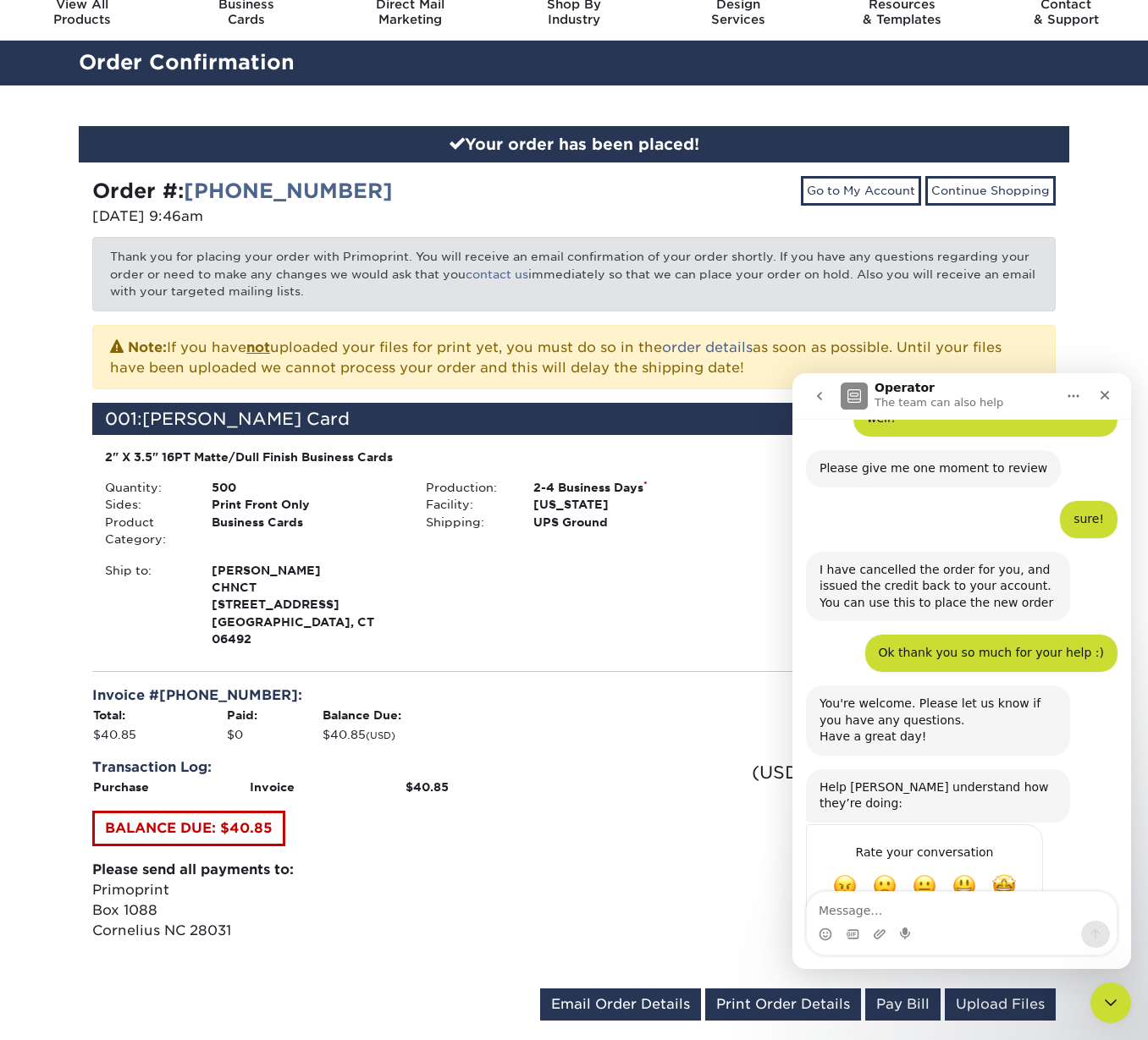
scroll to position [676, 0]
click at [962, 870] on span "Great" at bounding box center [964, 885] width 31 height 31
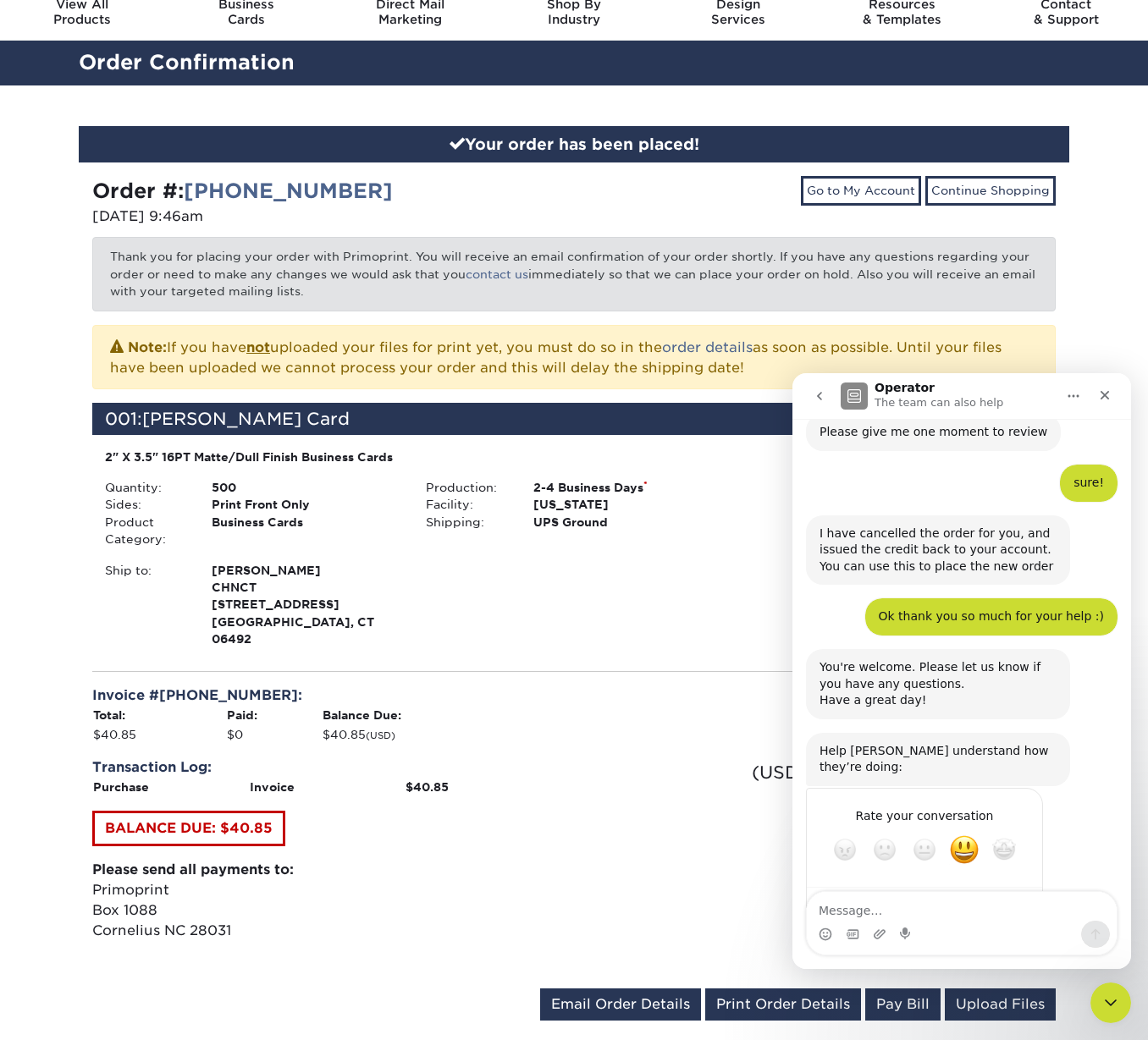
scroll to position [721, 0]
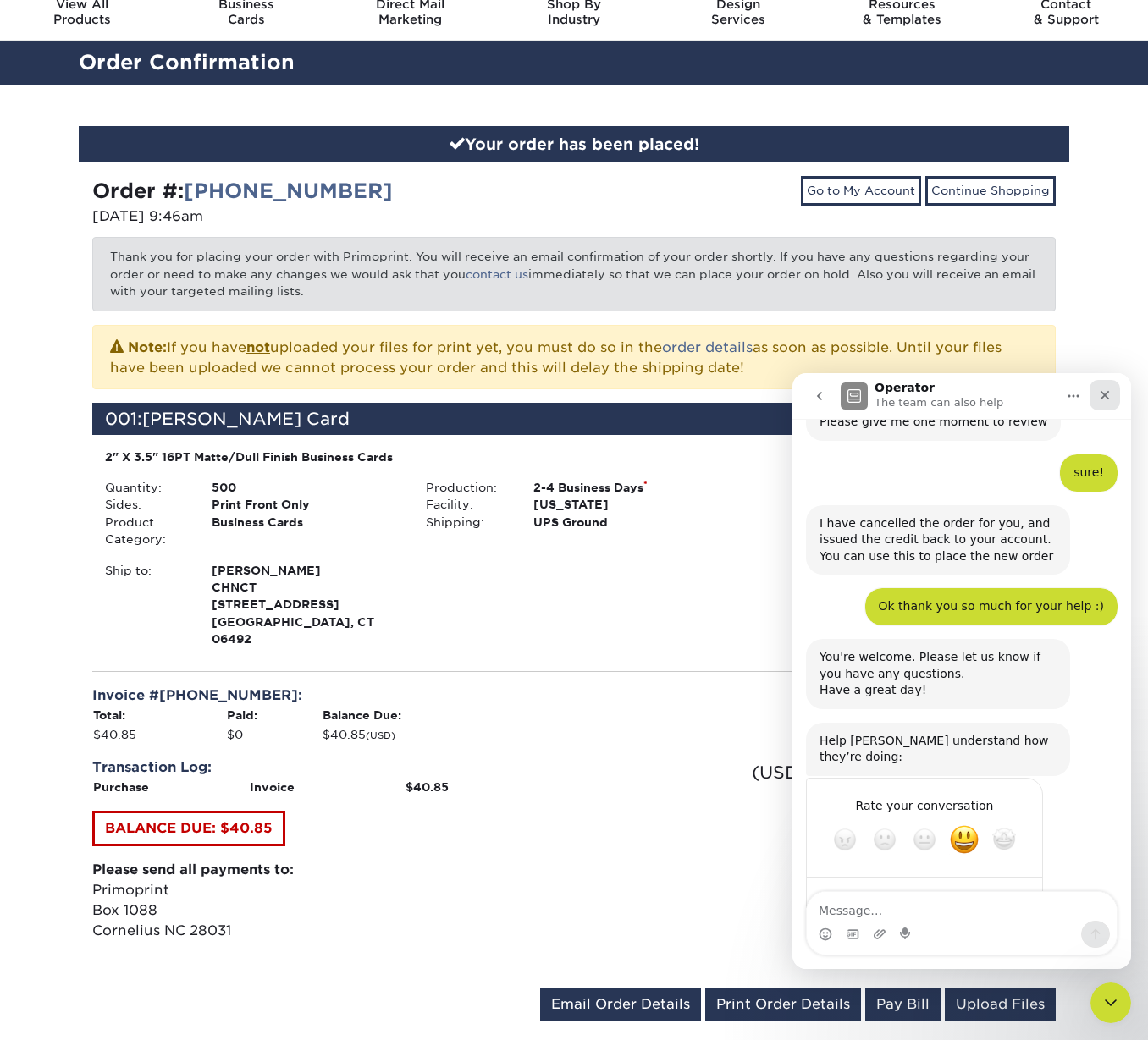
click at [1109, 396] on icon "Close" at bounding box center [1104, 395] width 13 height 13
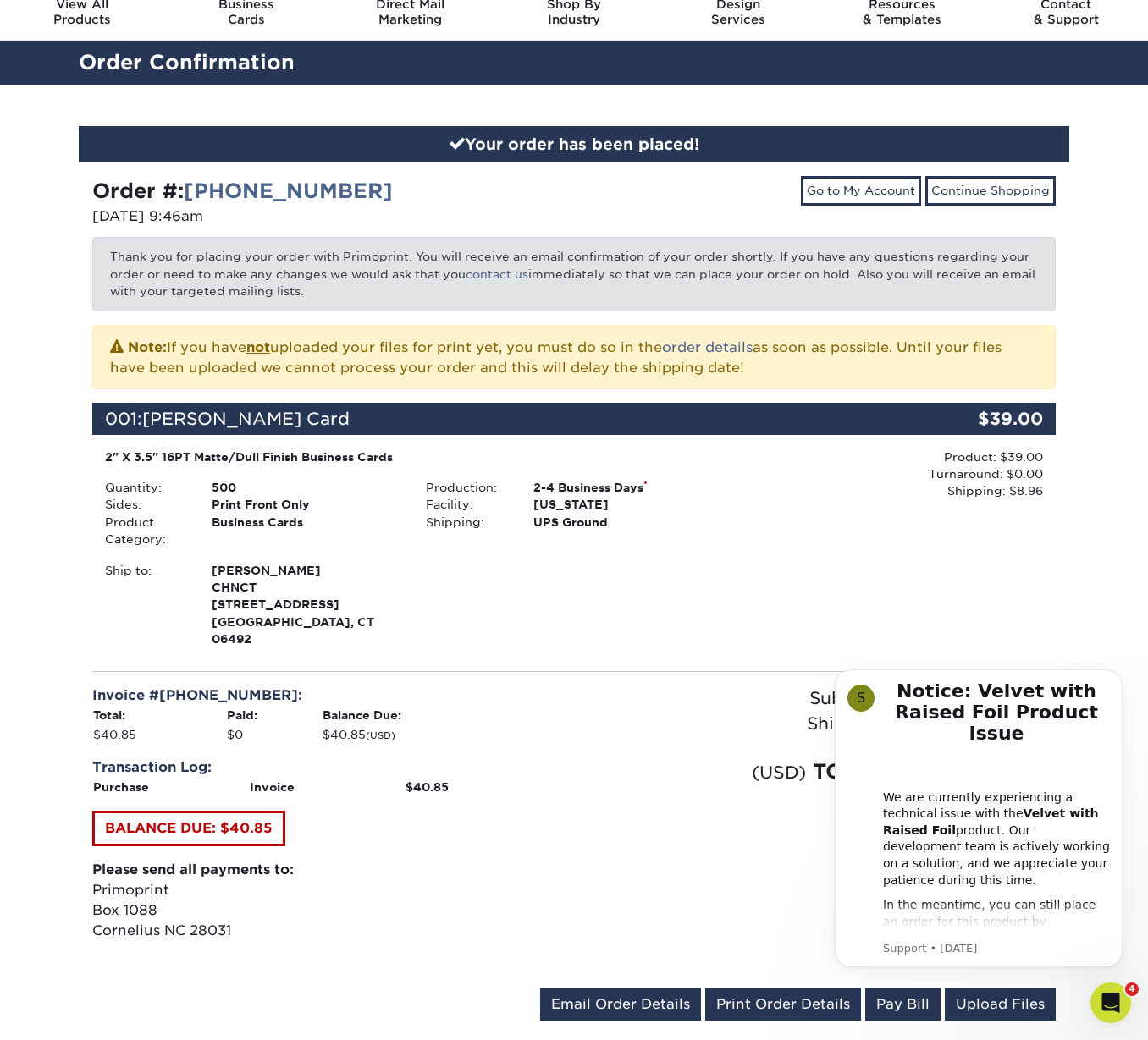
scroll to position [0, 0]
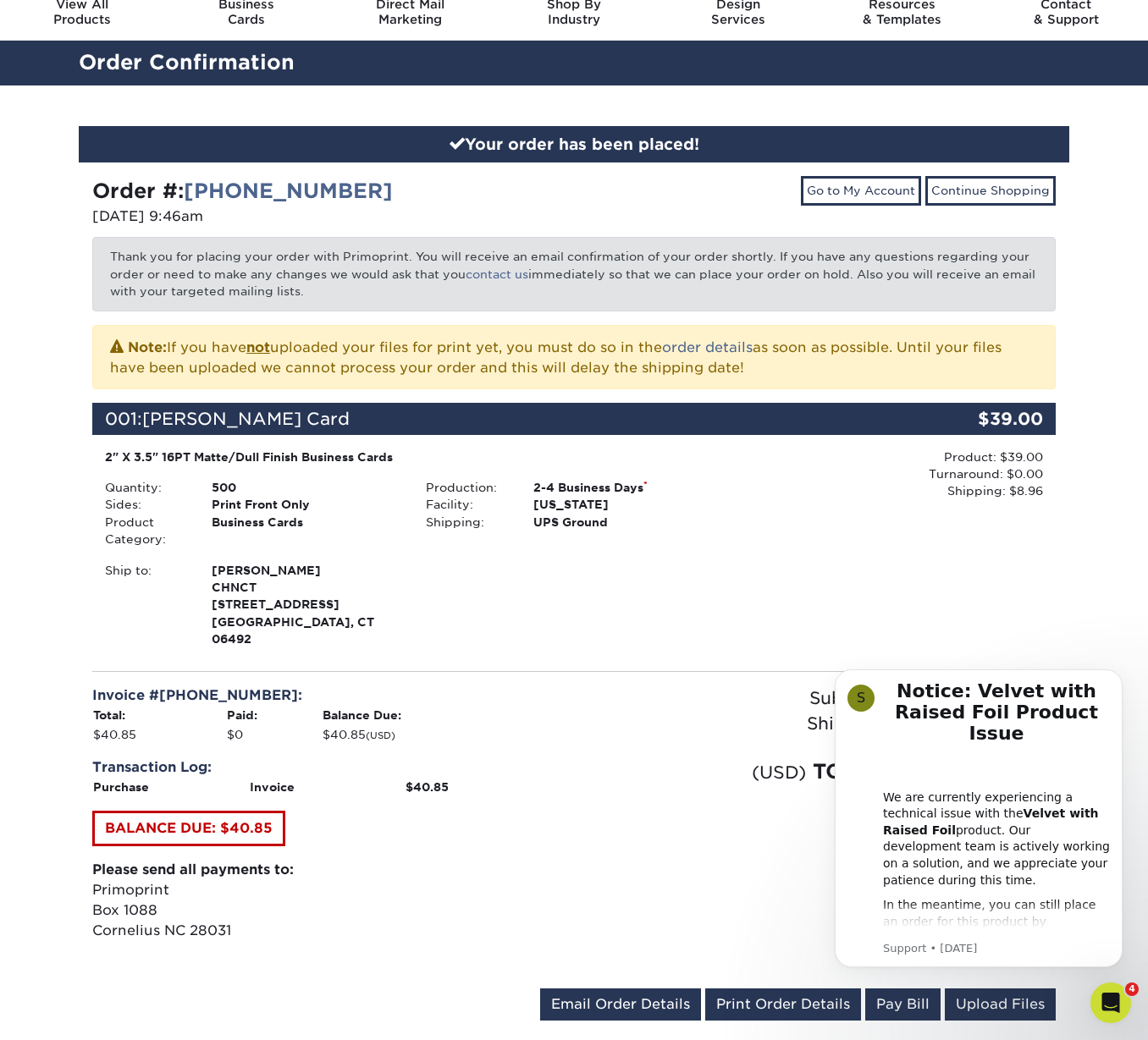
click at [651, 713] on div "Shipping:" at bounding box center [738, 723] width 329 height 25
click at [1115, 676] on icon "Dismiss notification" at bounding box center [1117, 674] width 9 height 9
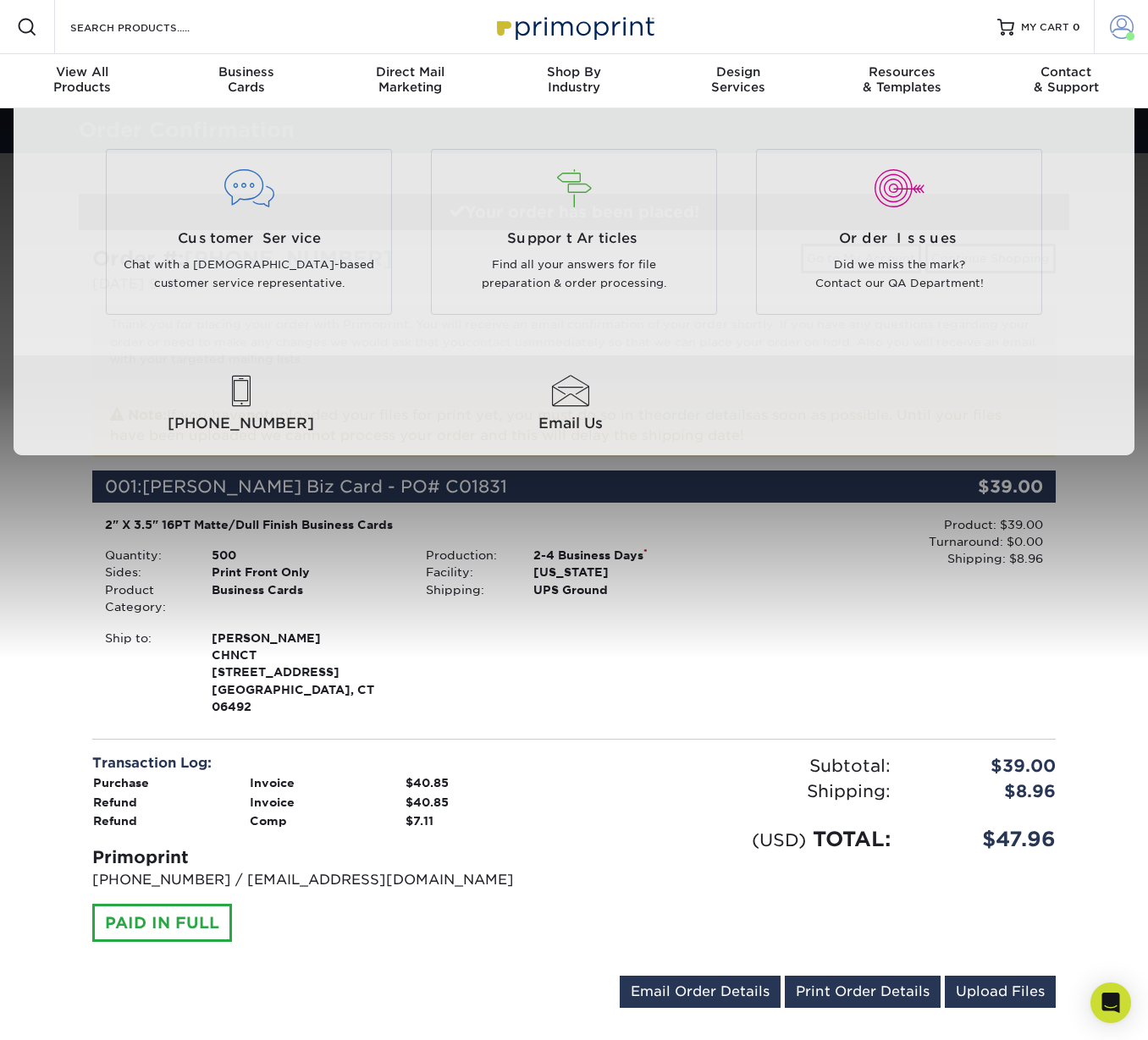
click at [1119, 26] on span at bounding box center [1121, 27] width 23 height 23
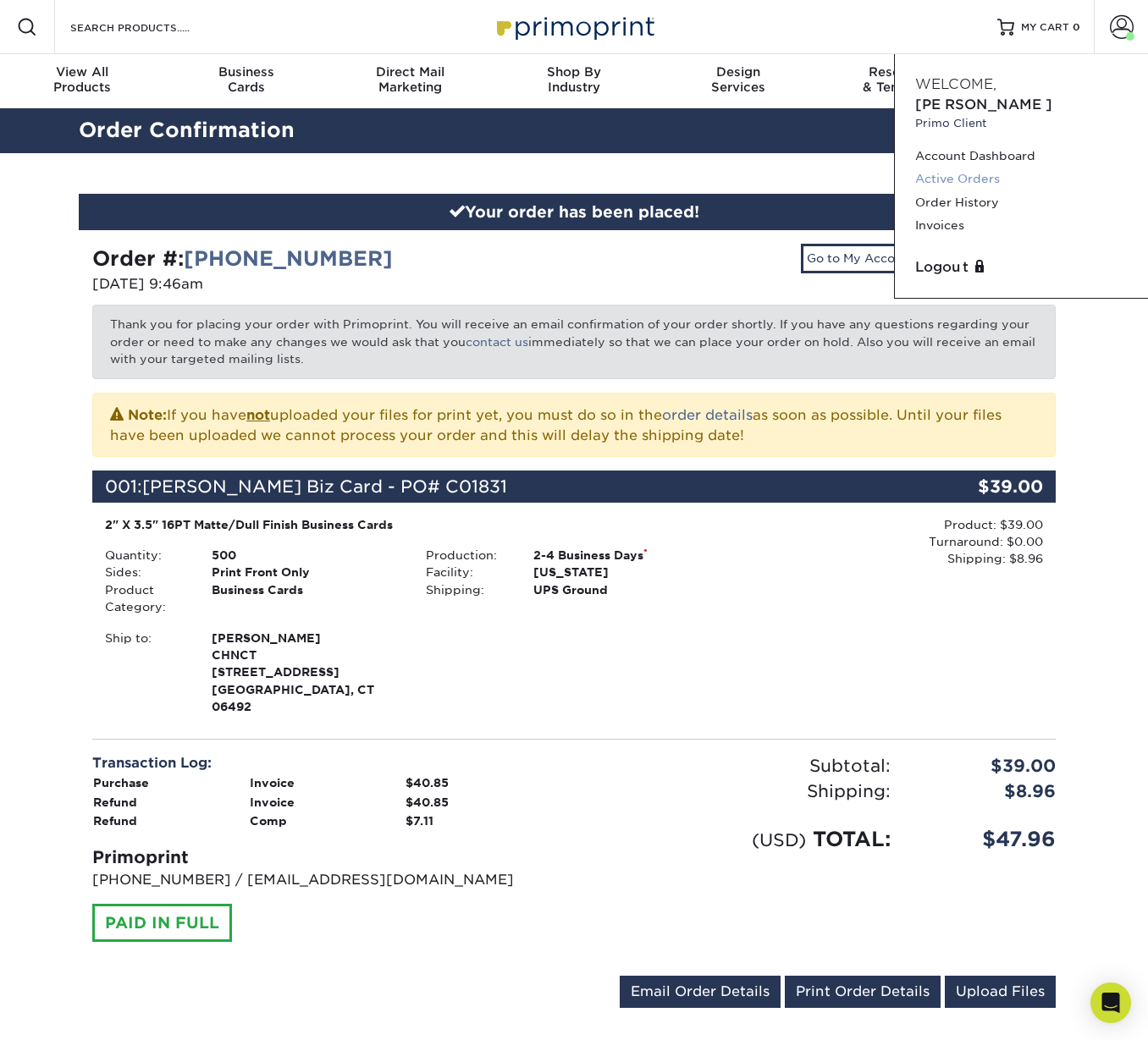
click at [952, 168] on link "Active Orders" at bounding box center [1021, 179] width 213 height 22
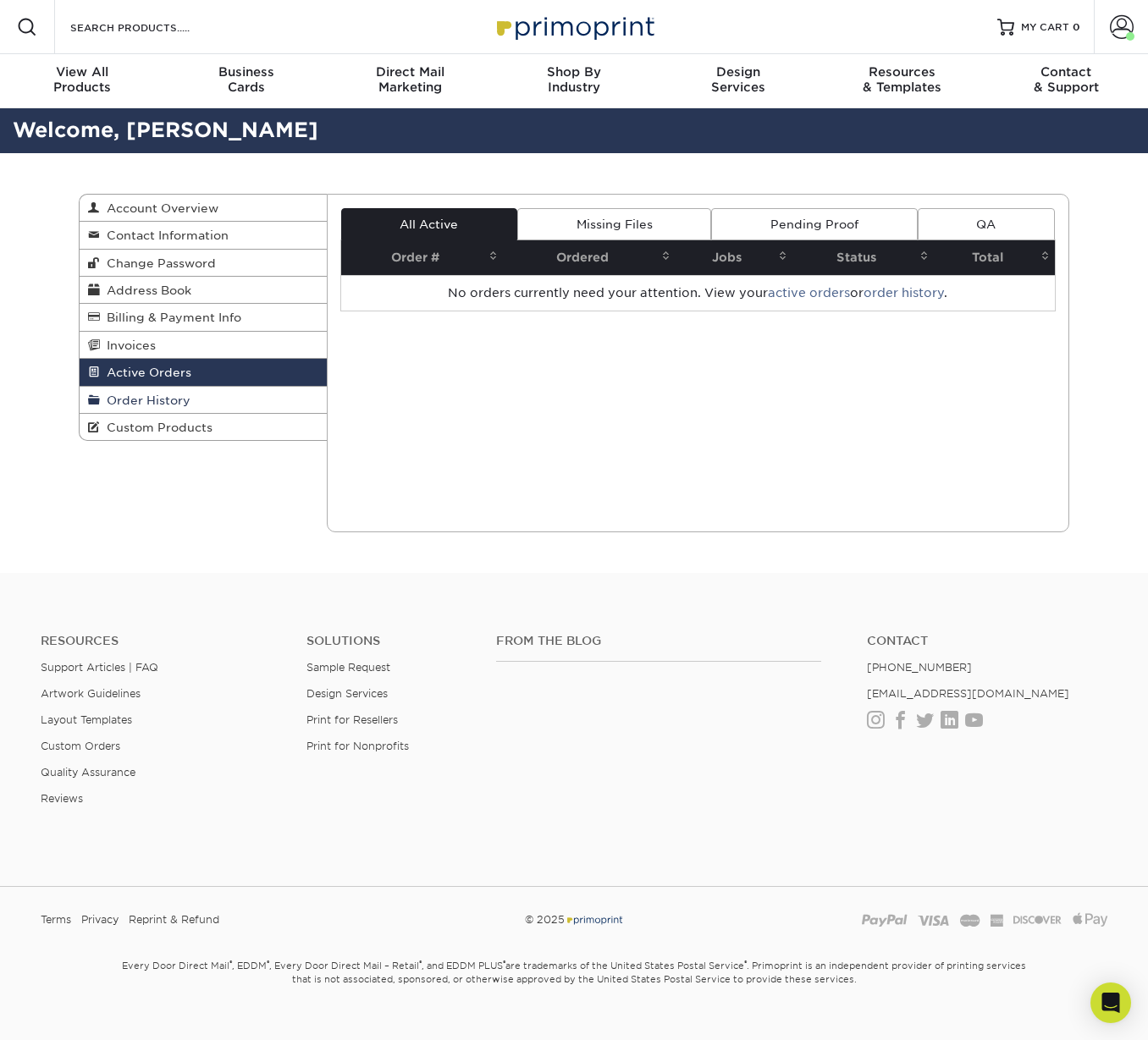
click at [162, 406] on span "Order History" at bounding box center [145, 400] width 91 height 13
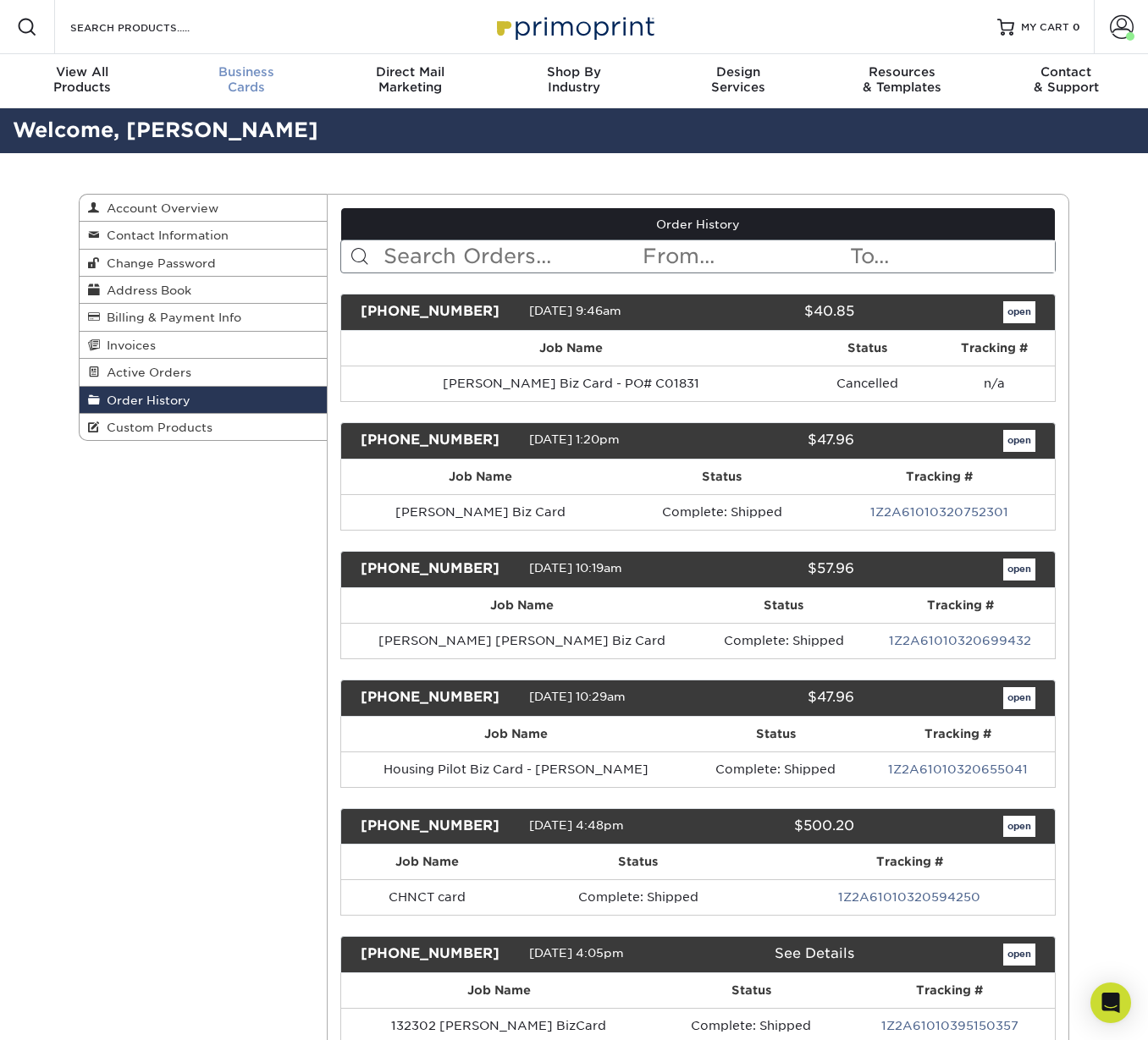
click at [245, 80] on div "Business Cards" at bounding box center [246, 80] width 164 height 31
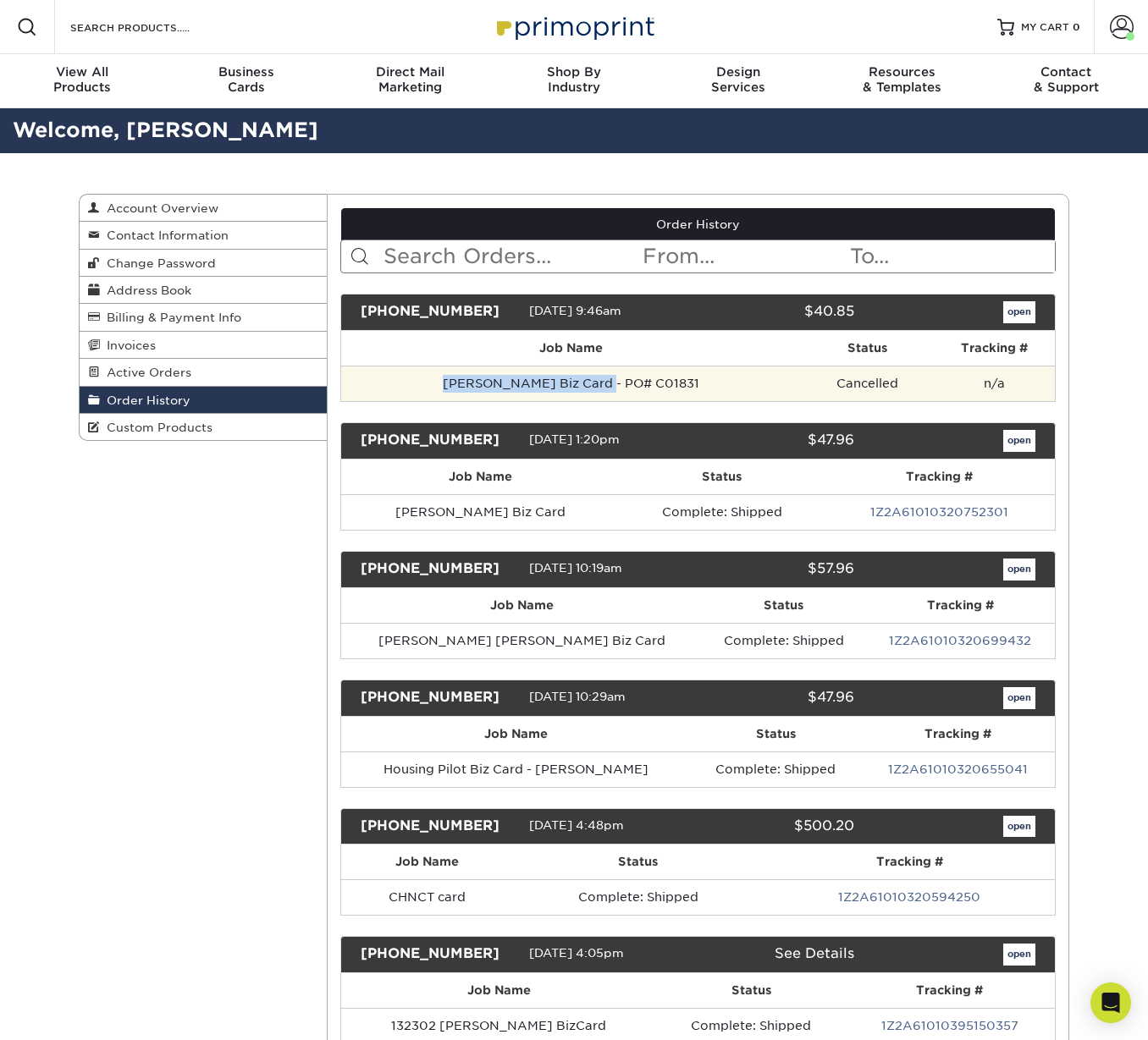
drag, startPoint x: 601, startPoint y: 381, endPoint x: 439, endPoint y: 381, distance: 162.0
click at [439, 381] on td "Jocelyn Thomas Biz Card - PO# C01831" at bounding box center [571, 383] width 460 height 36
drag, startPoint x: 690, startPoint y: 381, endPoint x: 445, endPoint y: 389, distance: 245.1
click at [445, 389] on td "Jocelyn Thomas Biz Card - PO# C01831" at bounding box center [571, 383] width 460 height 36
copy td "Jocelyn Thomas Biz Card - PO# C01831"
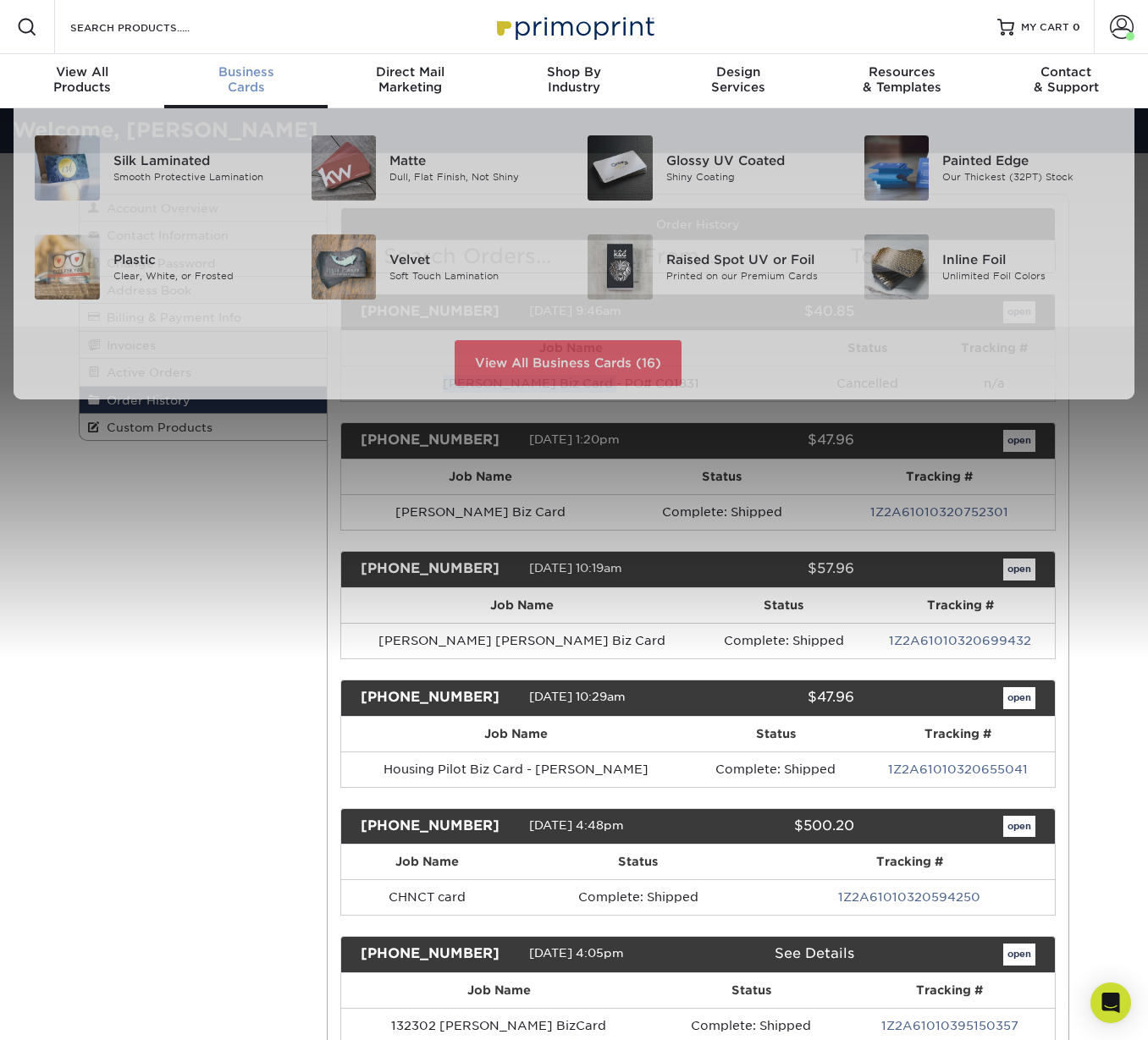
click at [231, 82] on div "Business Cards" at bounding box center [246, 80] width 164 height 31
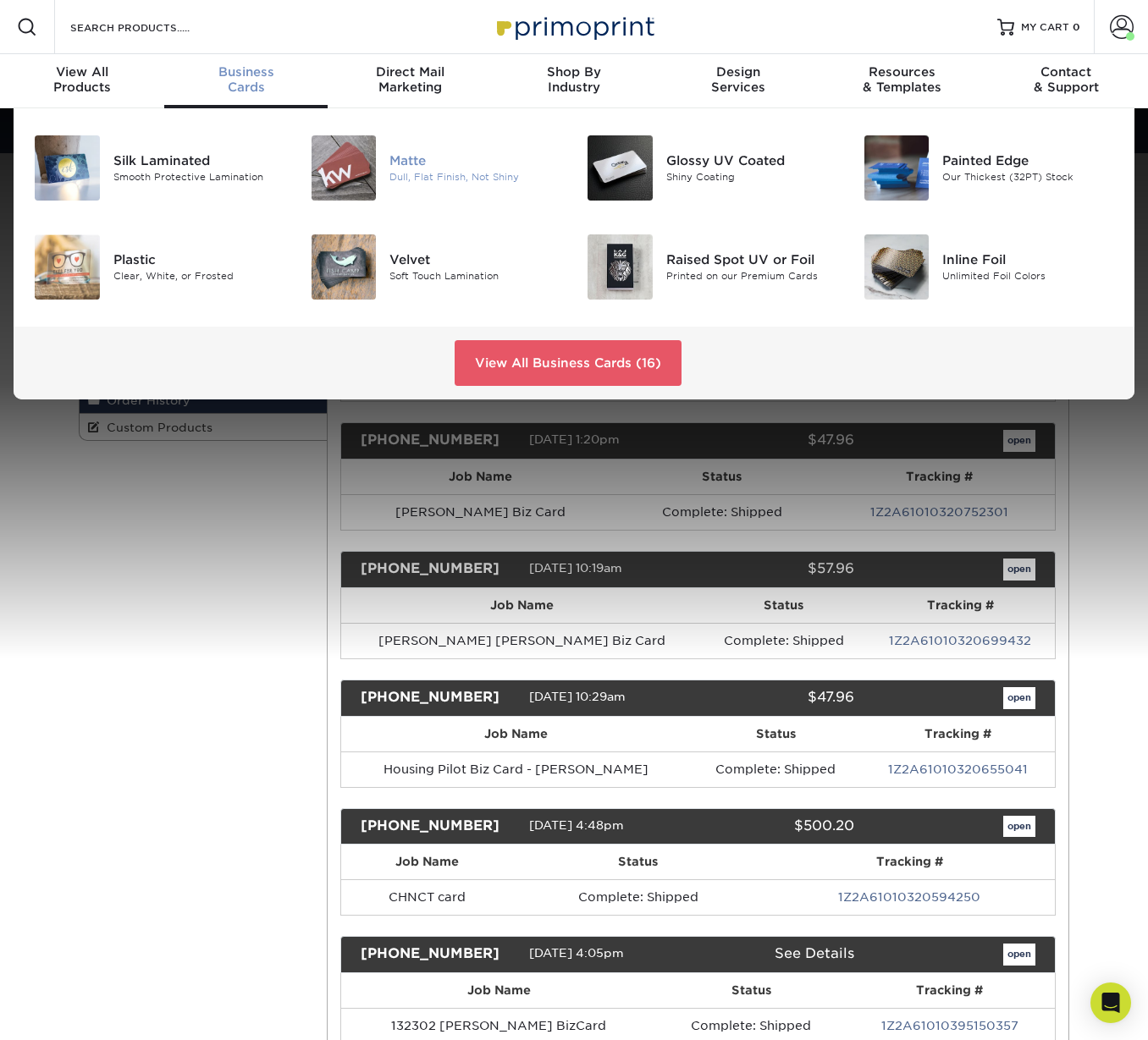
click at [407, 162] on div "Matte" at bounding box center [475, 161] width 171 height 19
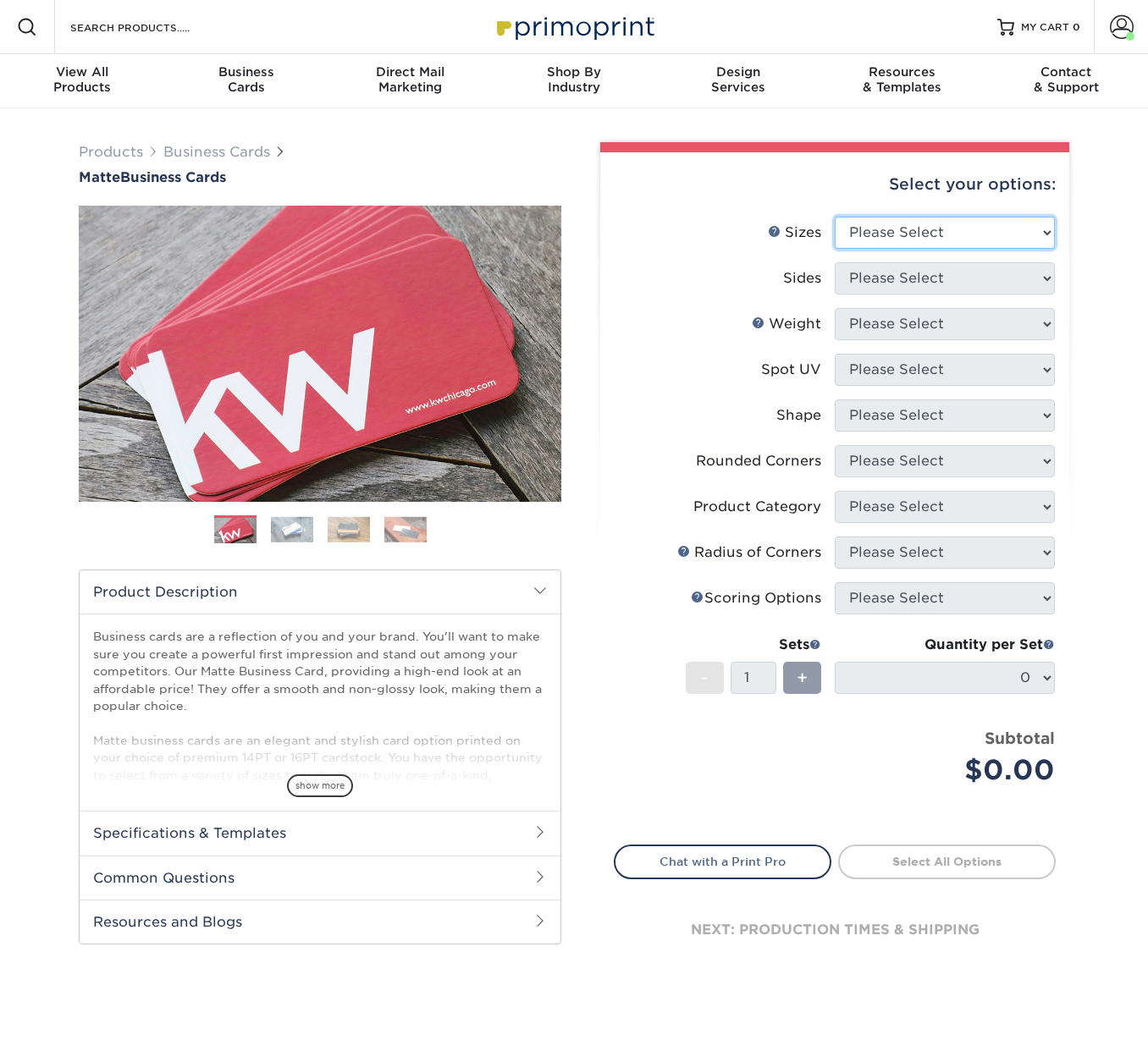
click at [922, 238] on select "Please Select 1.5" x 3.5" - Mini 1.75" x 3.5" - Mini 2" x 2" - Square 2" x 3" -…" at bounding box center [944, 232] width 220 height 32
select select "2.00x3.50"
click at [835, 216] on select "Please Select 1.5" x 3.5" - Mini 1.75" x 3.5" - Mini 2" x 2" - Square 2" x 3" -…" at bounding box center [944, 232] width 220 height 32
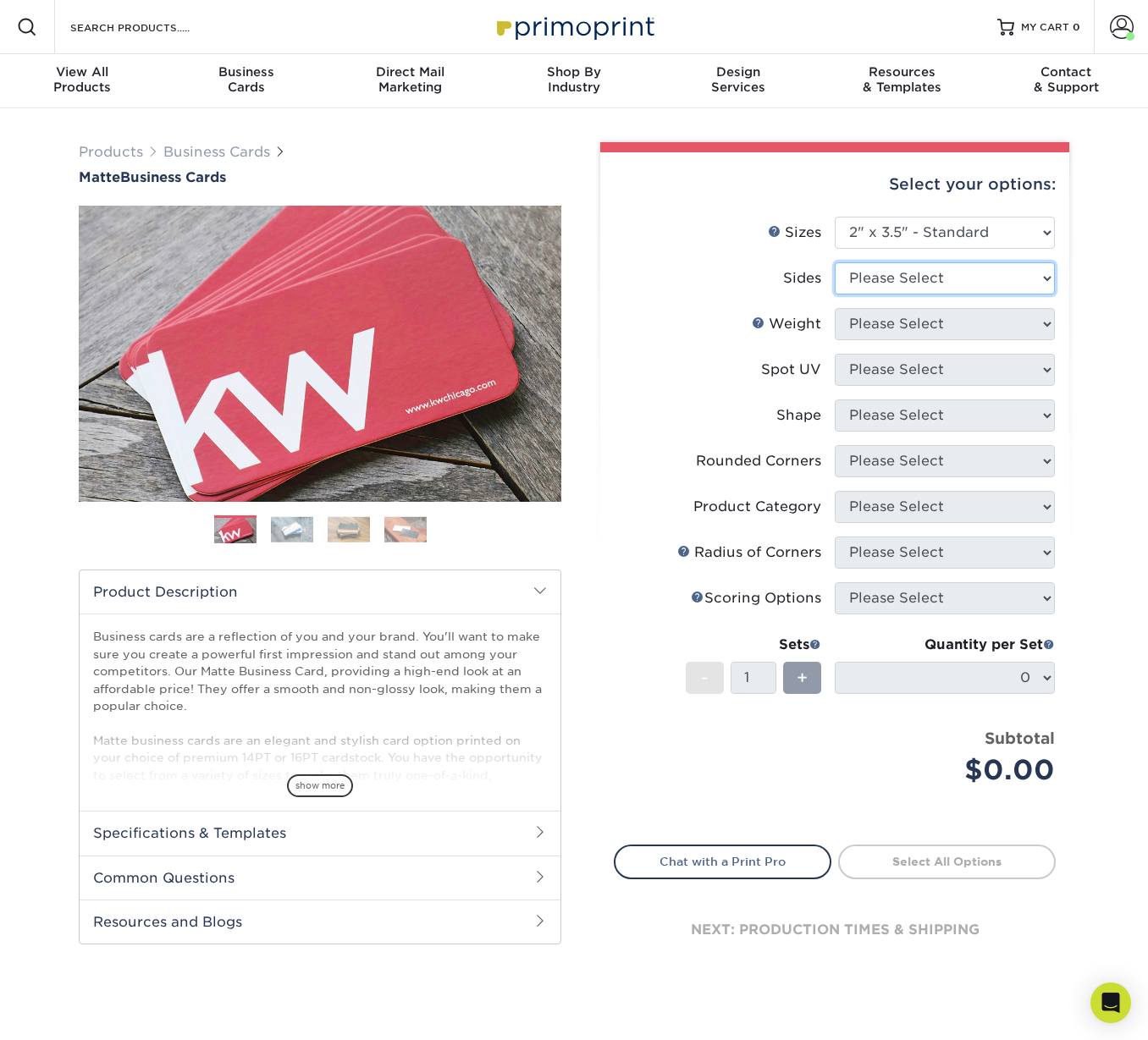
click at [895, 277] on select "Please Select Print Both Sides Print Front Only" at bounding box center [944, 278] width 220 height 32
select select "32d3c223-f82c-492b-b915-ba065a00862f"
click at [835, 262] on select "Please Select Print Both Sides Print Front Only" at bounding box center [944, 278] width 220 height 32
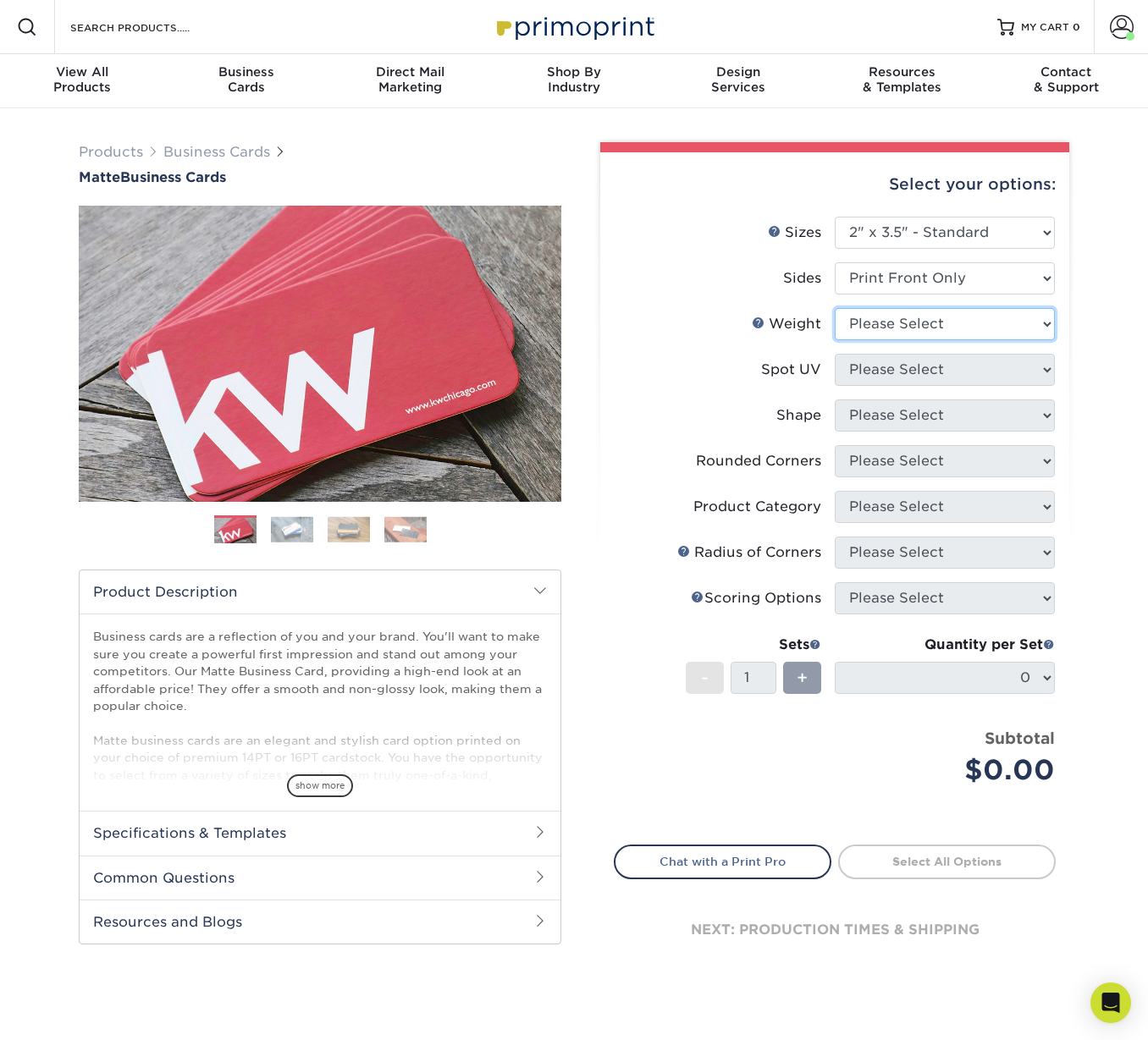
click at [895, 323] on select "Please Select 16PT 14PT" at bounding box center [944, 324] width 220 height 32
select select "16PT"
click at [835, 308] on select "Please Select 16PT 14PT" at bounding box center [944, 324] width 220 height 32
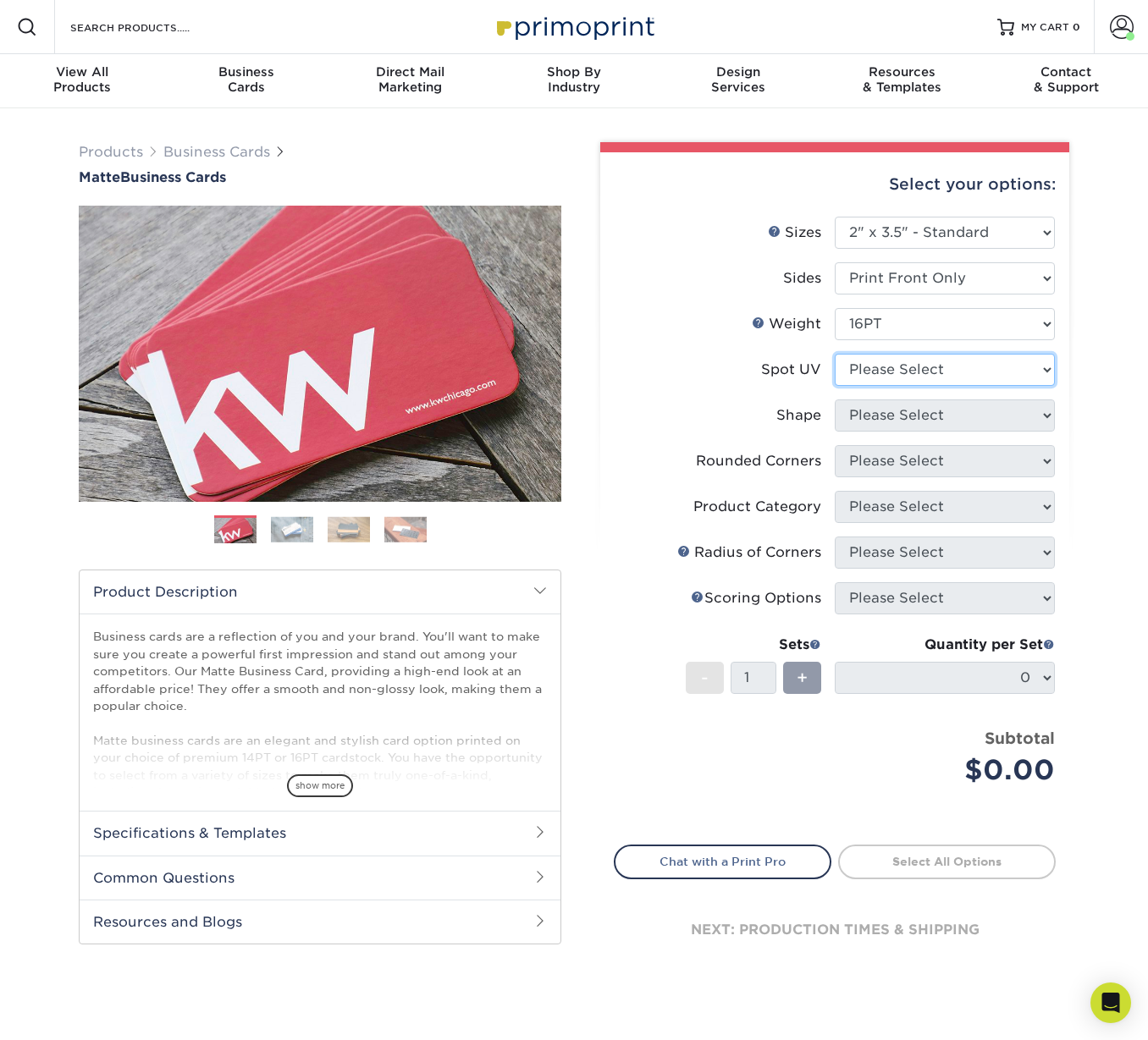
click at [889, 369] on select "Please Select No Spot UV Front Only" at bounding box center [944, 370] width 220 height 32
select select "3"
click at [835, 354] on select "Please Select No Spot UV Front Only" at bounding box center [944, 370] width 220 height 32
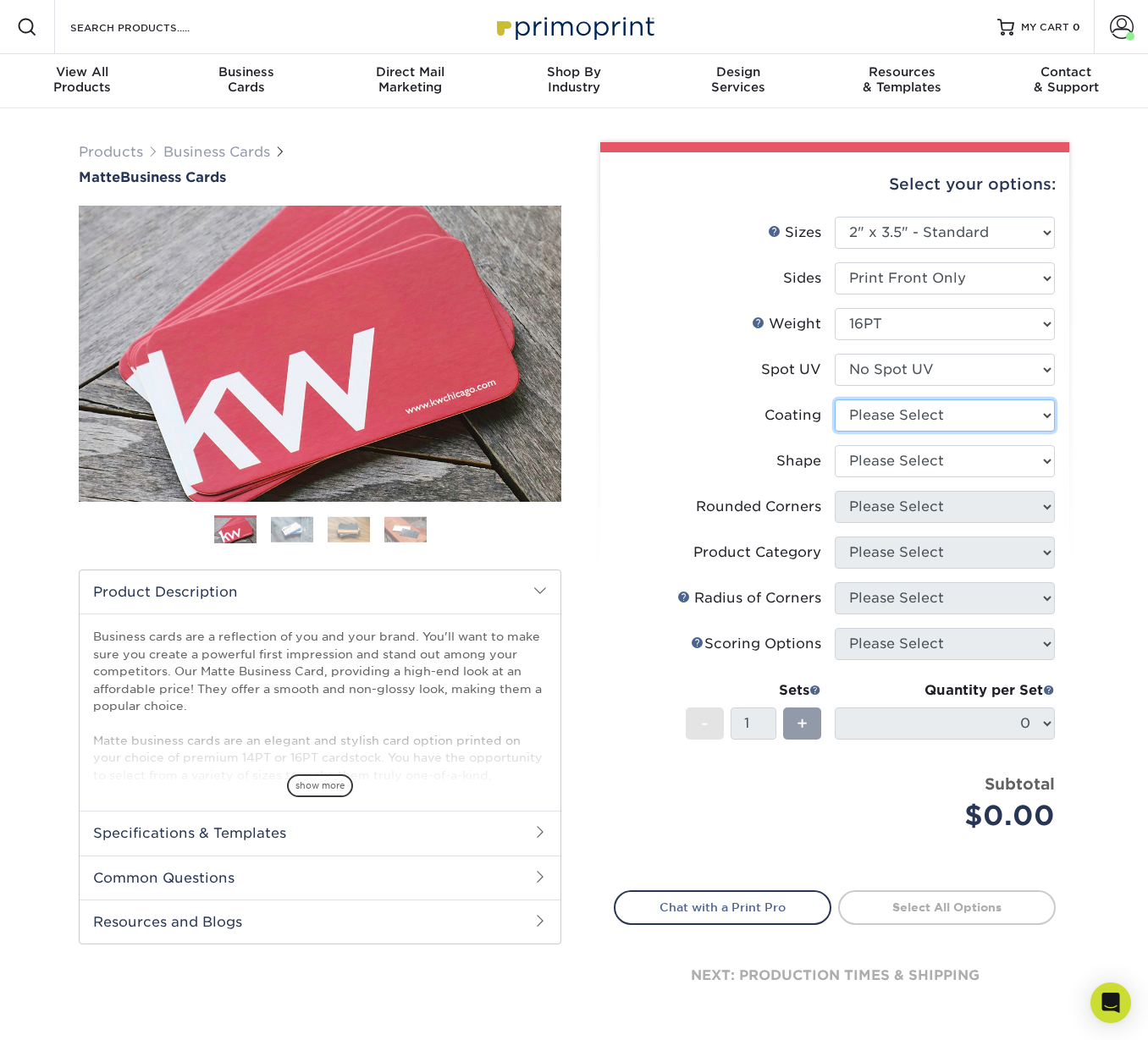
click at [863, 416] on select at bounding box center [944, 415] width 220 height 32
select select "121bb7b5-3b4d-429f-bd8d-bbf80e953313"
click at [835, 399] on select at bounding box center [944, 415] width 220 height 32
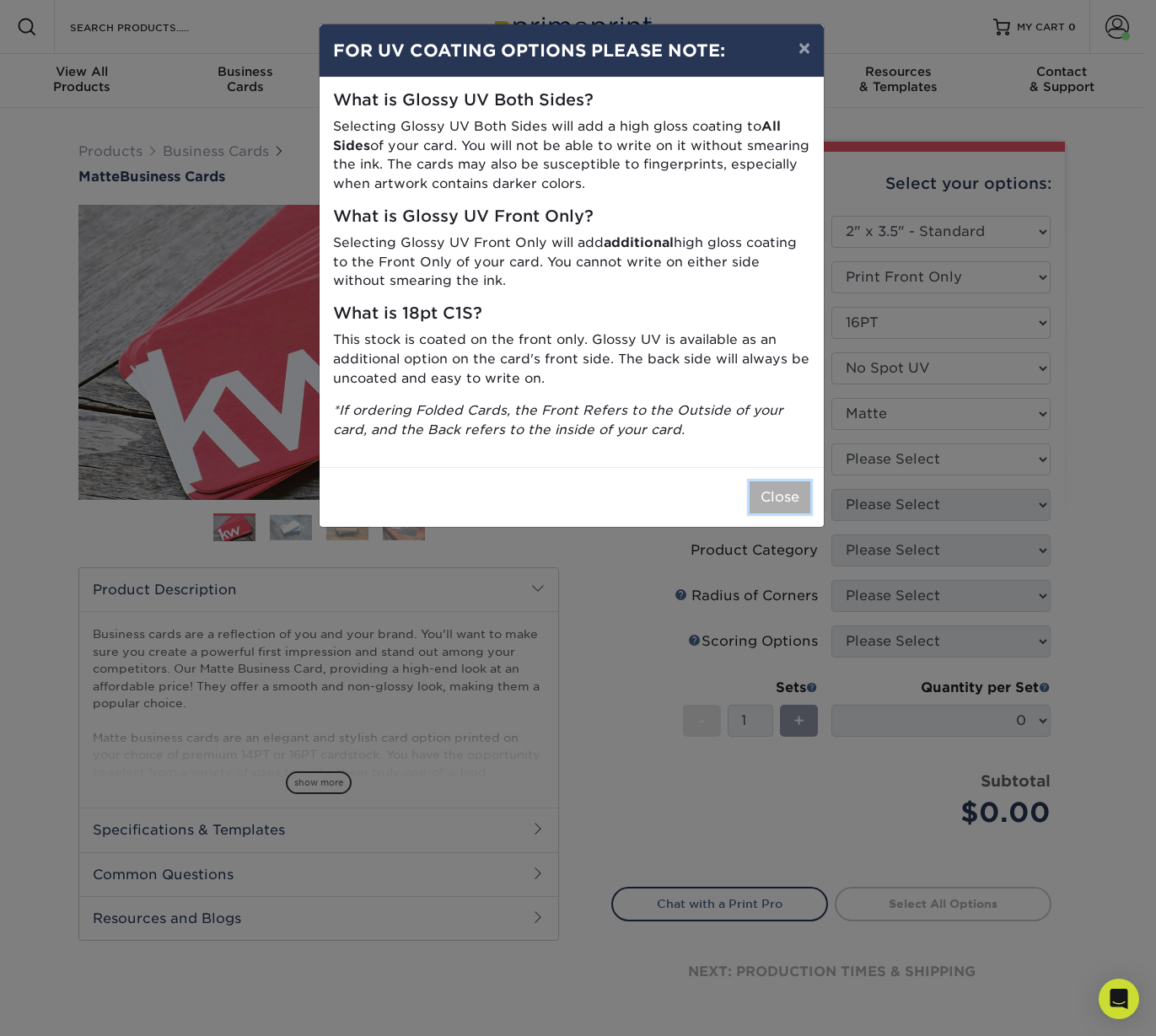
click at [794, 489] on button "Close" at bounding box center [780, 497] width 61 height 32
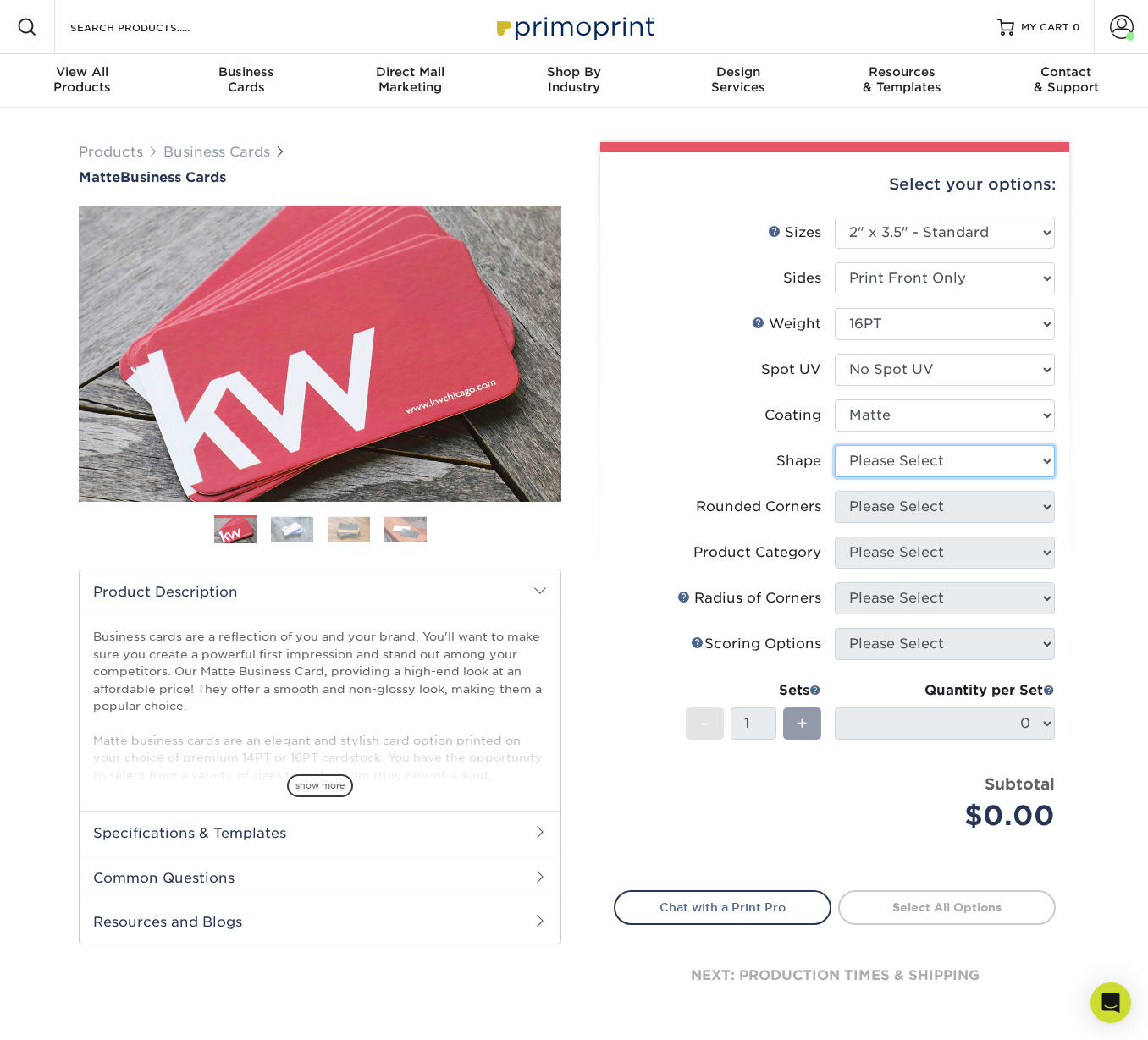
click at [884, 464] on select "Please Select Standard Oval" at bounding box center [944, 461] width 220 height 32
select select "standard"
click at [835, 445] on select "Please Select Standard Oval" at bounding box center [944, 461] width 220 height 32
click at [897, 511] on select "Please Select Yes - Round 2 Corners Yes - Round 4 Corners No" at bounding box center [944, 507] width 220 height 32
select select "0"
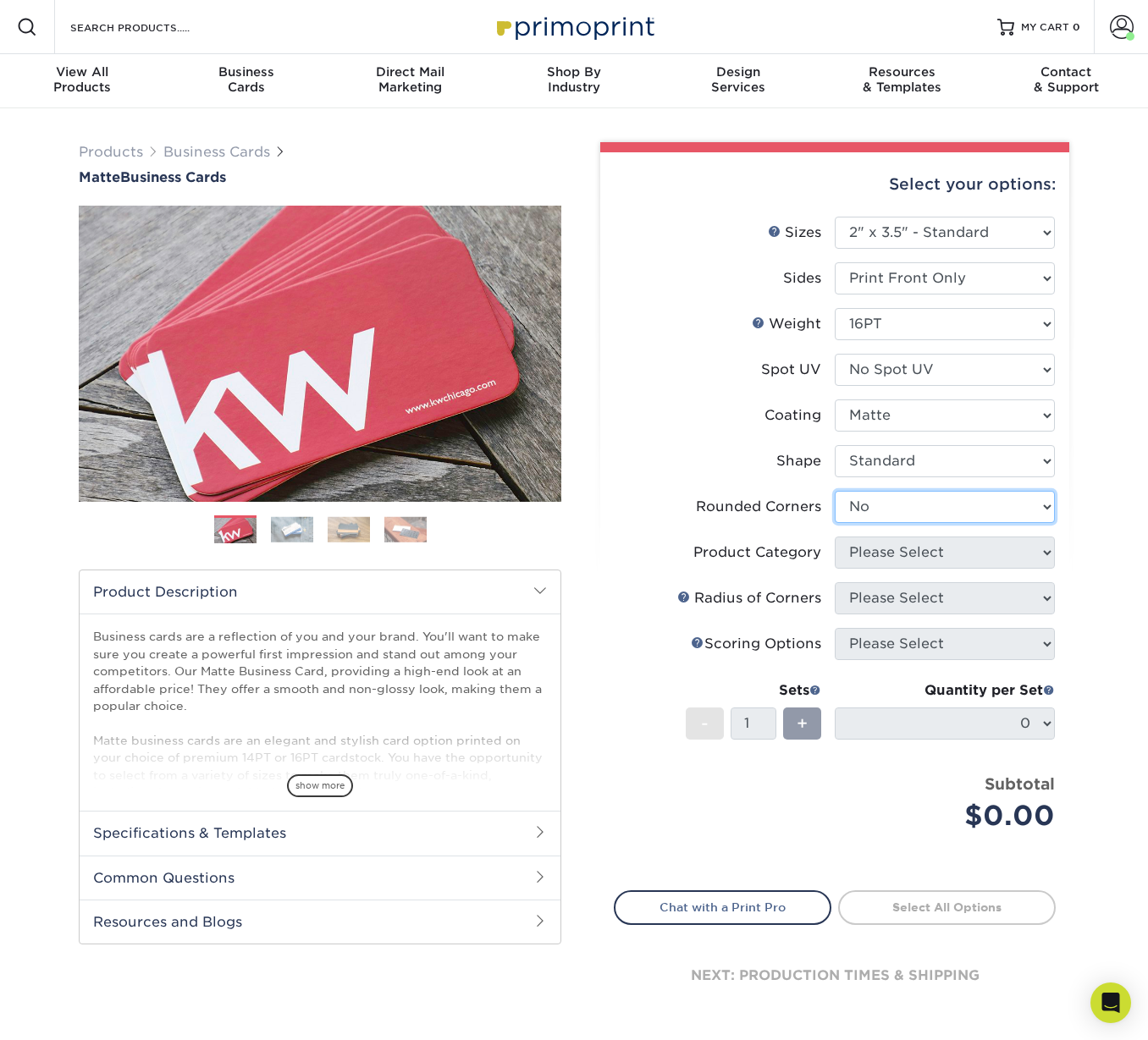
click at [835, 491] on select "Please Select Yes - Round 2 Corners Yes - Round 4 Corners No" at bounding box center [944, 507] width 220 height 32
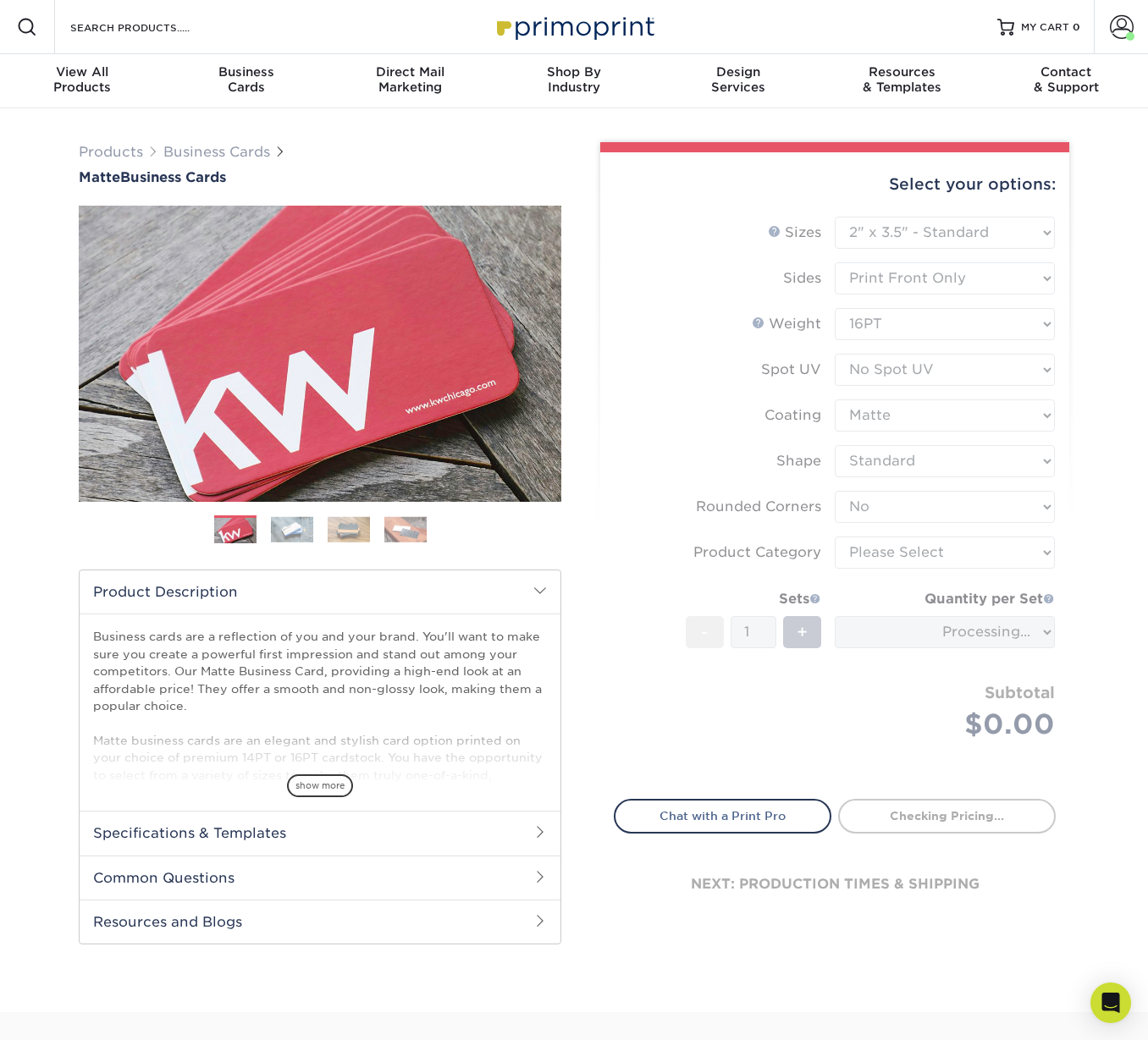
click at [864, 553] on form "Sizes Help Sizes Please Select 1.5" x 3.5" - Mini 1.75" x 3.5" - Mini 2" x 2" -…" at bounding box center [835, 497] width 442 height 563
click at [769, 534] on form "Sizes Help Sizes Please Select 1.5" x 3.5" - Mini 1.75" x 3.5" - Mini 2" x 2" -…" at bounding box center [835, 497] width 442 height 563
click at [705, 435] on form "Sizes Help Sizes Please Select 1.5" x 3.5" - Mini 1.75" x 3.5" - Mini 2" x 2" -…" at bounding box center [835, 497] width 442 height 563
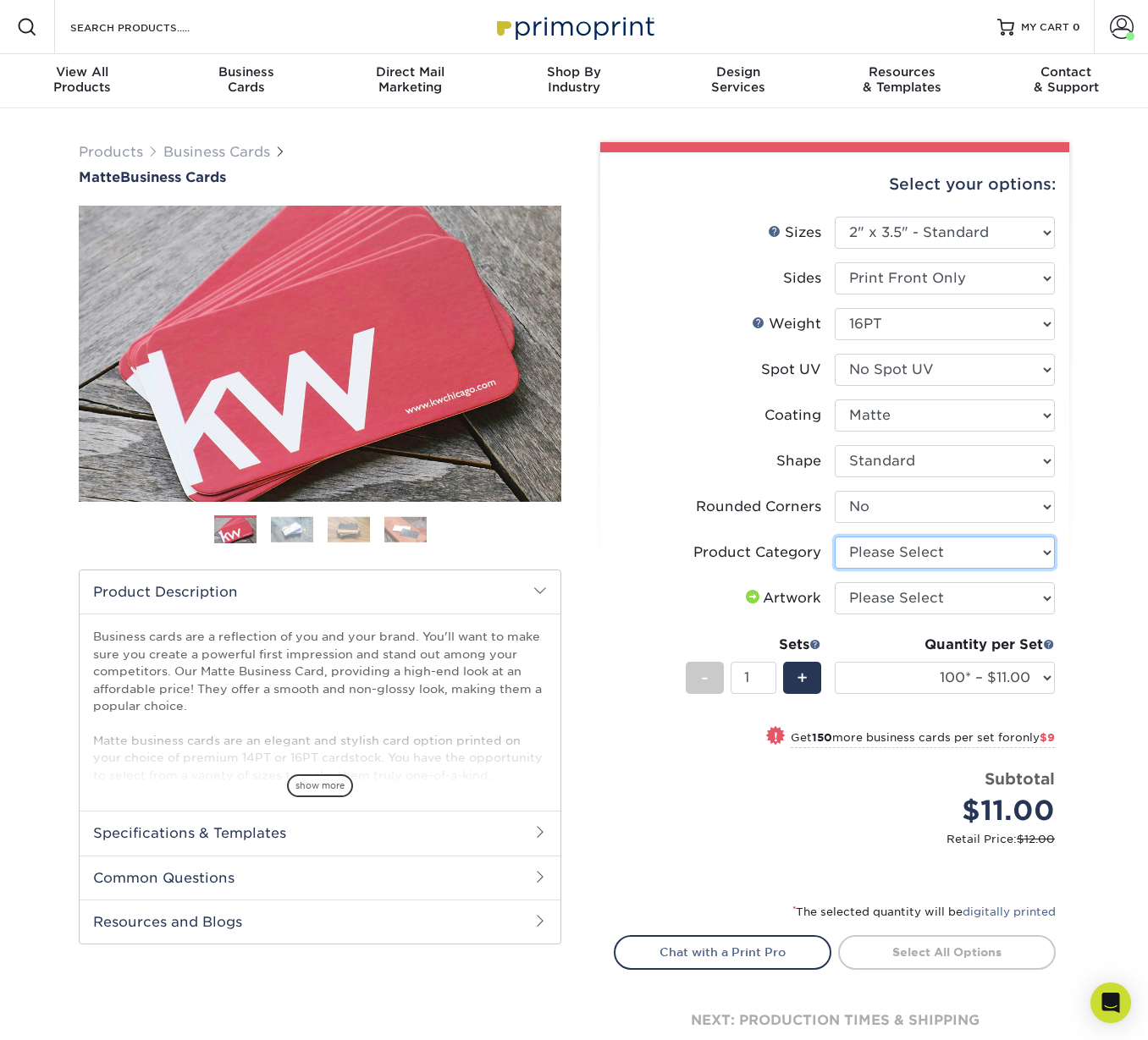
click at [884, 551] on select "Please Select Business Cards" at bounding box center [944, 553] width 220 height 32
select select "3b5148f1-0588-4f88-a218-97bcfdce65c1"
click at [835, 537] on select "Please Select Business Cards" at bounding box center [944, 553] width 220 height 32
click at [979, 672] on select "100* – $11.00 250* – $20.00 500 – $39.00 1000 – $49.00 2500 – $87.00 5000 – $16…" at bounding box center [944, 677] width 220 height 32
select select "500 – $39.00"
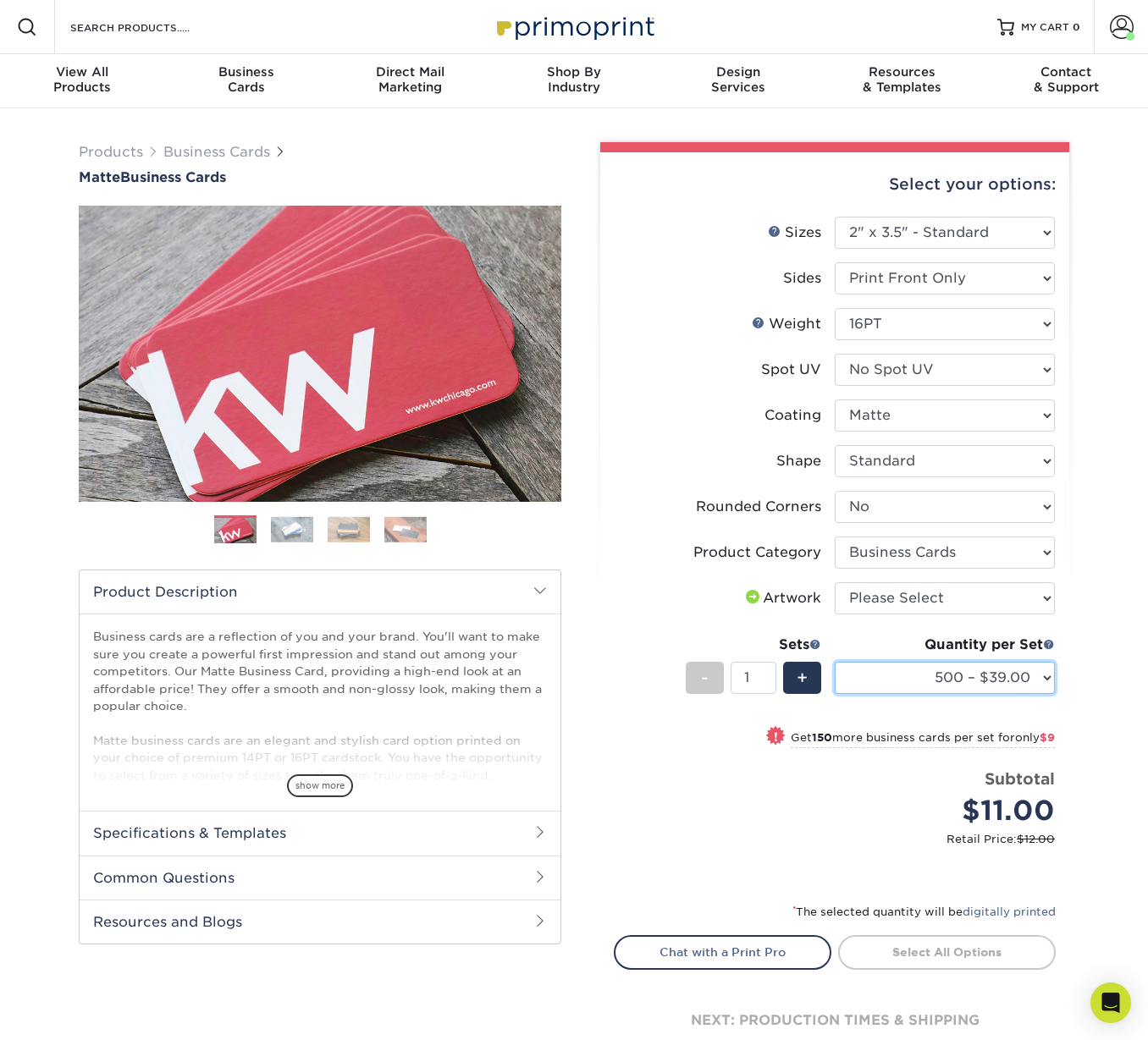
click at [835, 661] on select "100* – $11.00 250* – $20.00 500 – $39.00 1000 – $49.00 2500 – $87.00 5000 – $16…" at bounding box center [944, 677] width 220 height 32
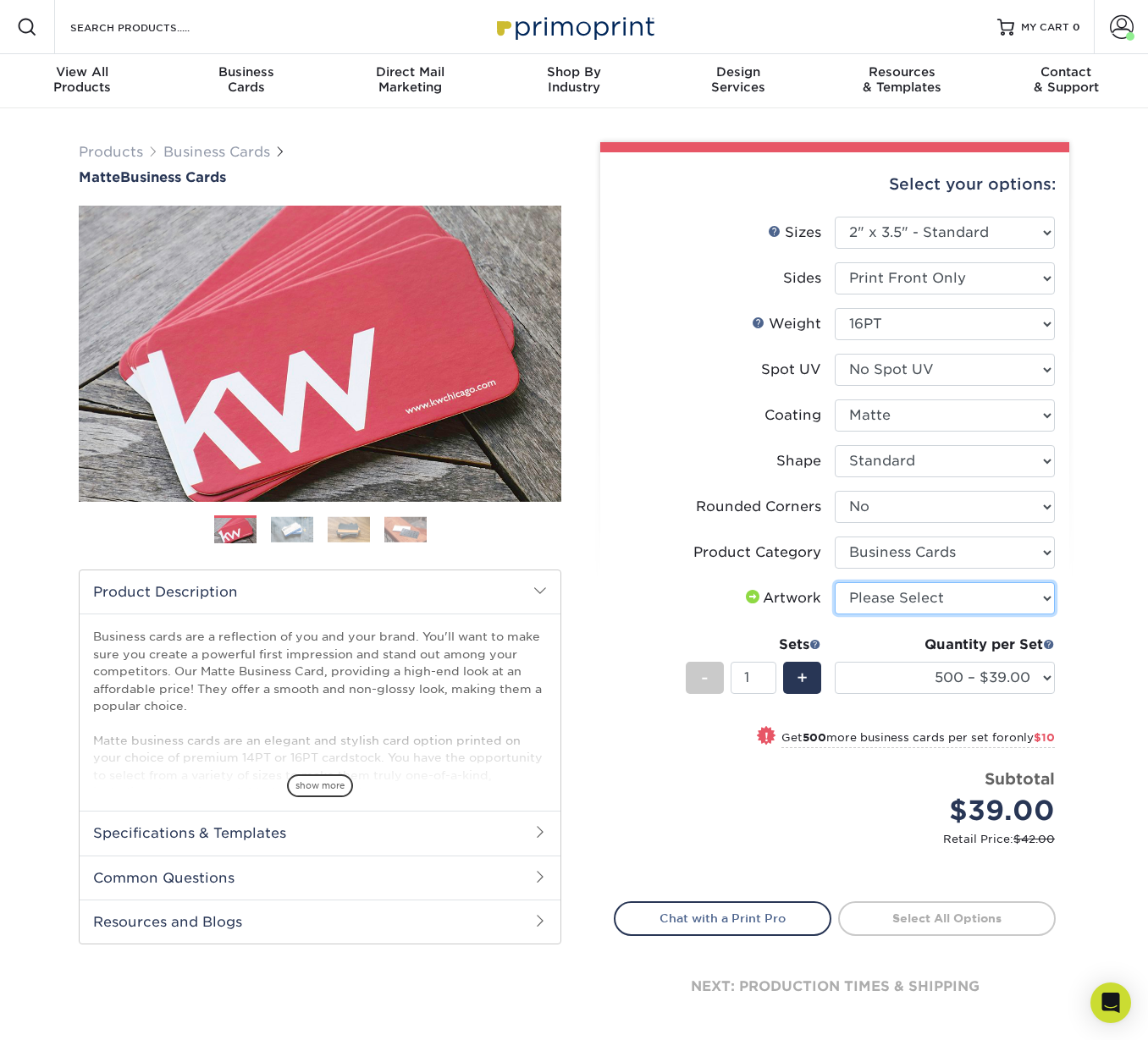
click at [881, 601] on select "Please Select I will upload files I need a design - $100" at bounding box center [944, 599] width 220 height 32
select select "upload"
click at [835, 582] on select "Please Select I will upload files I need a design - $100" at bounding box center [944, 599] width 220 height 32
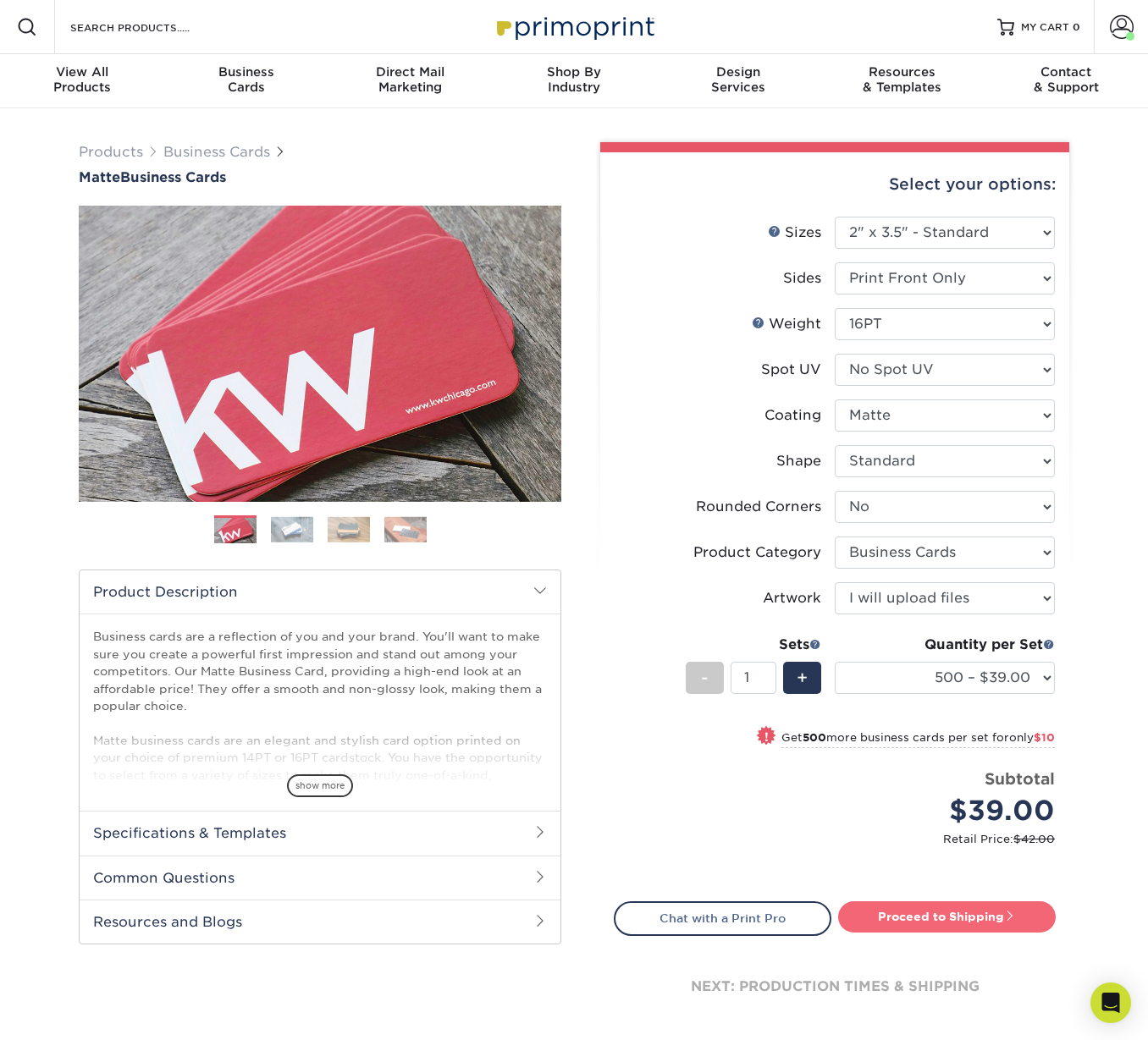
click at [911, 913] on link "Proceed to Shipping" at bounding box center [947, 916] width 217 height 31
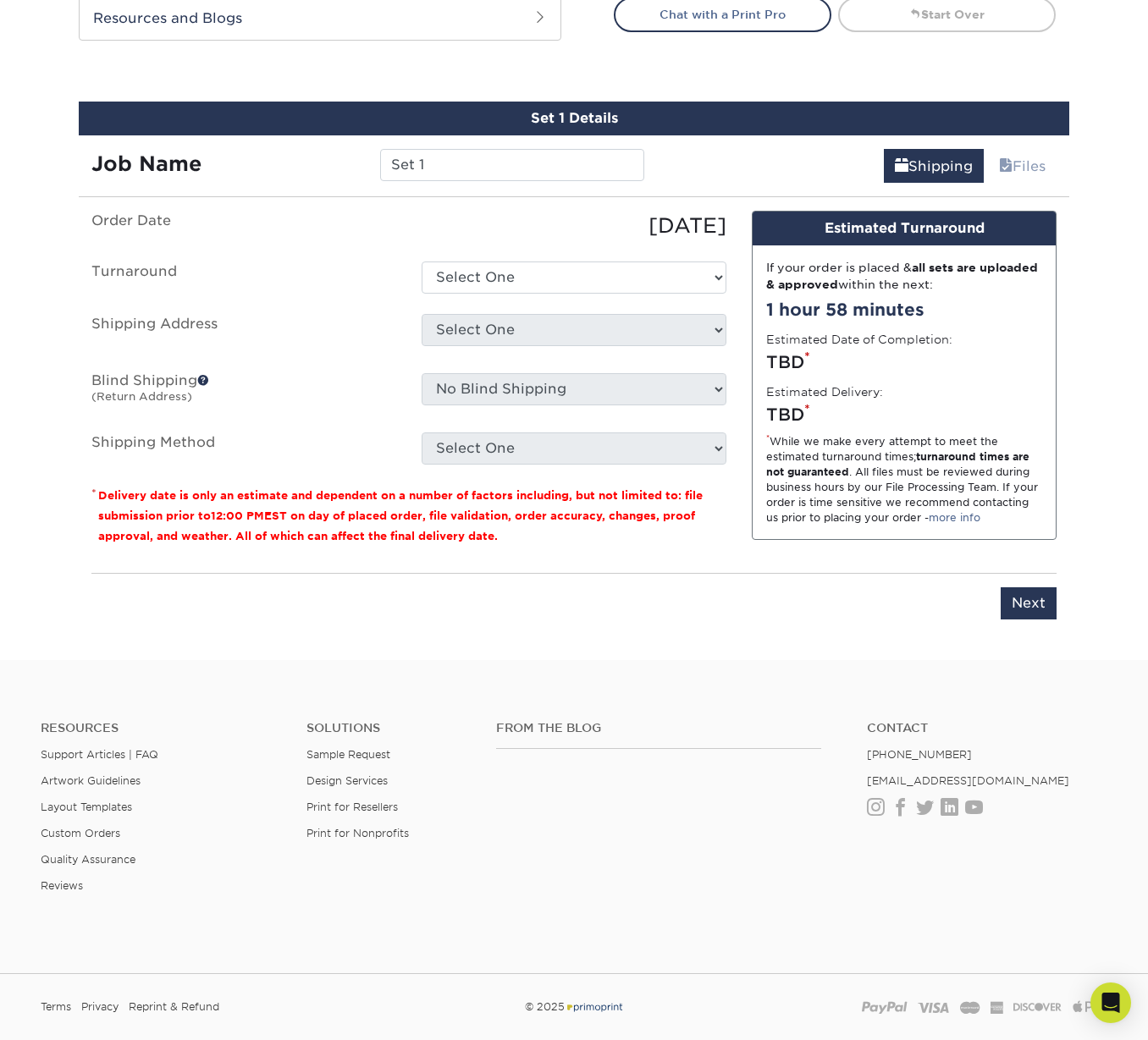
scroll to position [947, 0]
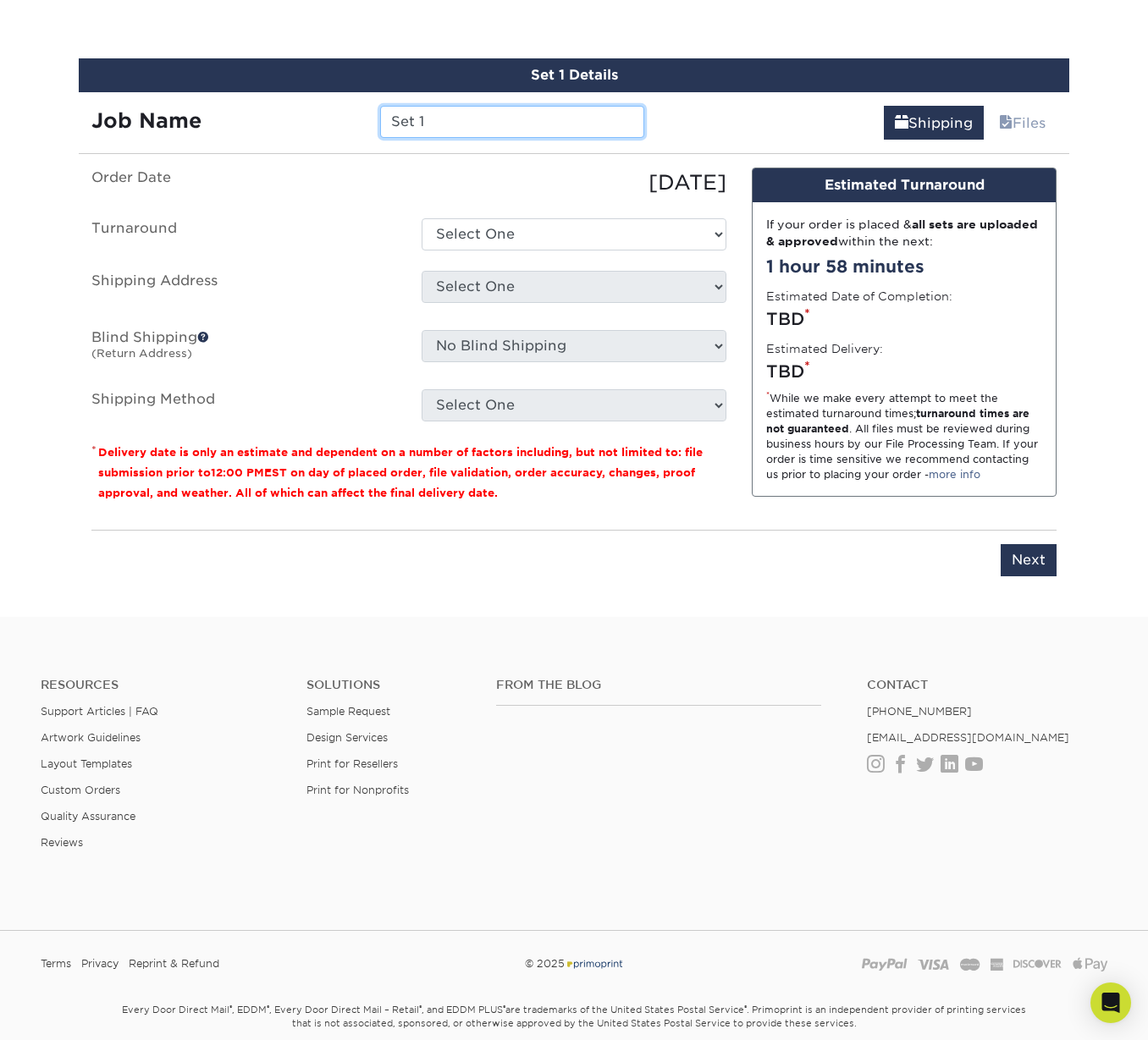
drag, startPoint x: 439, startPoint y: 121, endPoint x: 340, endPoint y: 124, distance: 99.0
click at [340, 124] on div "Job Name Set 1" at bounding box center [368, 122] width 578 height 32
paste input "Jocelyn Thomas Biz Card - PO# C0183"
drag, startPoint x: 555, startPoint y: 121, endPoint x: 643, endPoint y: 120, distance: 88.0
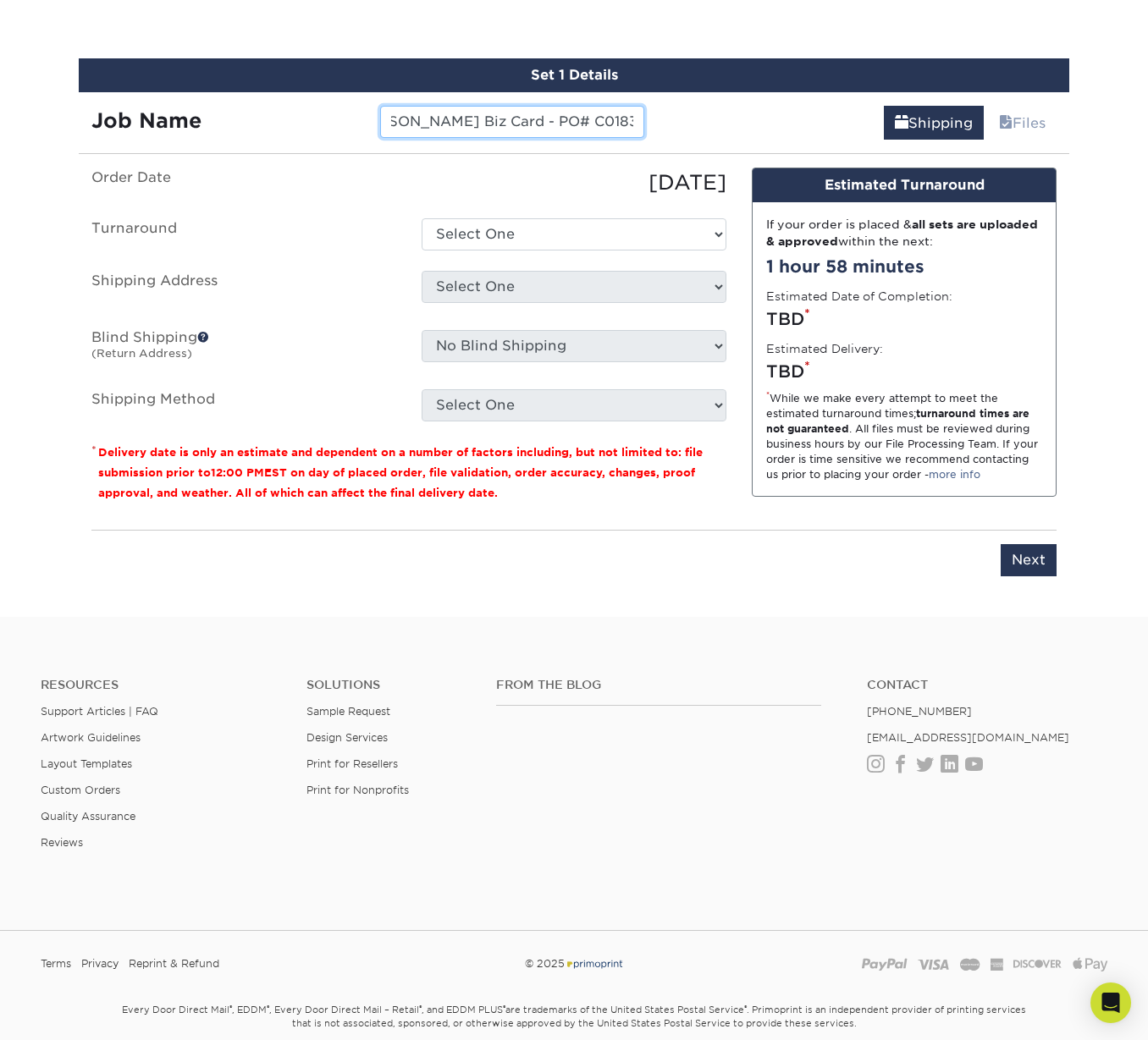
click at [643, 120] on input "Jocelyn Thomas Biz Card - PO# C01831" at bounding box center [511, 122] width 263 height 32
type input "Jocelyn Thomas Biz Card - PO# C01831"
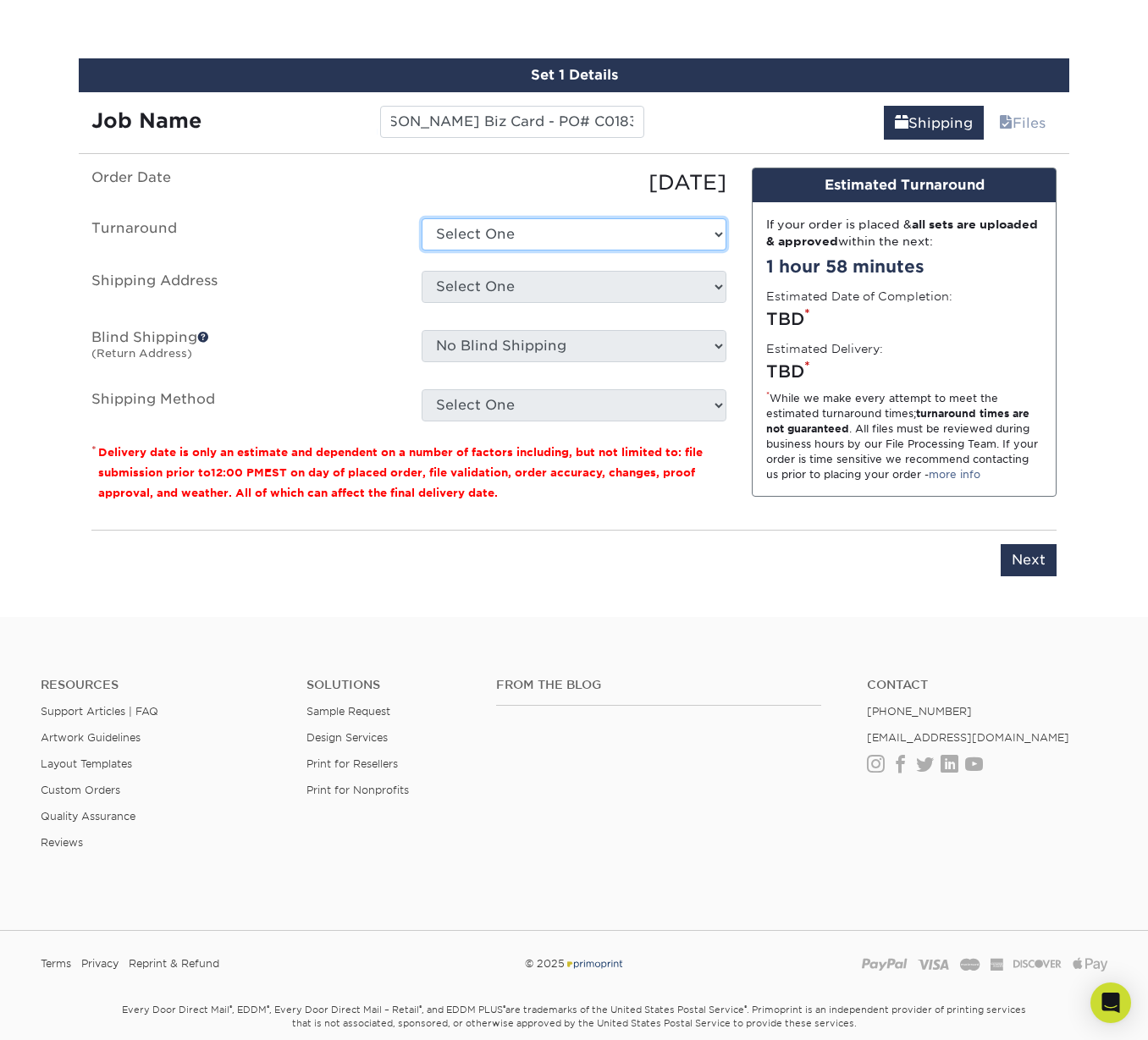
click at [543, 238] on select "Select One 2-4 Business Days 2 Day Next Business Day" at bounding box center [574, 234] width 304 height 32
select select "7fd2479d-672a-4ade-96ee-4e6d759262f5"
click at [422, 218] on select "Select One 2-4 Business Days 2 Day Next Business Day" at bounding box center [574, 234] width 304 height 32
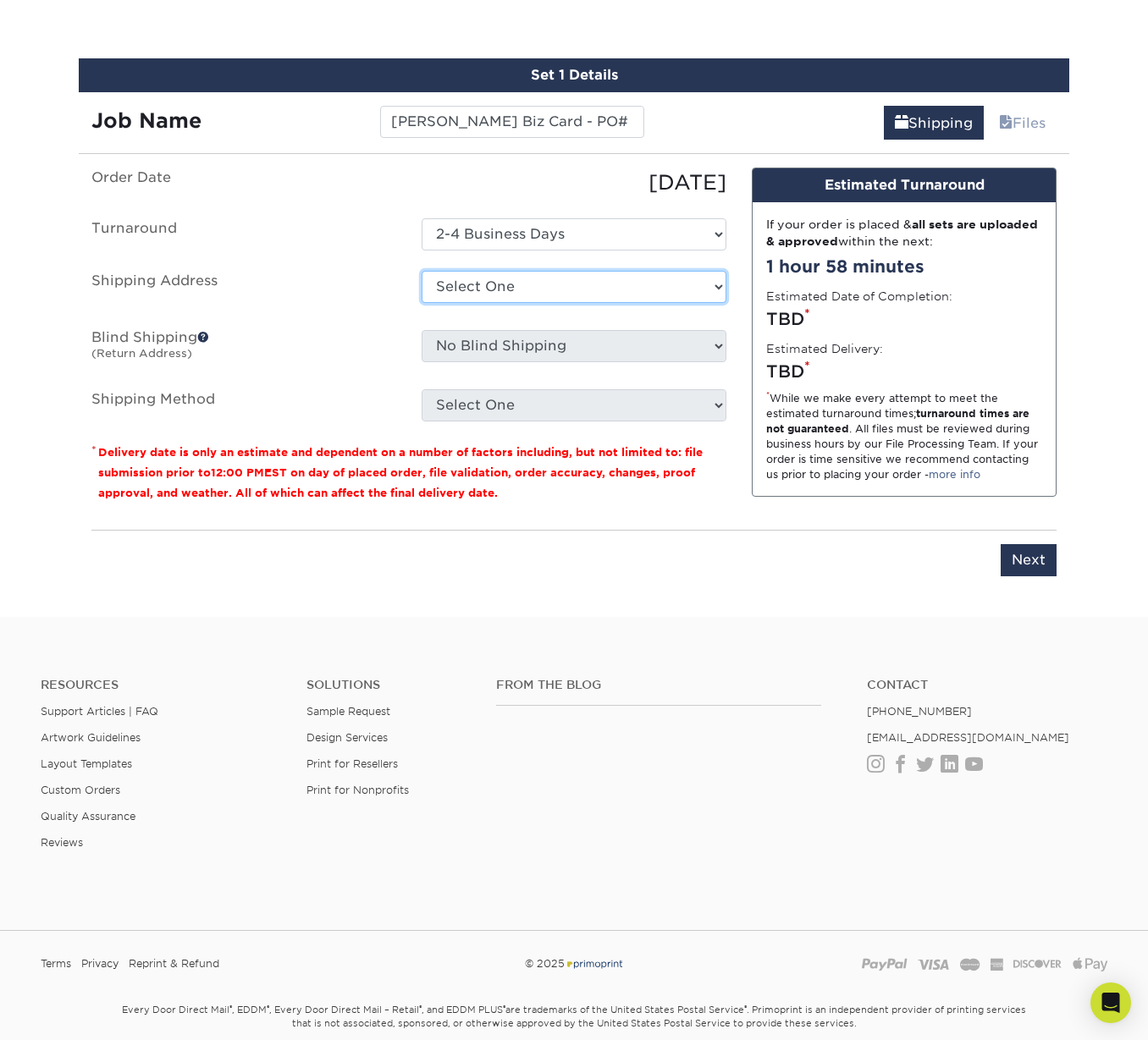
click at [548, 284] on select "Select One Automated Mailing Building 11 Business Cards Business Cards CHNCT Ch…" at bounding box center [574, 287] width 304 height 32
select select "94206"
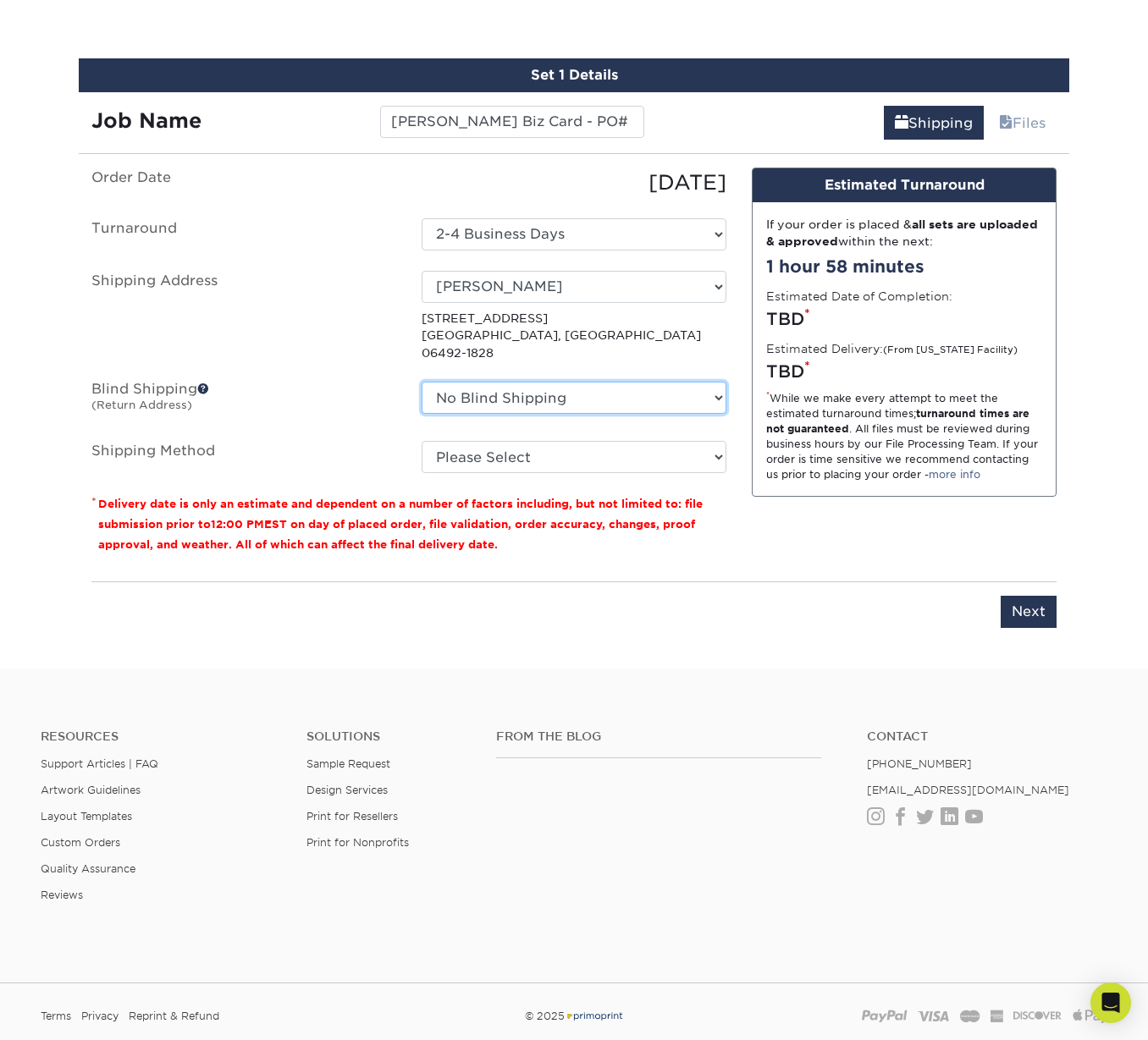
click at [541, 385] on select "No Blind Shipping Automated Mailing Building 11 Business Cards Business Cards C…" at bounding box center [574, 398] width 304 height 32
click at [422, 381] on select "No Blind Shipping Automated Mailing Building 11 Business Cards Business Cards C…" at bounding box center [574, 398] width 304 height 32
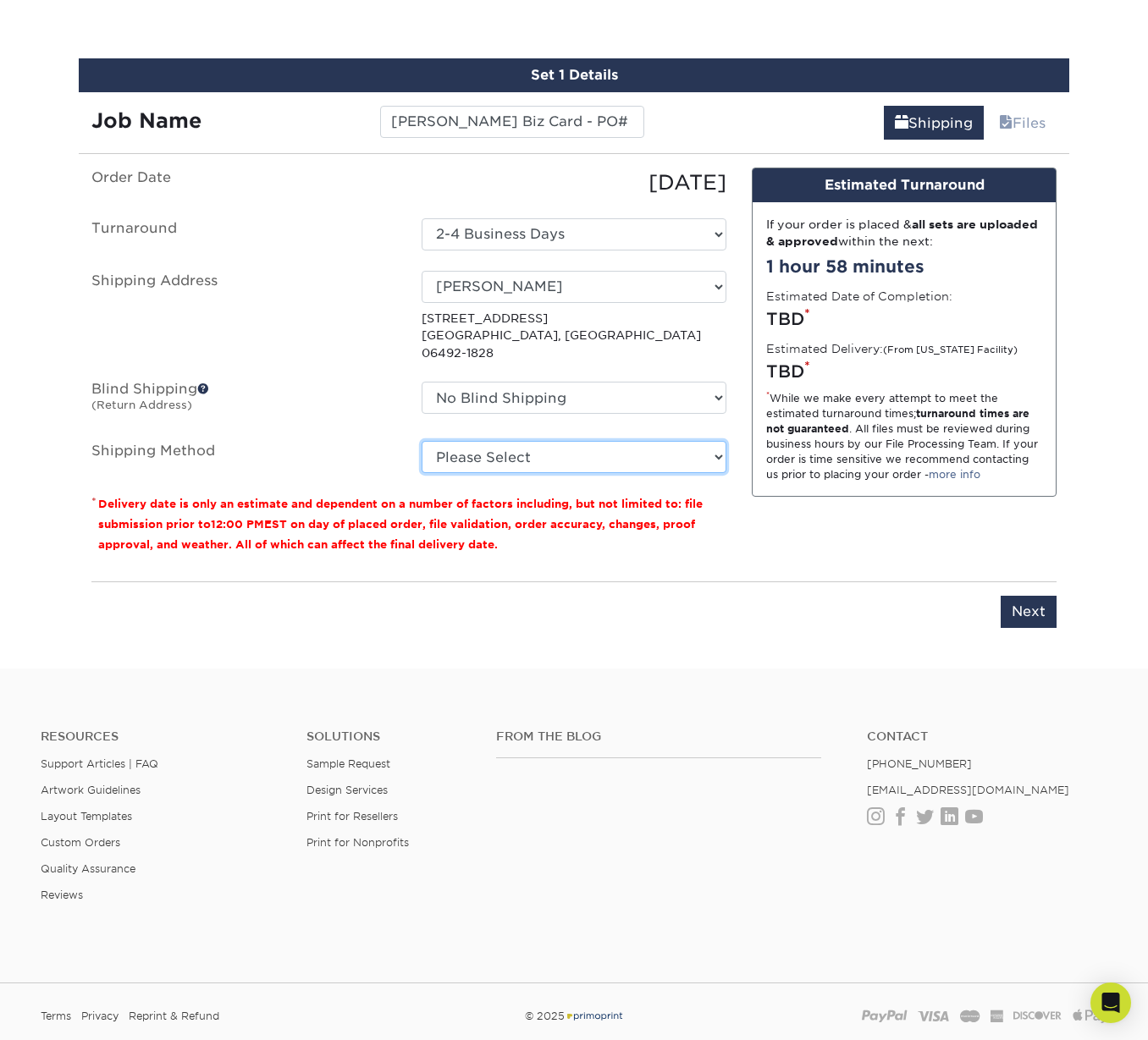
click at [515, 441] on select "Please Select Ground Shipping (+$8.96) 3 Day Shipping Service (+$15.34) 2 Day A…" at bounding box center [574, 457] width 304 height 32
select select "03"
click at [422, 441] on select "Please Select Ground Shipping (+$8.96) 3 Day Shipping Service (+$15.34) 2 Day A…" at bounding box center [574, 457] width 304 height 32
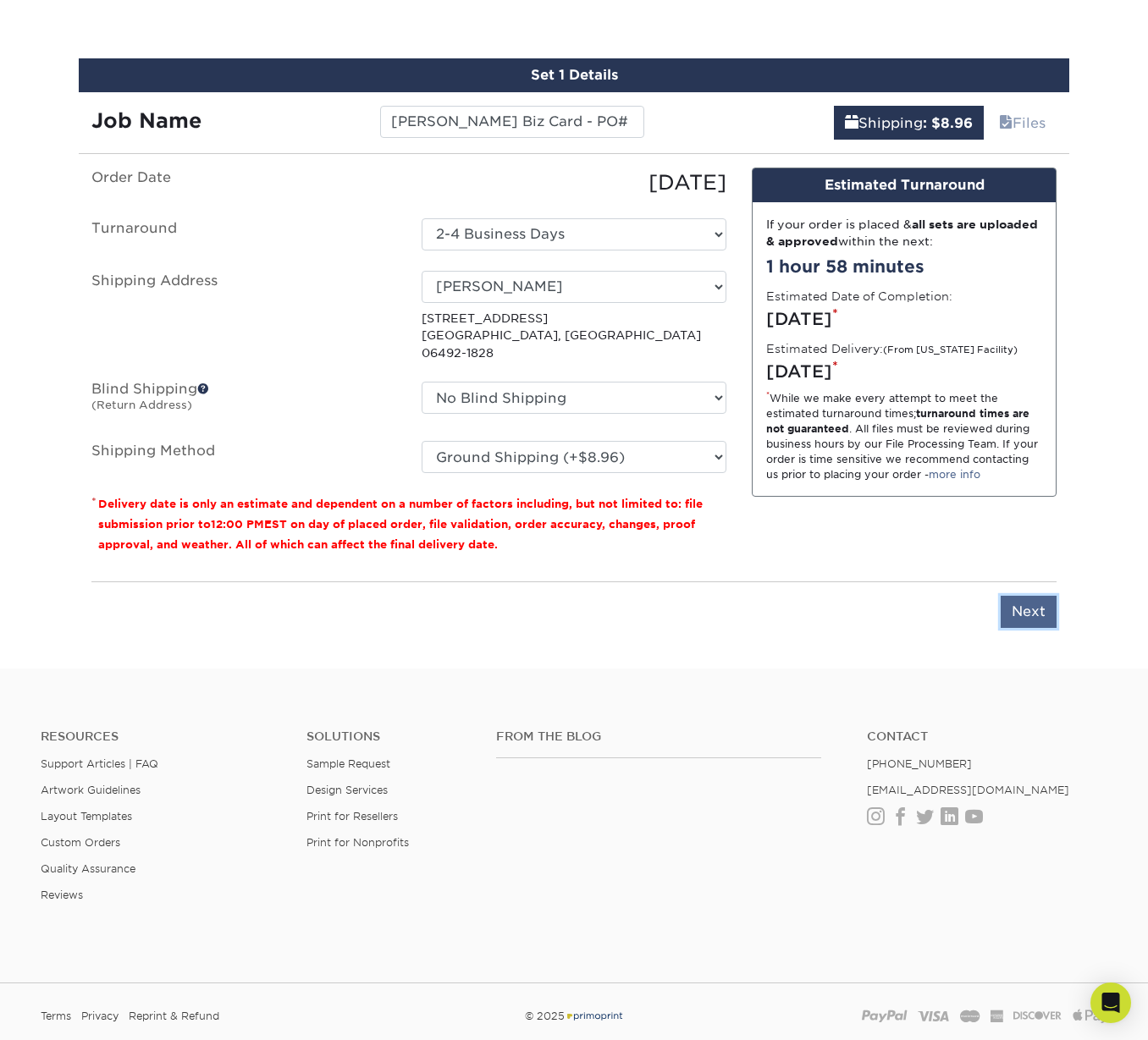
click at [1032, 596] on input "Next" at bounding box center [1029, 612] width 56 height 32
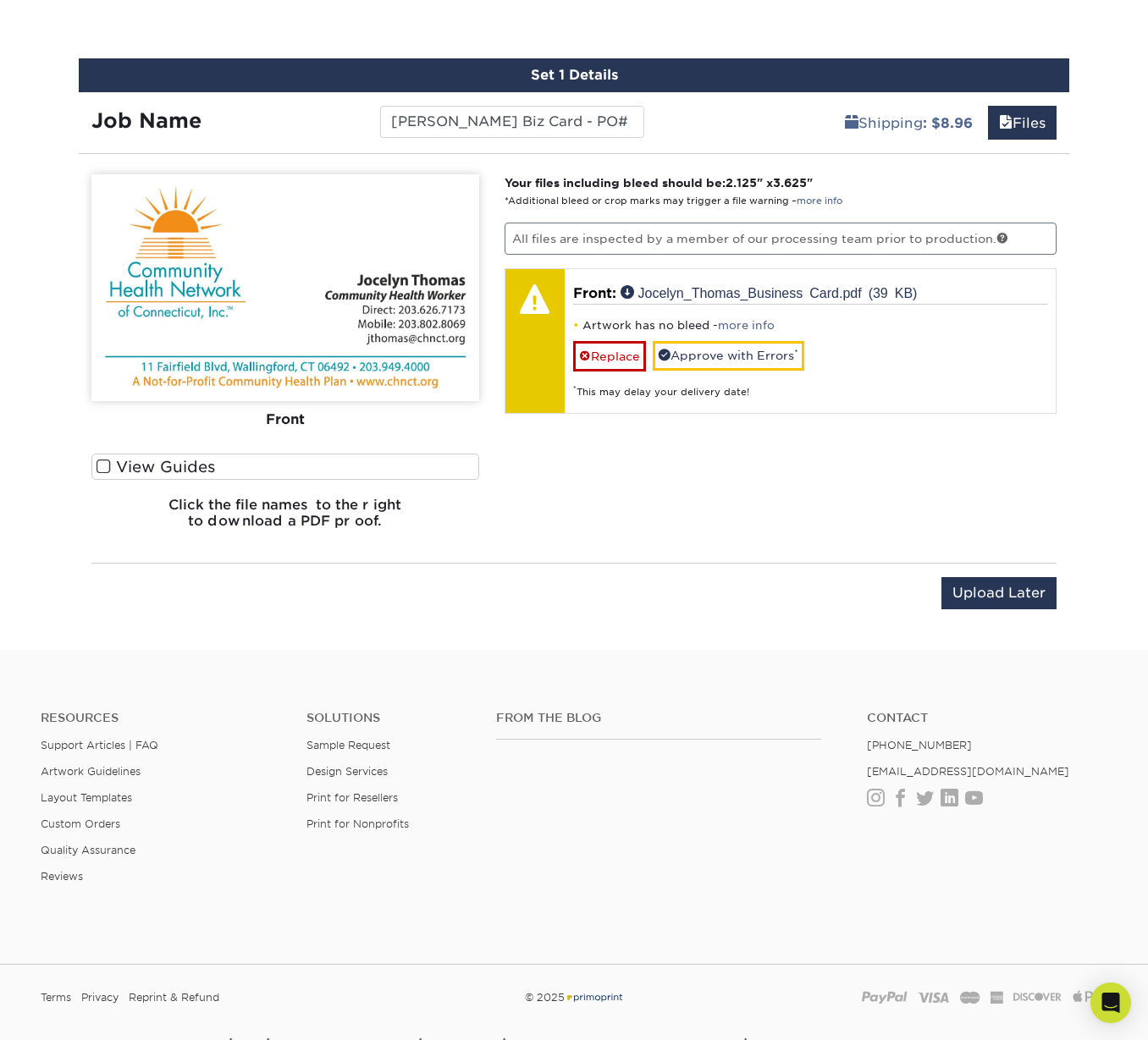
click at [104, 463] on span at bounding box center [104, 467] width 14 height 16
click at [0, 0] on input "View Guides" at bounding box center [0, 0] width 0 height 0
click at [0, 0] on ul "Bleed Trim Safe" at bounding box center [0, 0] width 0 height 0
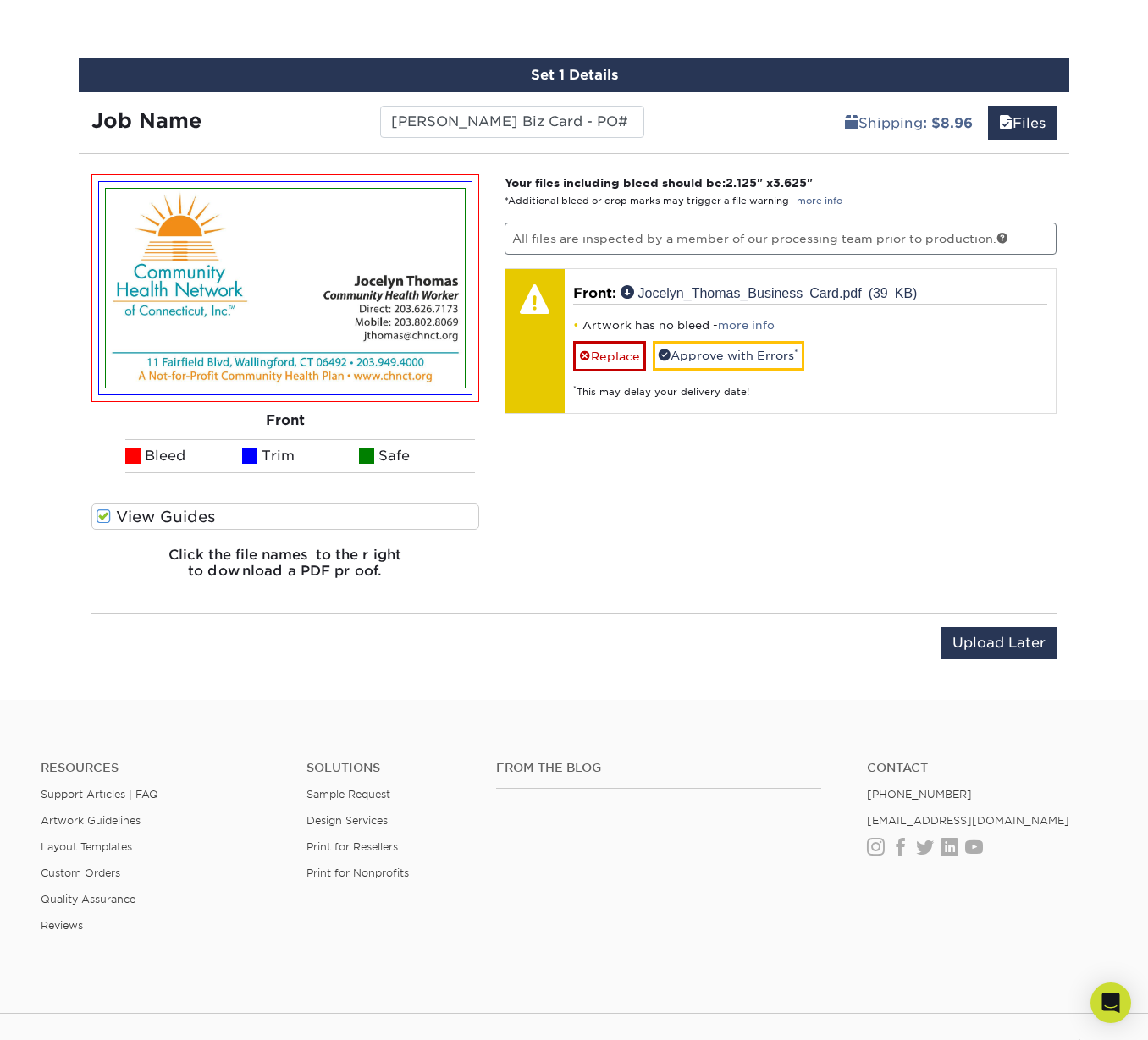
click at [97, 465] on ul "Bleed Trim Safe" at bounding box center [285, 456] width 388 height 34
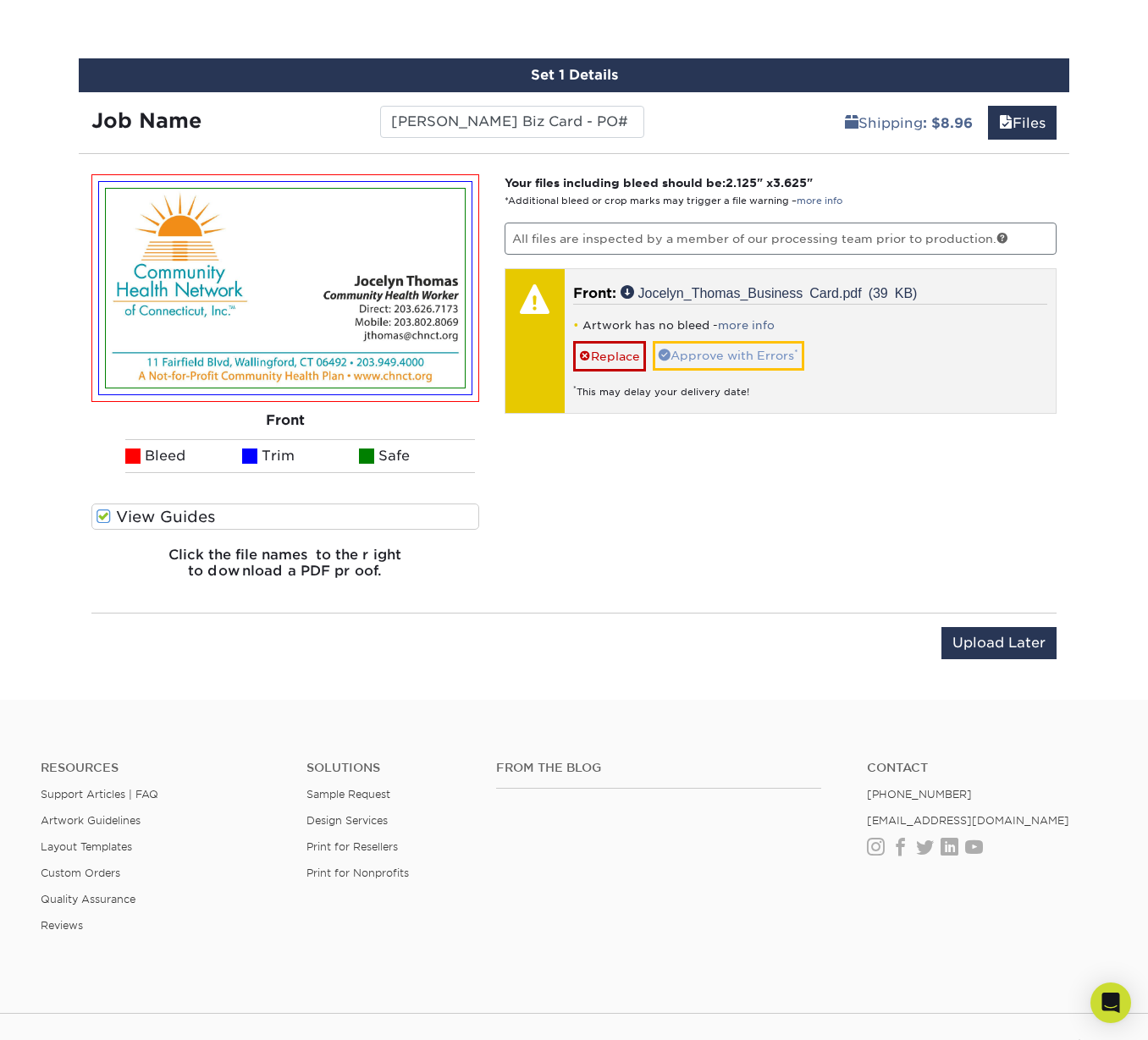
click at [104, 463] on ul "Bleed Trim Safe" at bounding box center [285, 456] width 388 height 34
click at [104, 465] on ul "Bleed Trim Safe" at bounding box center [285, 456] width 388 height 34
click at [691, 355] on link "Approve with Errors *" at bounding box center [728, 355] width 152 height 29
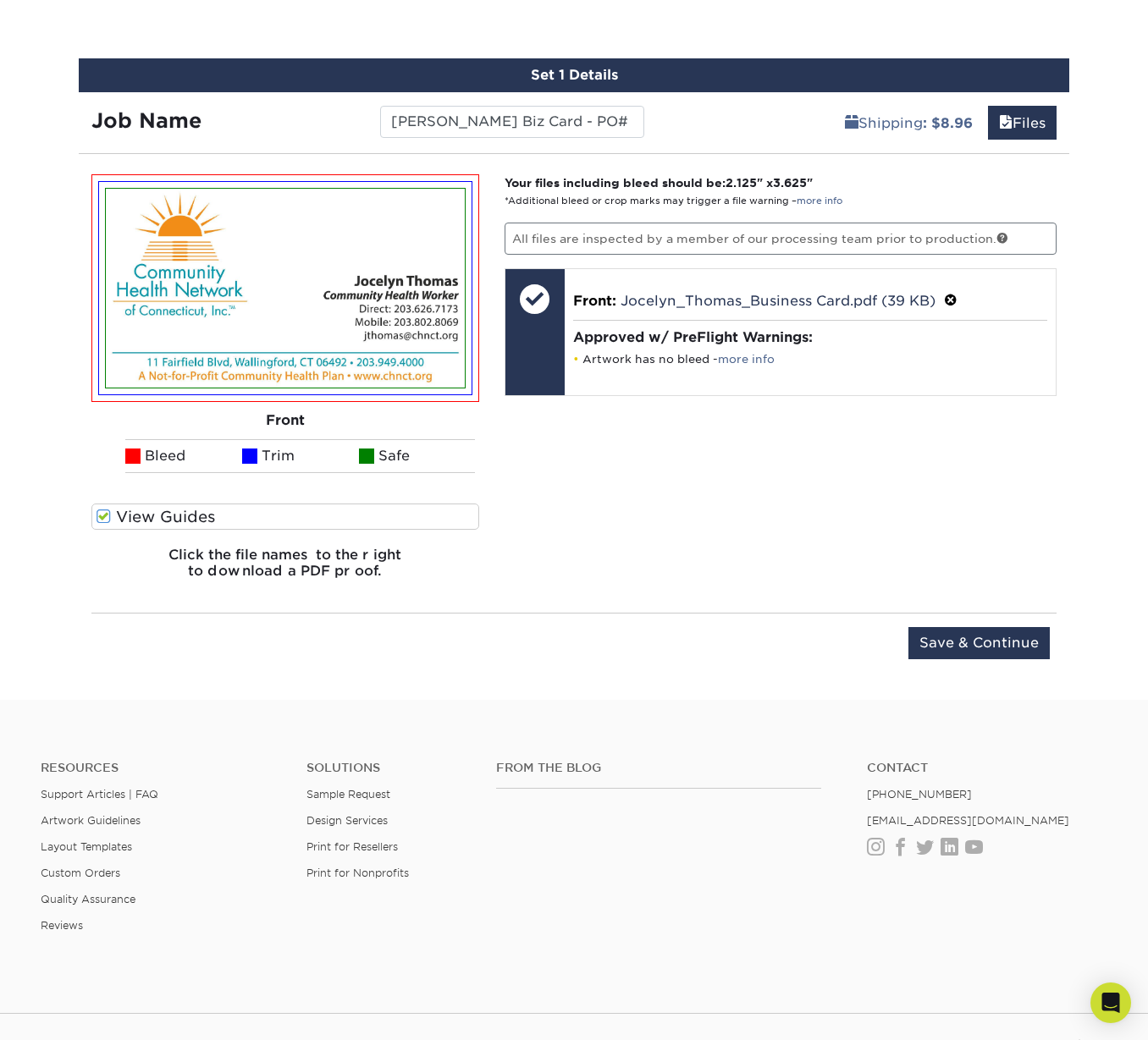
click at [98, 513] on span at bounding box center [104, 517] width 14 height 16
click at [0, 0] on input "View Guides" at bounding box center [0, 0] width 0 height 0
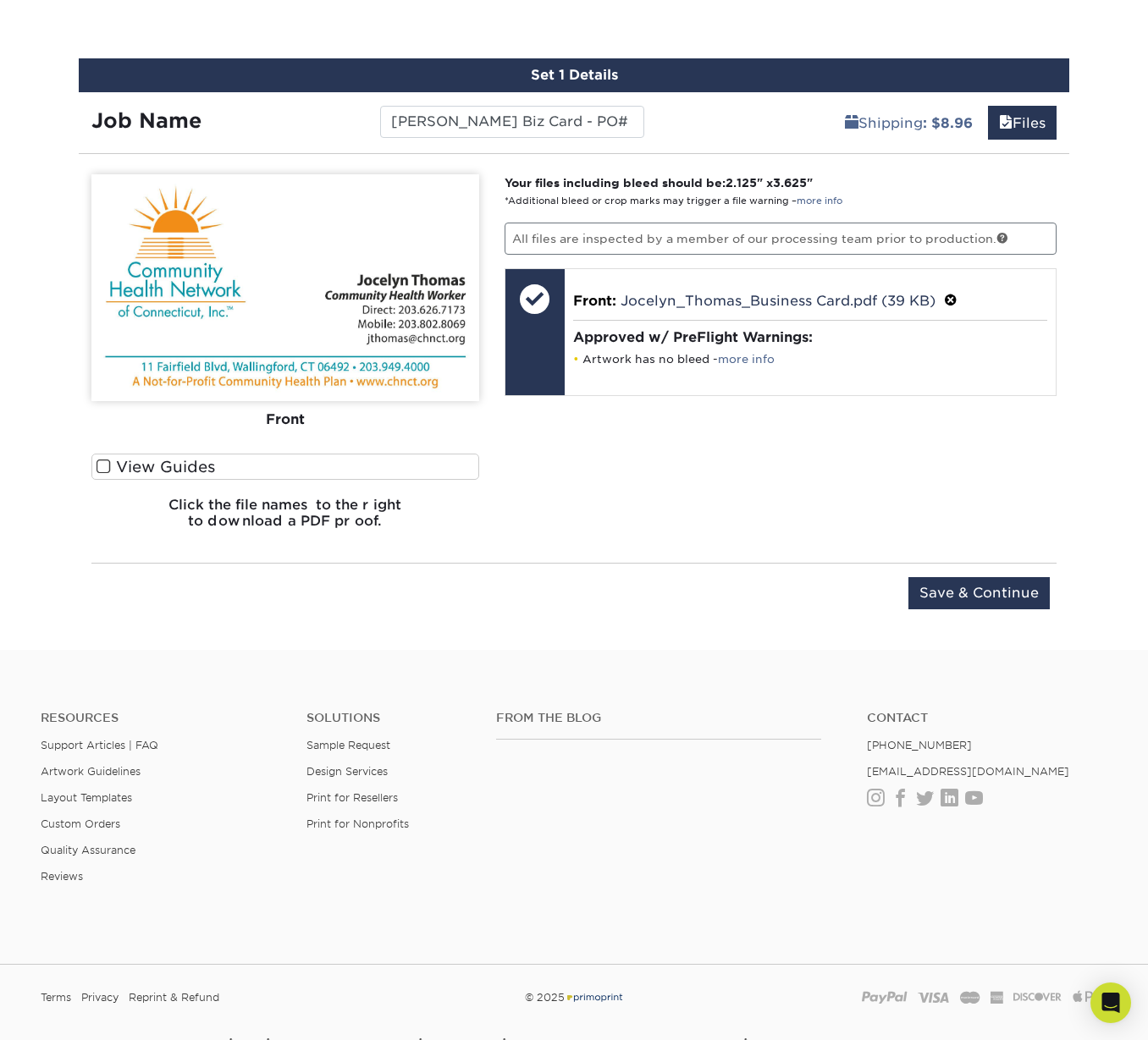
click at [101, 468] on span at bounding box center [104, 467] width 14 height 16
click at [0, 0] on input "View Guides" at bounding box center [0, 0] width 0 height 0
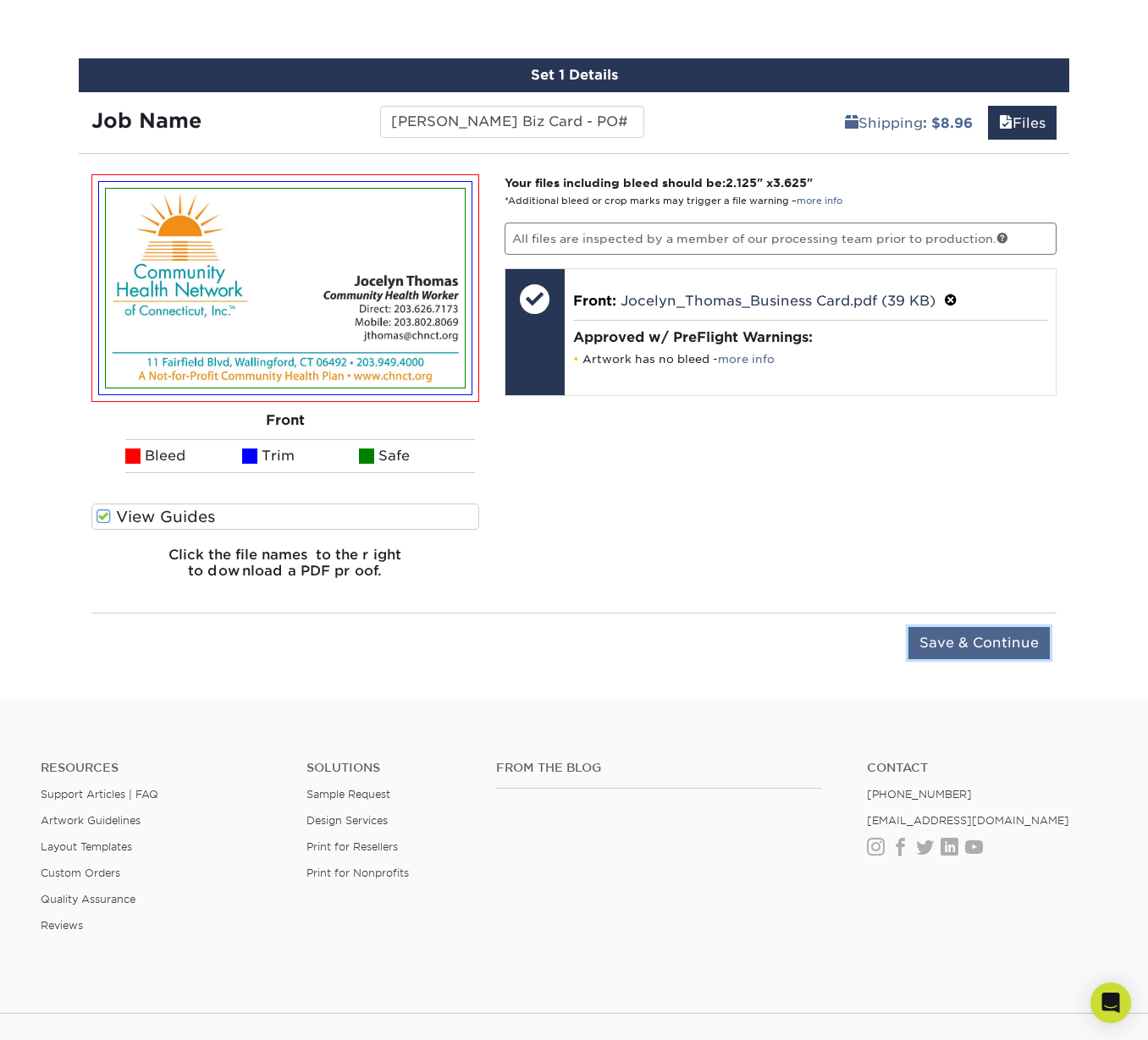
click at [938, 645] on input "Save & Continue" at bounding box center [978, 643] width 141 height 32
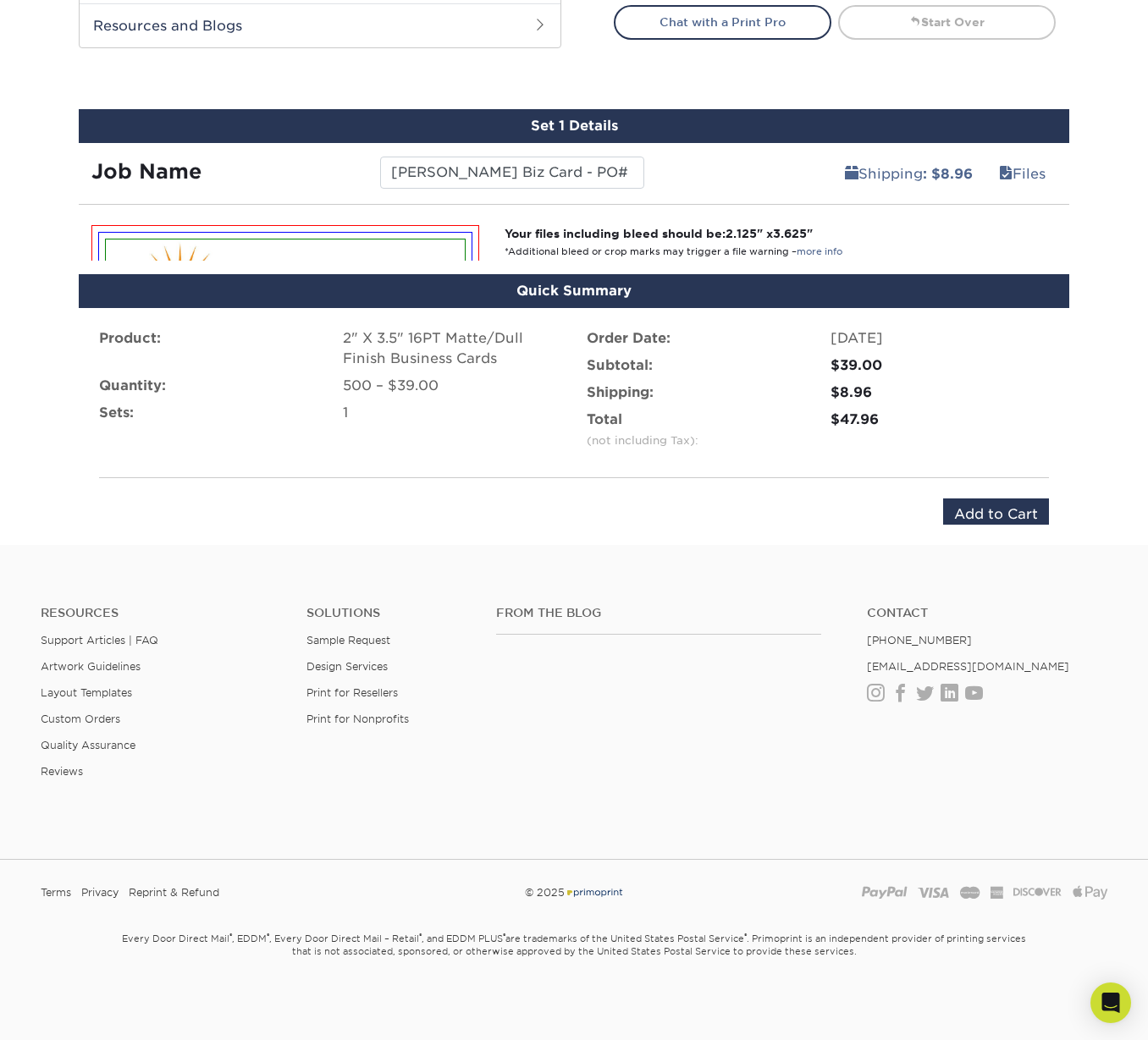
scroll to position [866, 0]
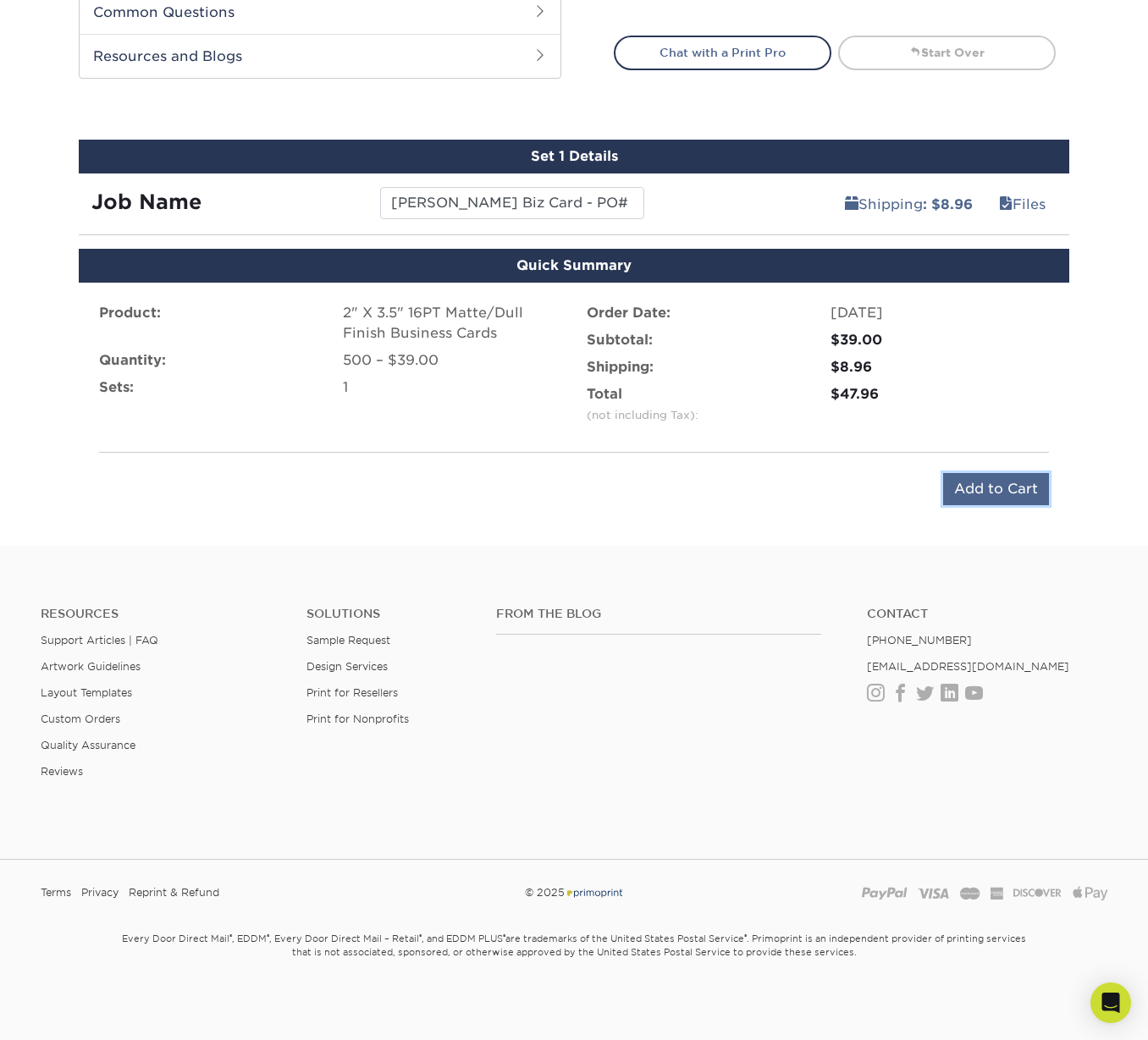
click at [972, 487] on input "Add to Cart" at bounding box center [996, 489] width 106 height 32
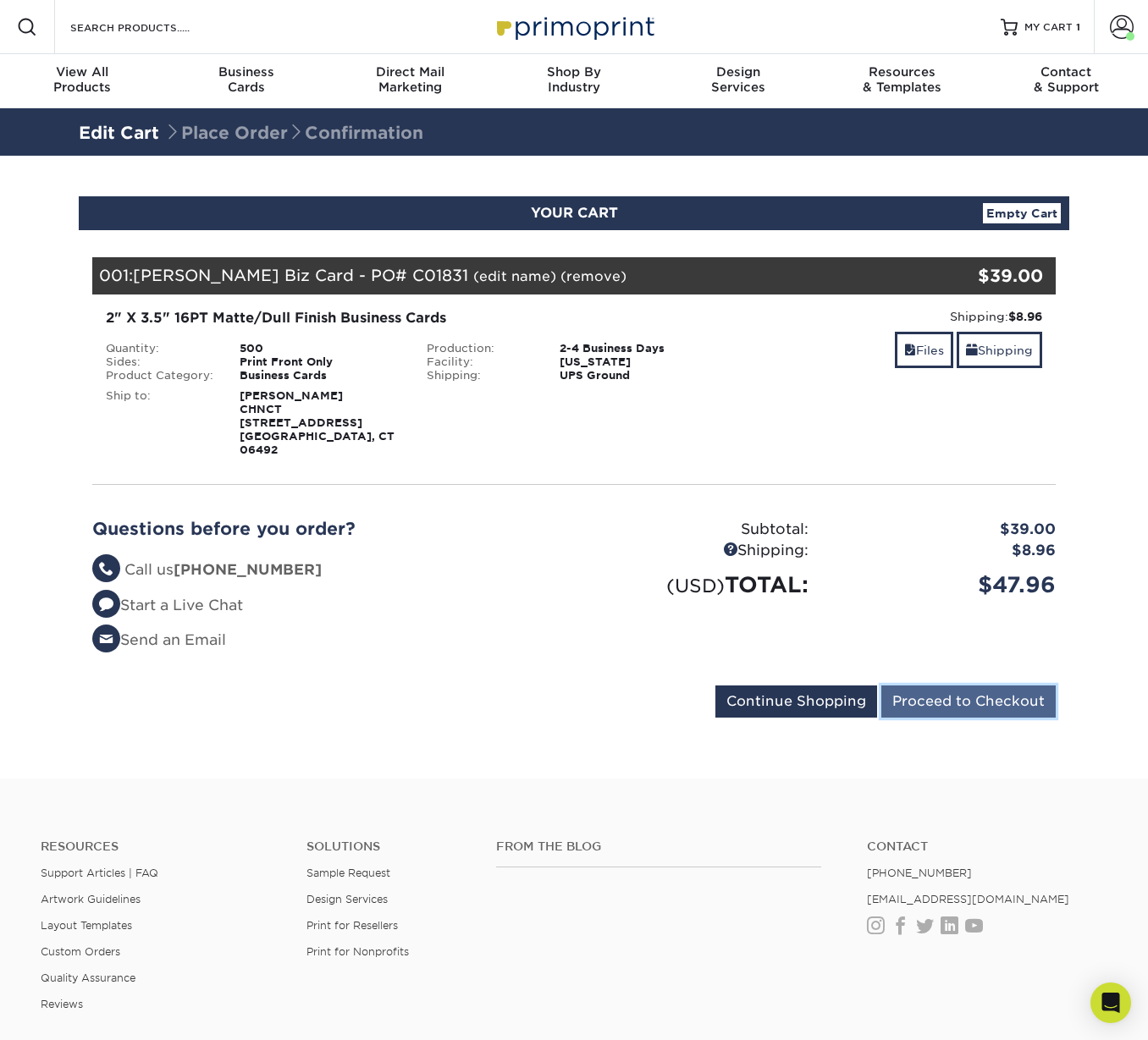
click at [973, 690] on input "Proceed to Checkout" at bounding box center [968, 702] width 174 height 32
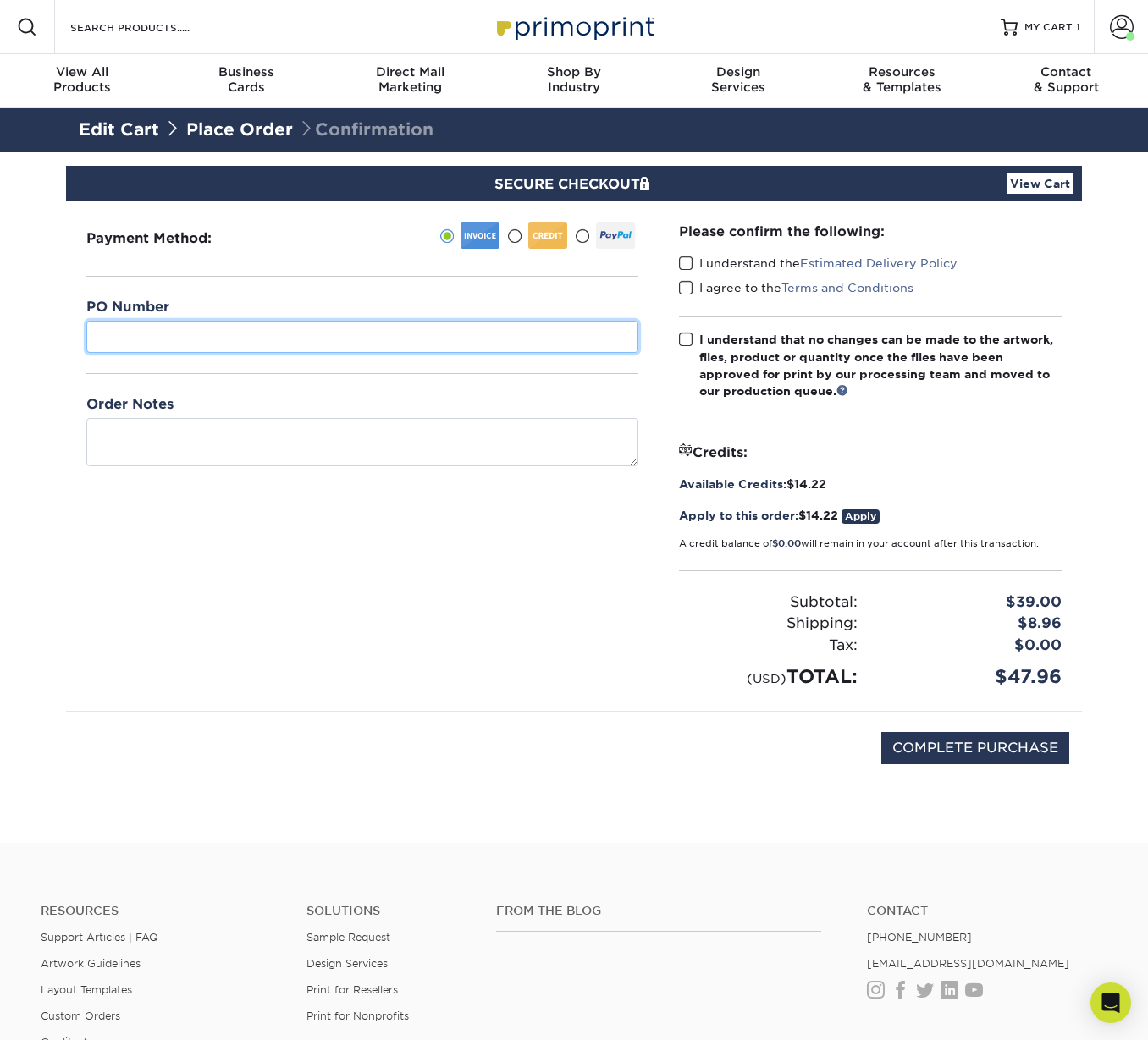
click at [173, 336] on input "text" at bounding box center [362, 336] width 552 height 32
paste input "PO# C01831"
type input "PO# C01831"
click at [686, 260] on span at bounding box center [686, 264] width 14 height 16
click at [0, 0] on input "I understand the Estimated Delivery Policy" at bounding box center [0, 0] width 0 height 0
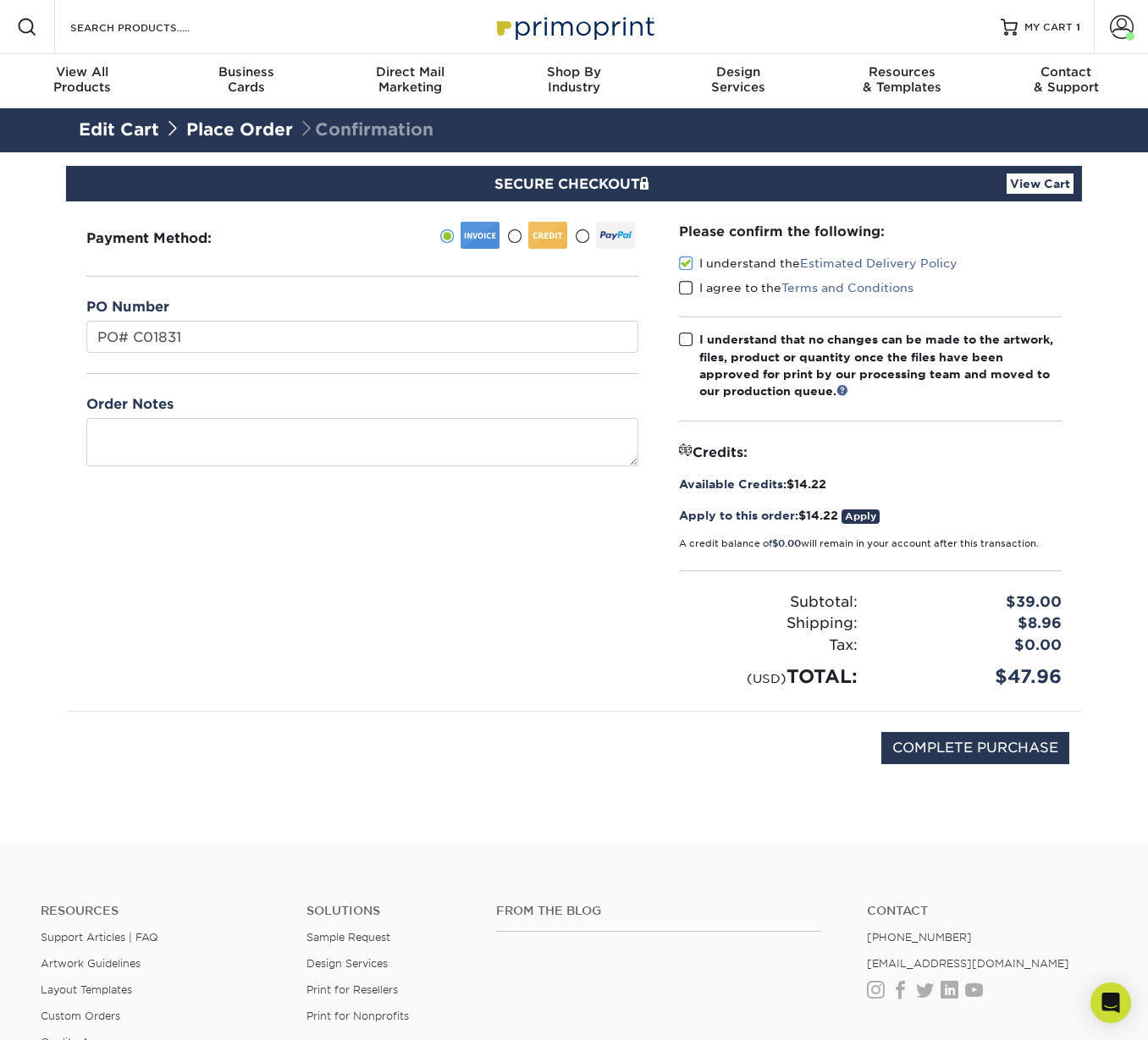
click at [688, 288] on span at bounding box center [686, 288] width 14 height 16
click at [0, 0] on input "I agree to the Terms and Conditions" at bounding box center [0, 0] width 0 height 0
click at [686, 344] on span at bounding box center [686, 340] width 14 height 16
click at [0, 0] on input "I understand that no changes can be made to the artwork, files, product or quan…" at bounding box center [0, 0] width 0 height 0
click at [864, 517] on link "Apply" at bounding box center [860, 517] width 38 height 14
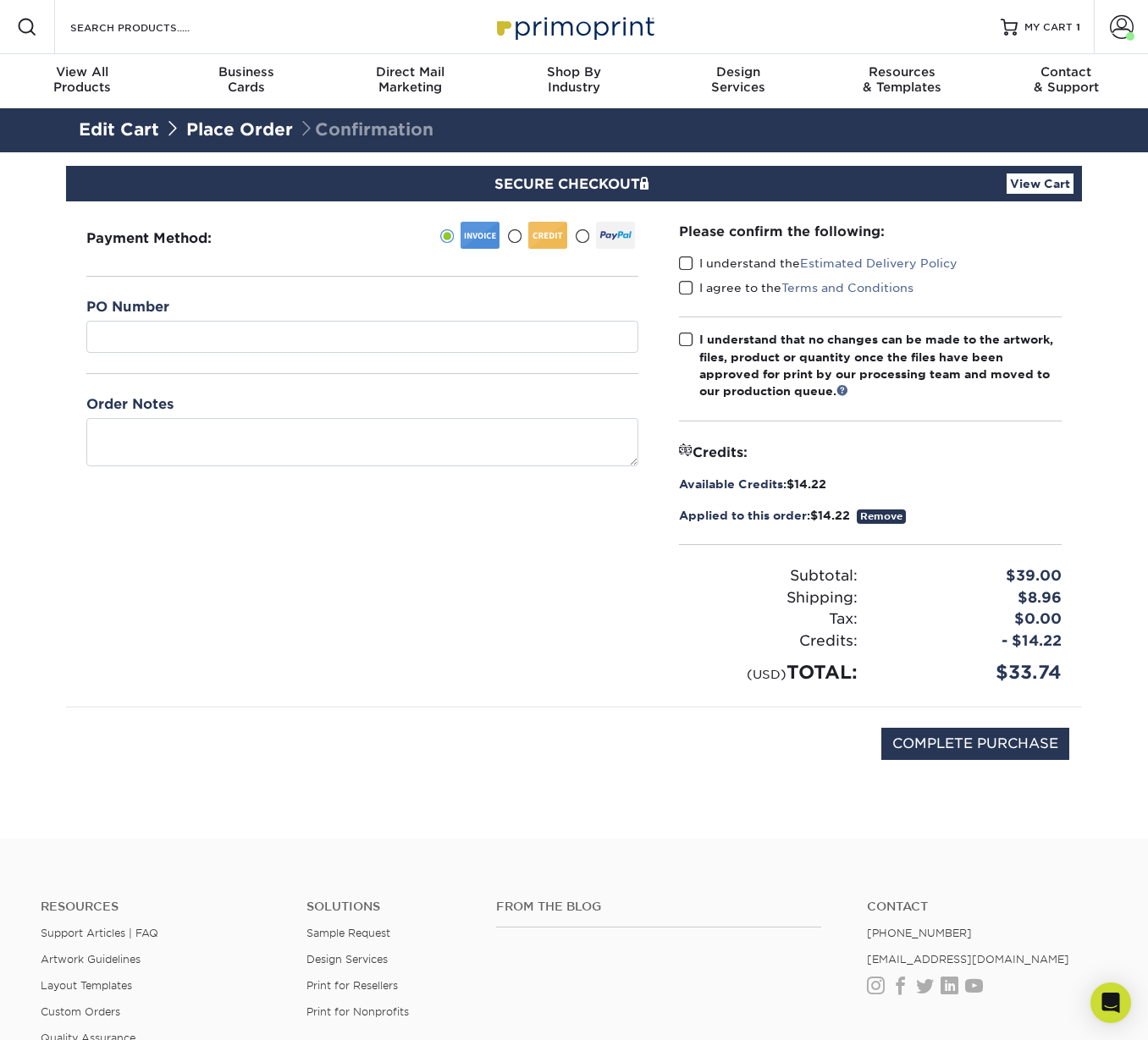
click at [885, 515] on link "Remove" at bounding box center [881, 517] width 49 height 14
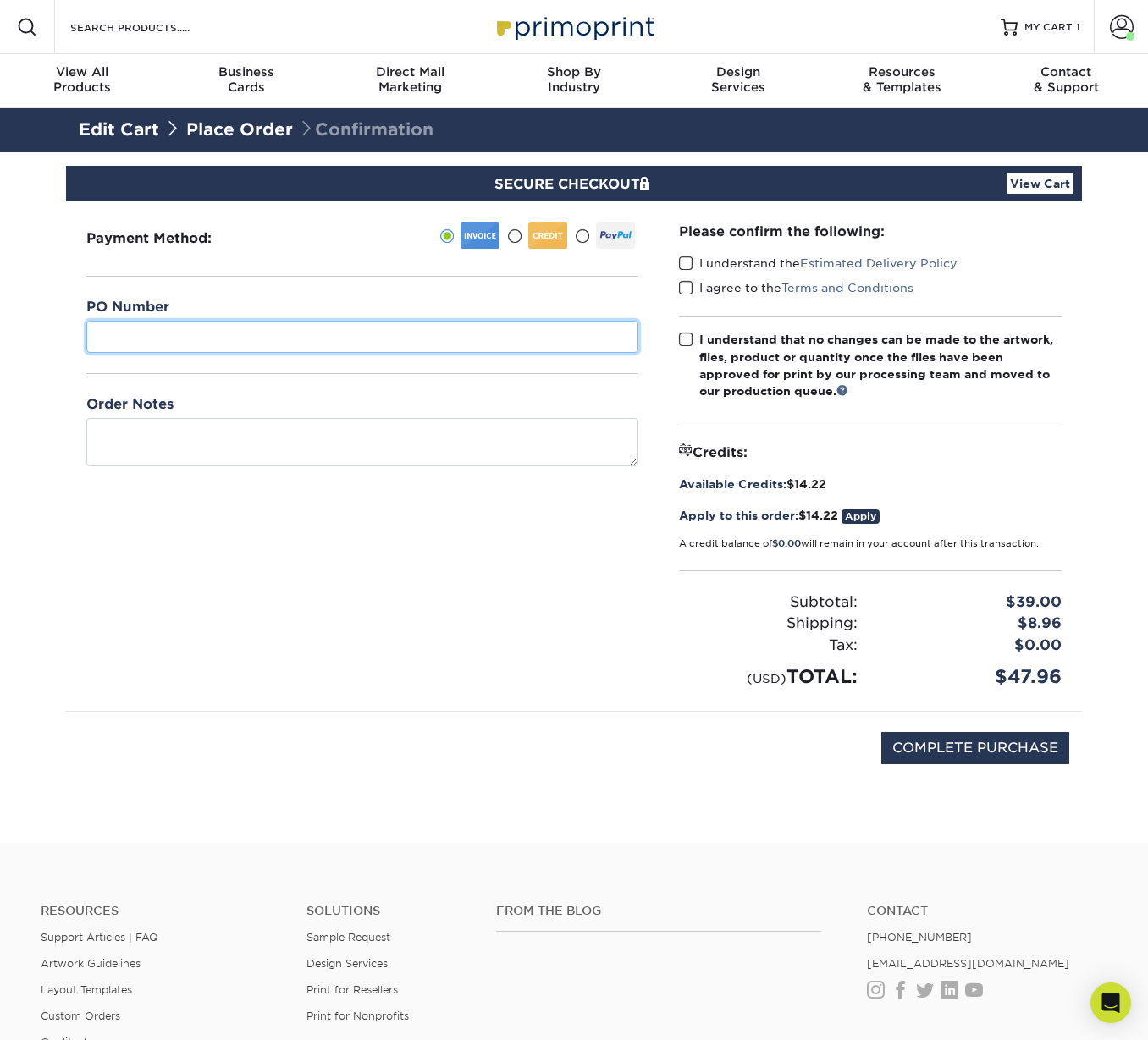
click at [183, 327] on input "text" at bounding box center [362, 336] width 552 height 32
paste input "PO# C01831"
type input "PO# C01831"
click at [553, 528] on div "Payment Method:" at bounding box center [363, 456] width 592 height 510
drag, startPoint x: 687, startPoint y: 260, endPoint x: 684, endPoint y: 289, distance: 29.2
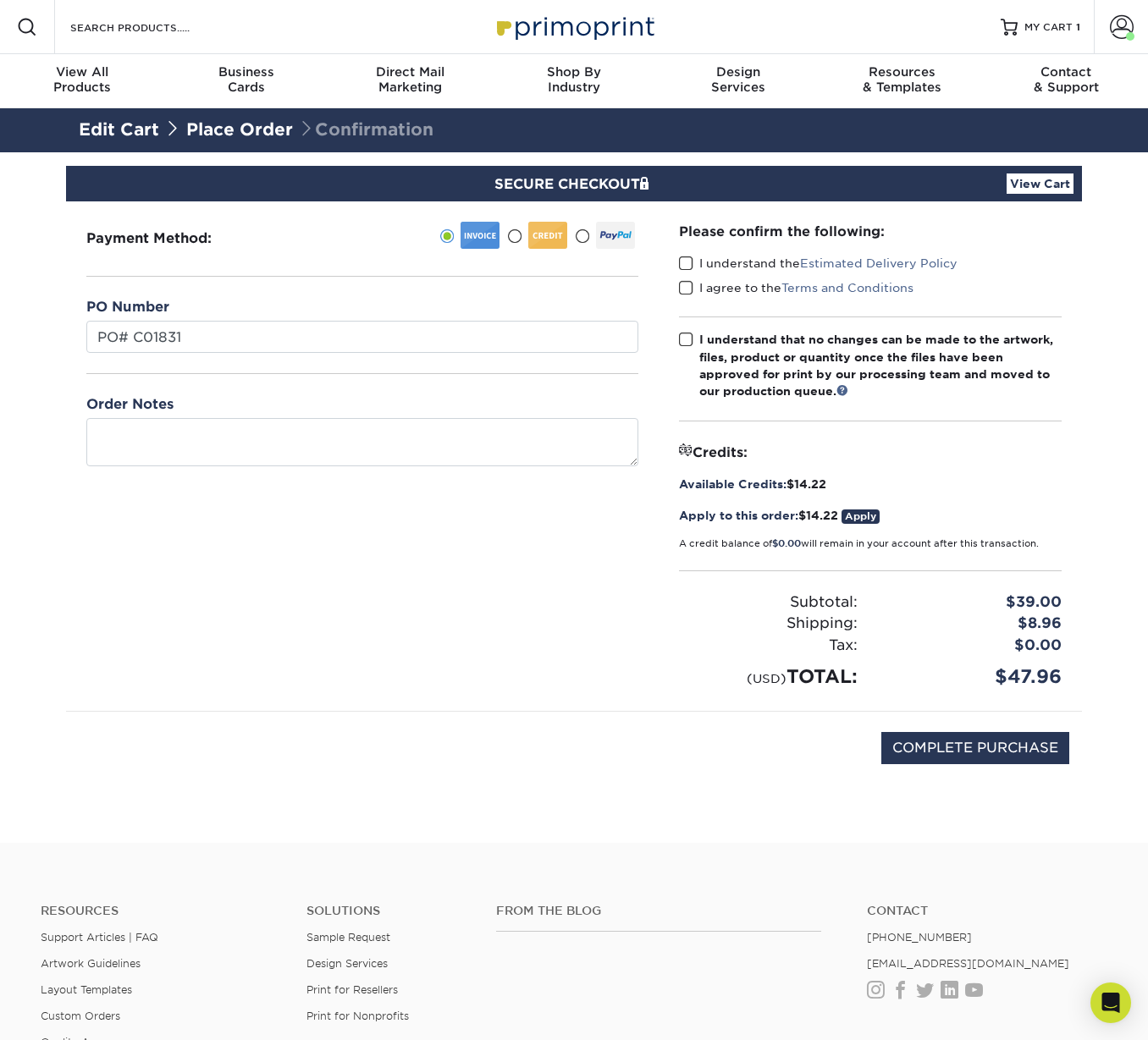
click at [686, 260] on span at bounding box center [686, 264] width 14 height 16
click at [0, 0] on input "I understand the Estimated Delivery Policy" at bounding box center [0, 0] width 0 height 0
click at [684, 292] on span at bounding box center [686, 288] width 14 height 16
click at [0, 0] on input "I agree to the Terms and Conditions" at bounding box center [0, 0] width 0 height 0
click at [685, 340] on span at bounding box center [686, 340] width 14 height 16
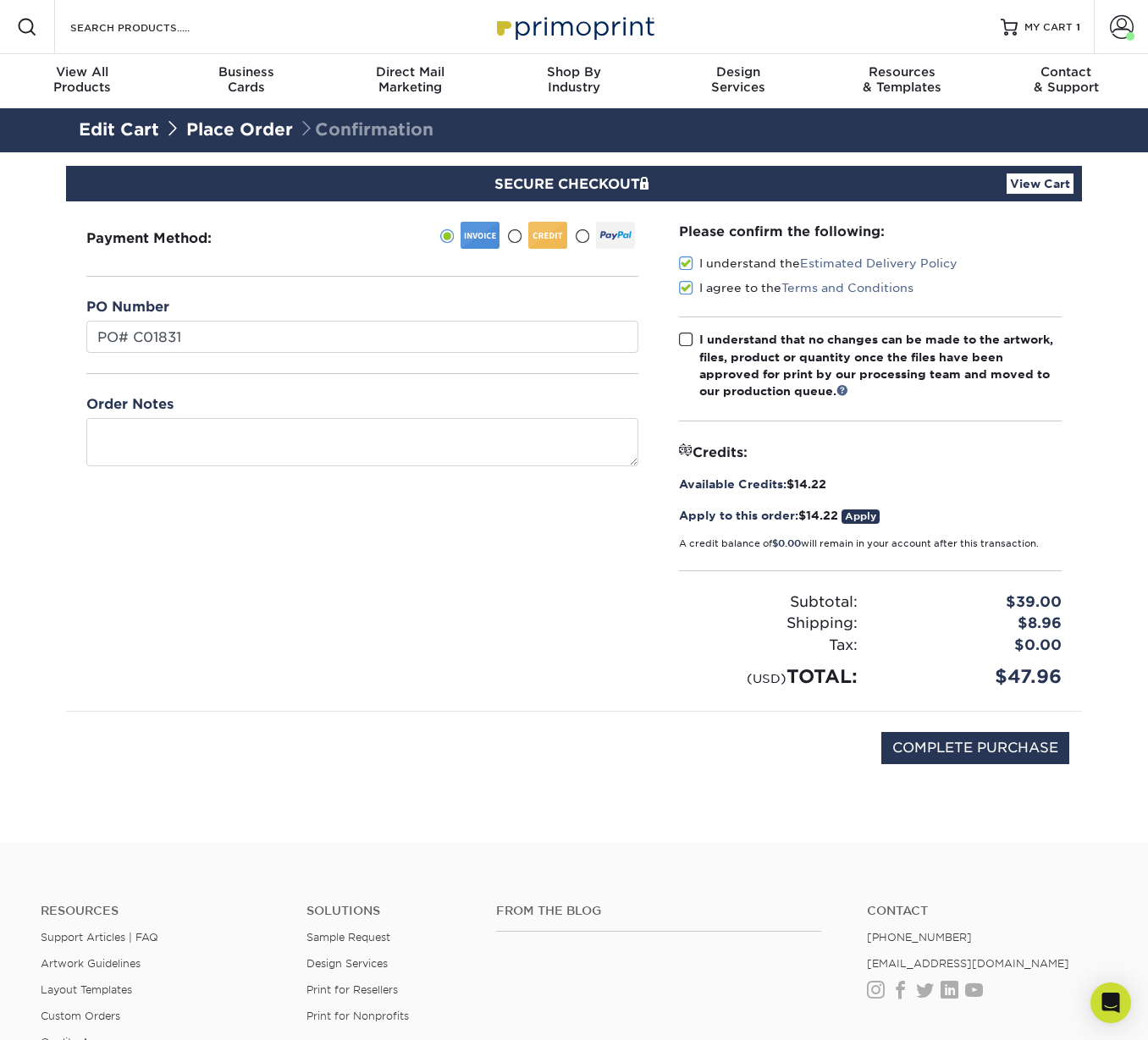
click at [0, 0] on input "I understand that no changes can be made to the artwork, files, product or quan…" at bounding box center [0, 0] width 0 height 0
click at [969, 746] on input "COMPLETE PURCHASE" at bounding box center [975, 748] width 188 height 32
type input "PROCESSING, PLEASE WAIT..."
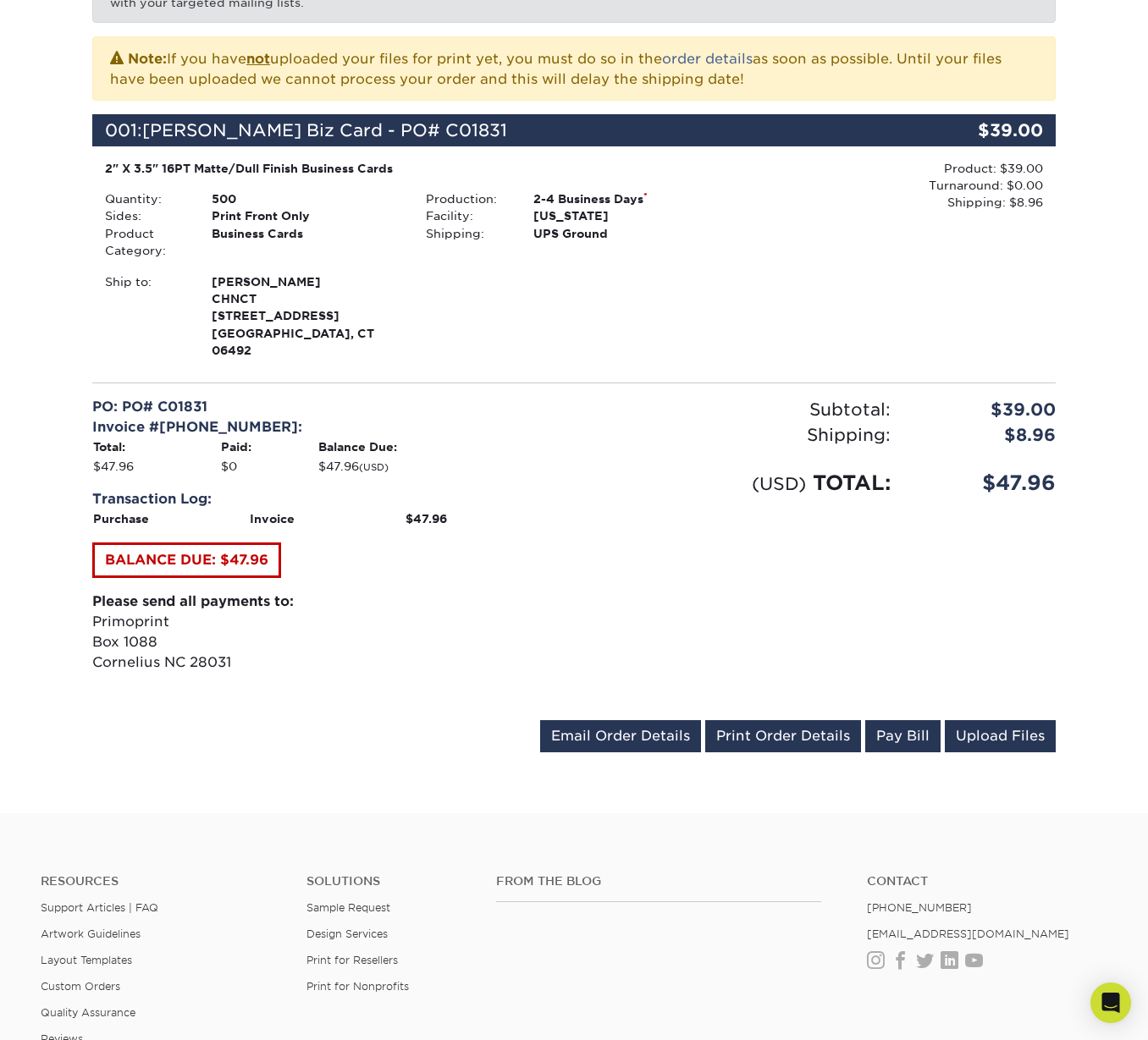
scroll to position [372, 0]
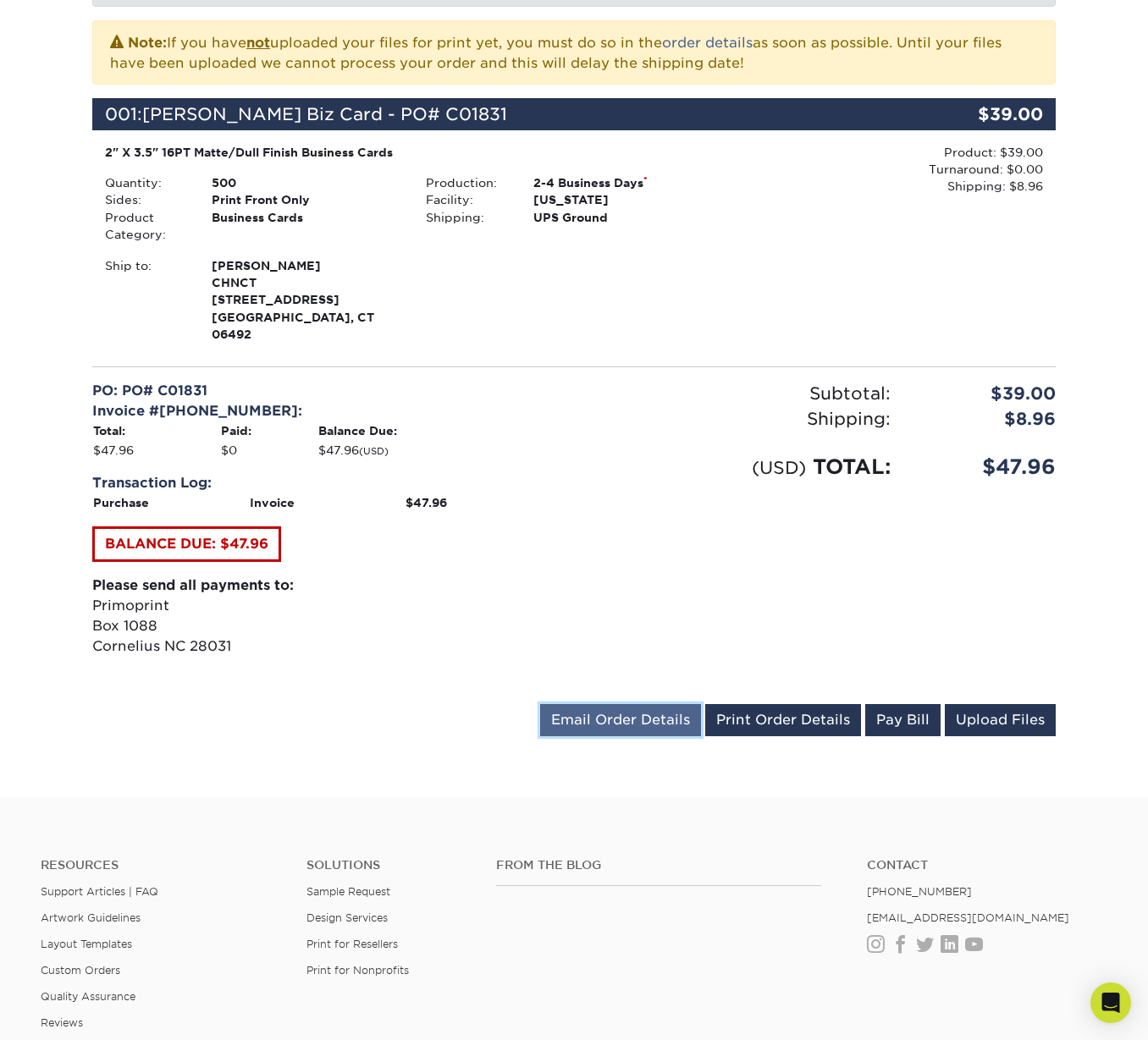
click at [618, 704] on link "Email Order Details" at bounding box center [620, 721] width 161 height 32
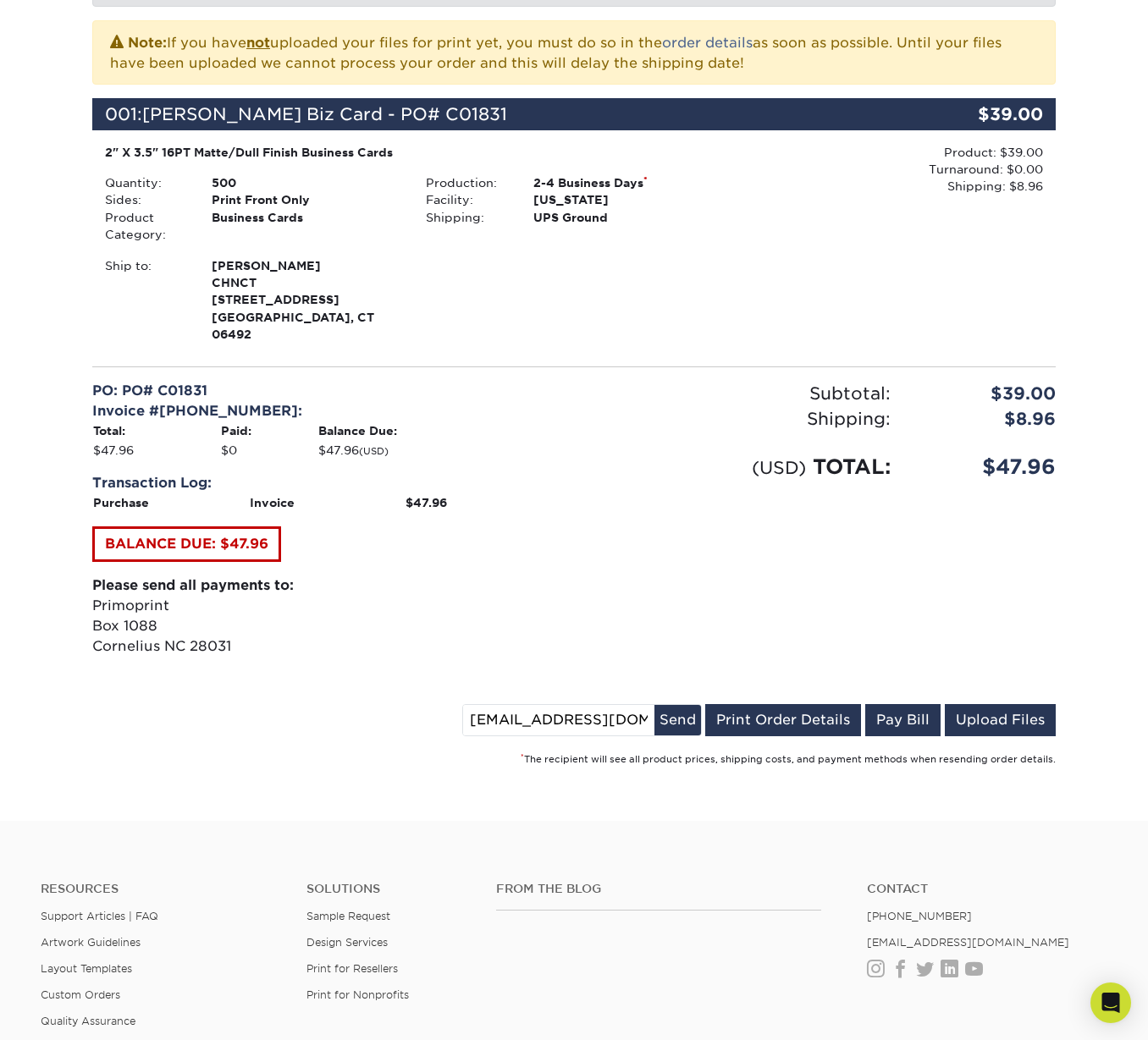
drag, startPoint x: 534, startPoint y: 705, endPoint x: 419, endPoint y: 701, distance: 115.1
click at [419, 704] on div "[EMAIL_ADDRESS][DOMAIN_NAME] Send Email Order Details Print Order Details Pay B…" at bounding box center [574, 723] width 963 height 39
type input "[EMAIL_ADDRESS][DOMAIN_NAME]"
click at [676, 706] on button "Send" at bounding box center [678, 721] width 47 height 31
